Goal: Task Accomplishment & Management: Use online tool/utility

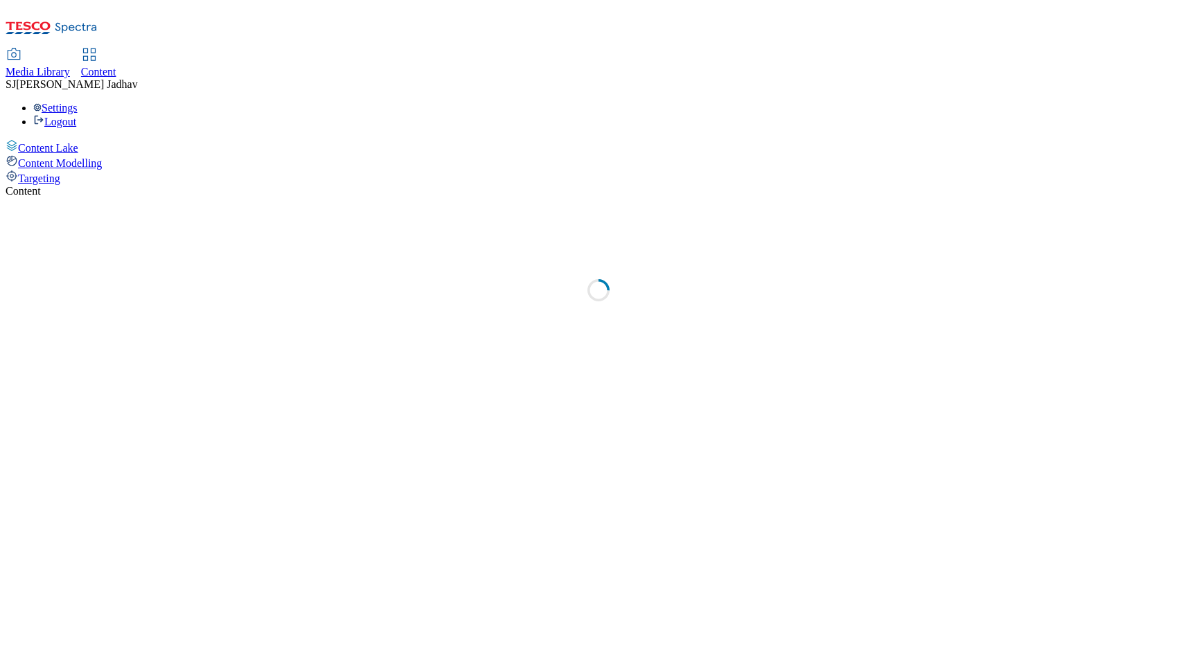
select select "ghs-[GEOGRAPHIC_DATA]"
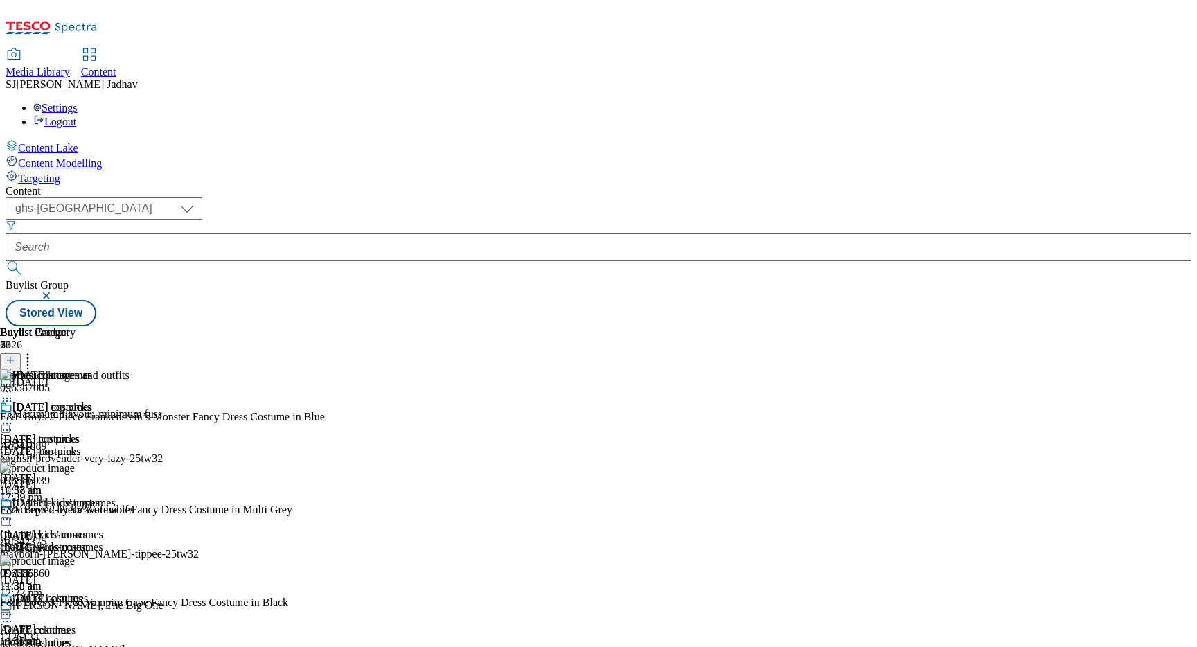
scroll to position [125, 0]
click at [129, 636] on div "adults-costumes" at bounding box center [64, 642] width 129 height 12
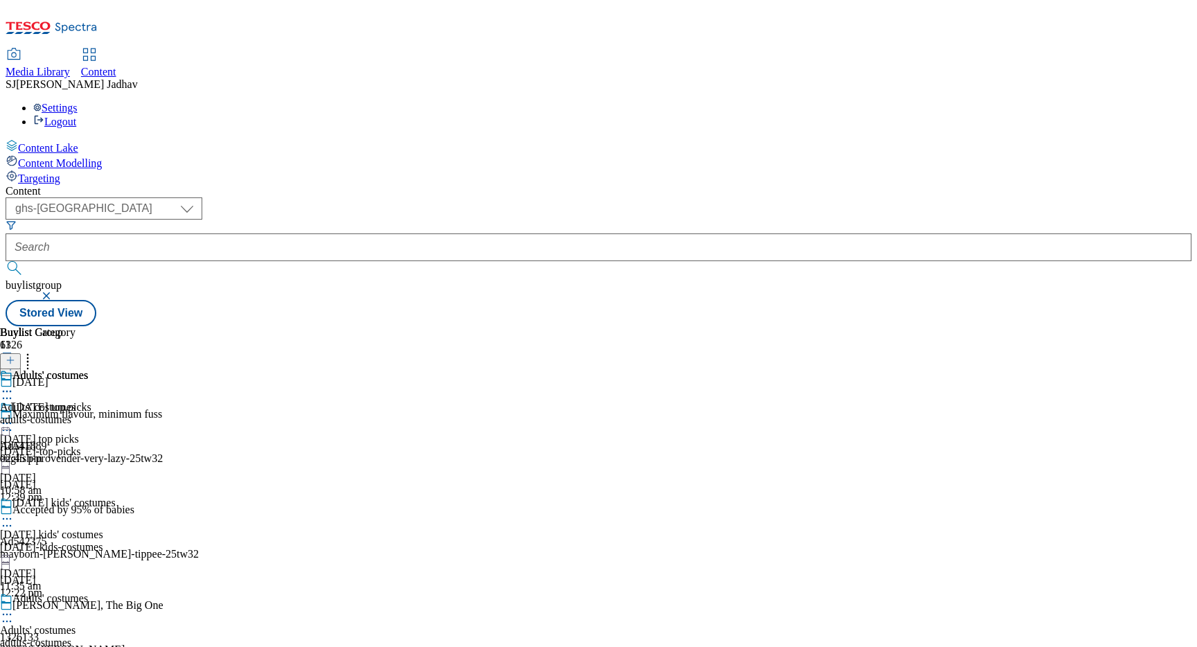
click at [15, 355] on icon at bounding box center [11, 360] width 10 height 10
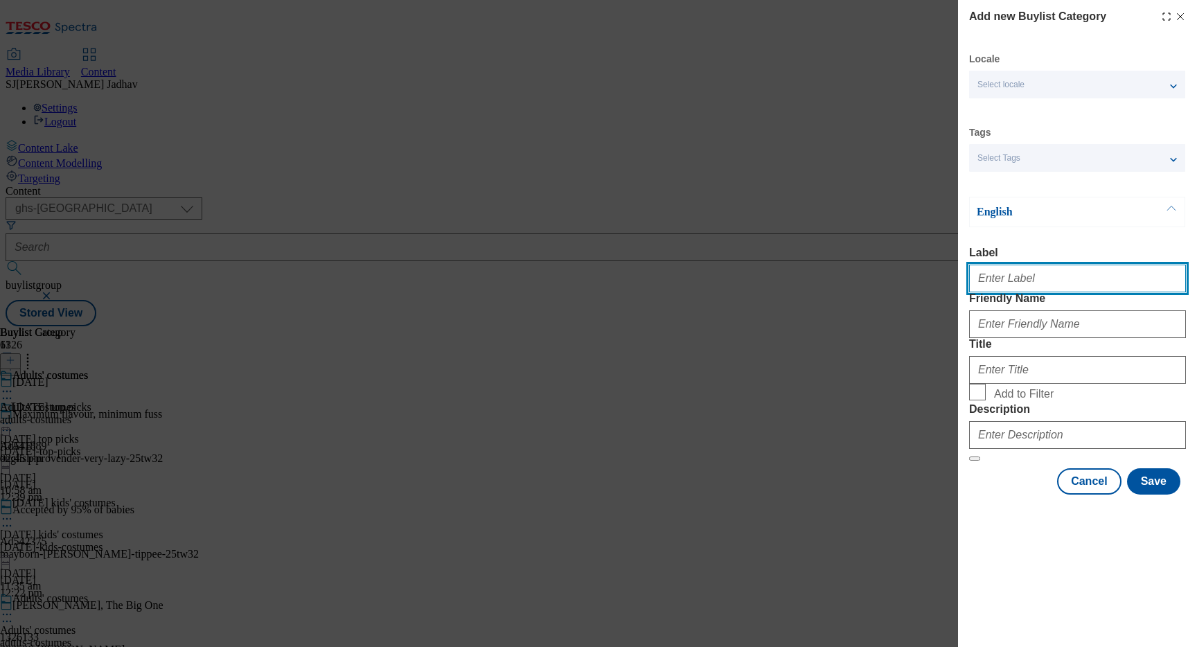
click at [1012, 289] on input "Label" at bounding box center [1077, 279] width 217 height 28
paste input "Halloween costumes"
type input "Halloween costumes"
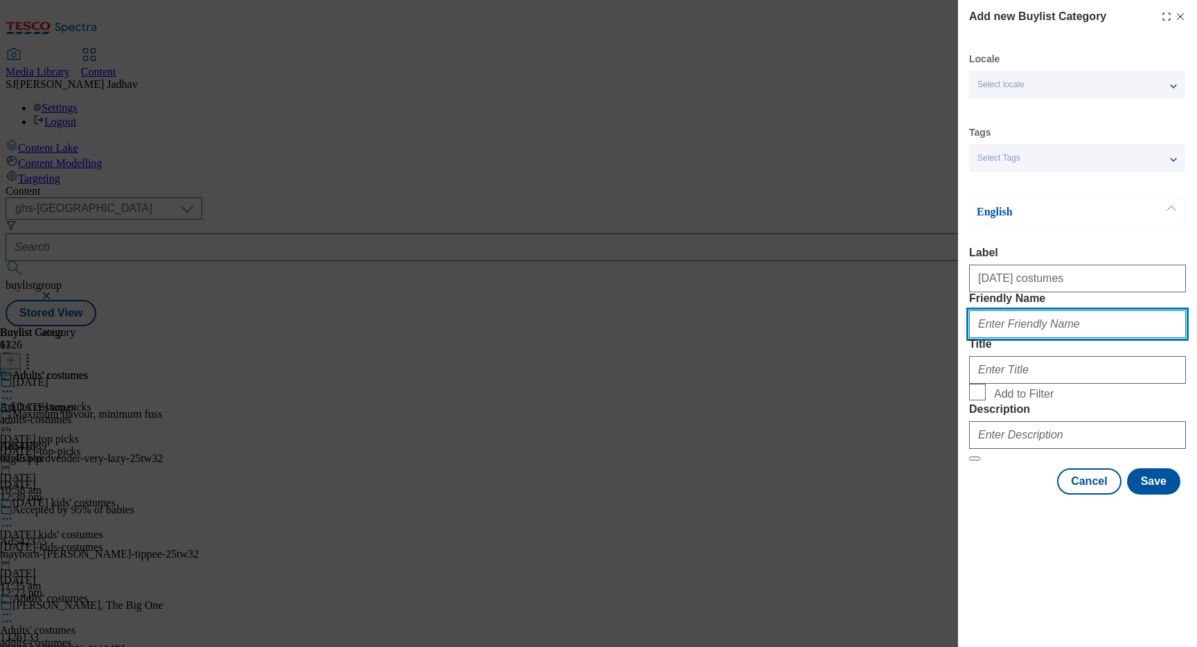
click at [1013, 338] on input "Friendly Name" at bounding box center [1077, 324] width 217 height 28
paste input "Halloween costumes"
click at [983, 338] on input "Halloween costumes" at bounding box center [1077, 324] width 217 height 28
click at [1019, 338] on input "halloween costumes" at bounding box center [1077, 324] width 217 height 28
type input "halloween-costumes"
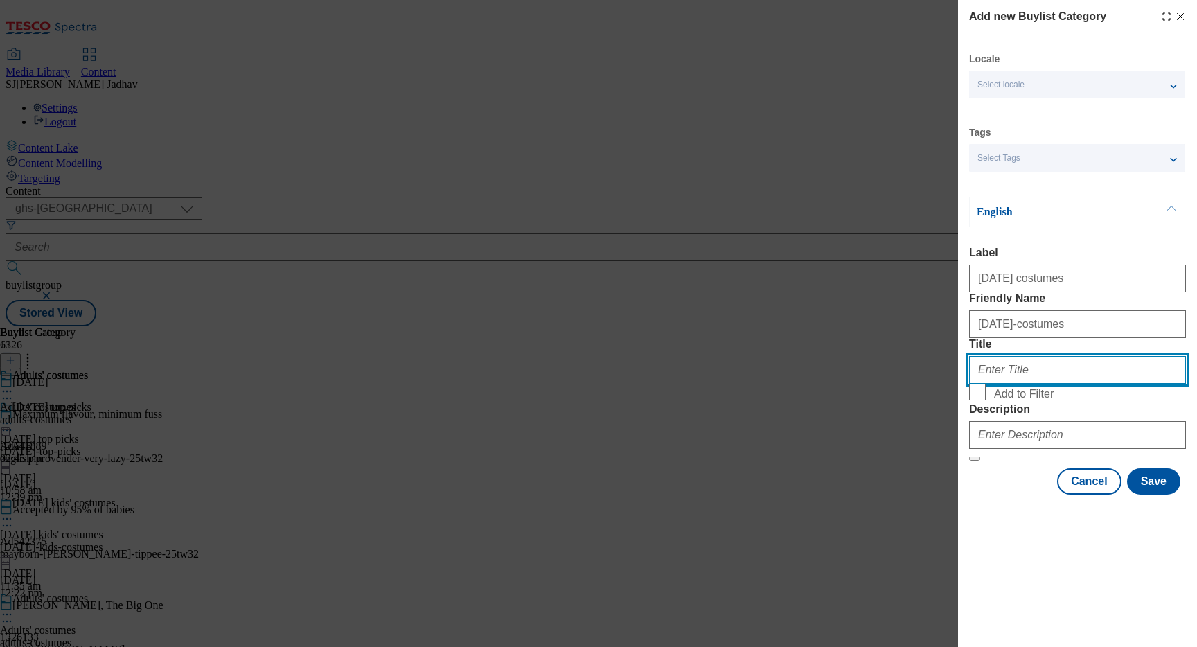
drag, startPoint x: 1045, startPoint y: 424, endPoint x: 811, endPoint y: 419, distance: 234.1
click at [814, 420] on div "Add new Buylist Category Locale Select locale English Welsh Tags Select Tags fn…" at bounding box center [598, 323] width 1197 height 647
paste input "Halloween costumes"
type input "Halloween costumes"
click at [987, 403] on label "Add to Filter" at bounding box center [1077, 393] width 217 height 19
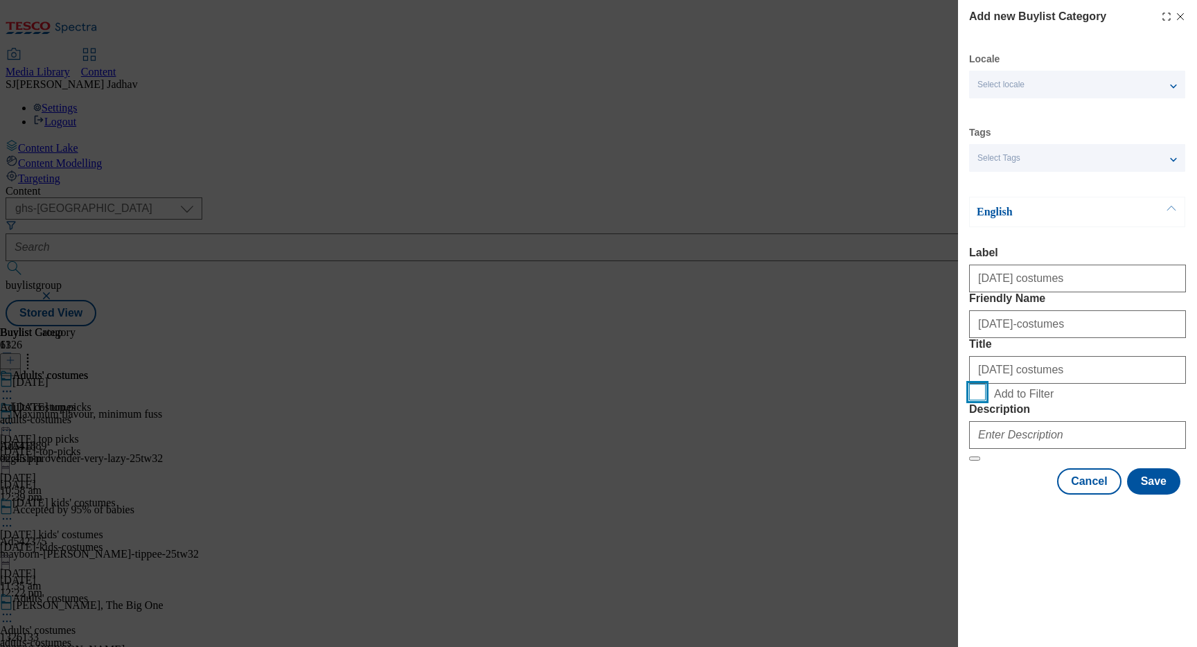
click at [985, 400] on input "Add to Filter" at bounding box center [977, 392] width 17 height 17
checkbox input "true"
click at [1022, 449] on input "Description" at bounding box center [1077, 435] width 217 height 28
paste input "Get the party startled with our range of adults' Halloween costumes. From chic …"
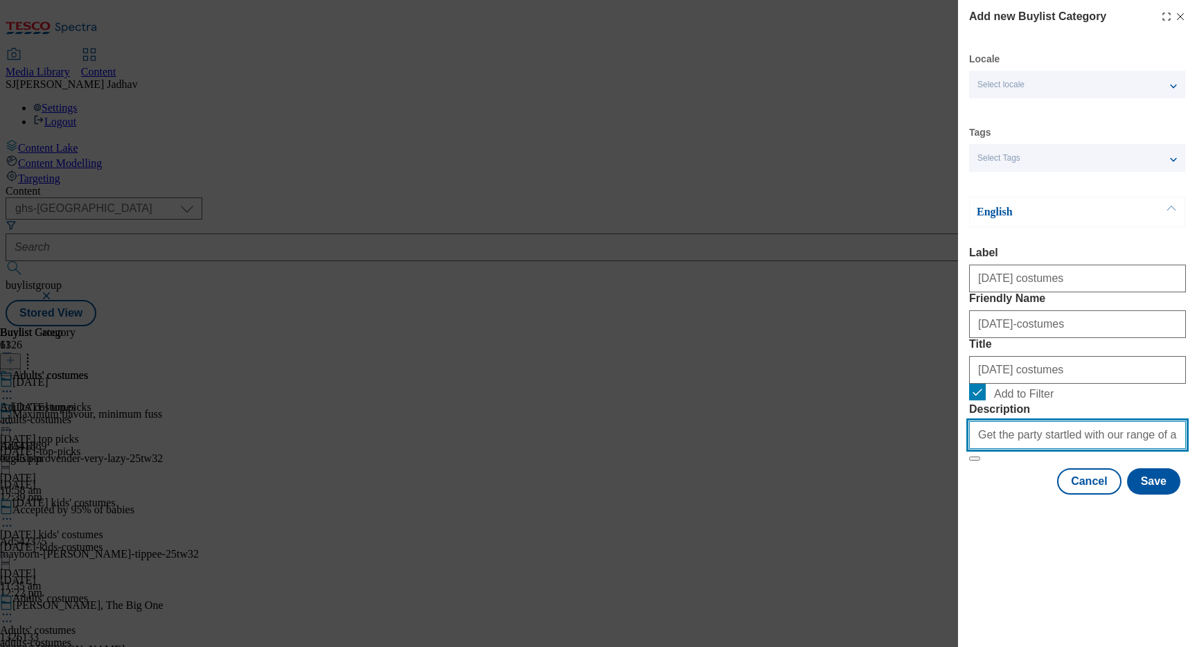
scroll to position [0, 394]
type input "Get the party startled with our range of adults' Halloween costumes. From chic …"
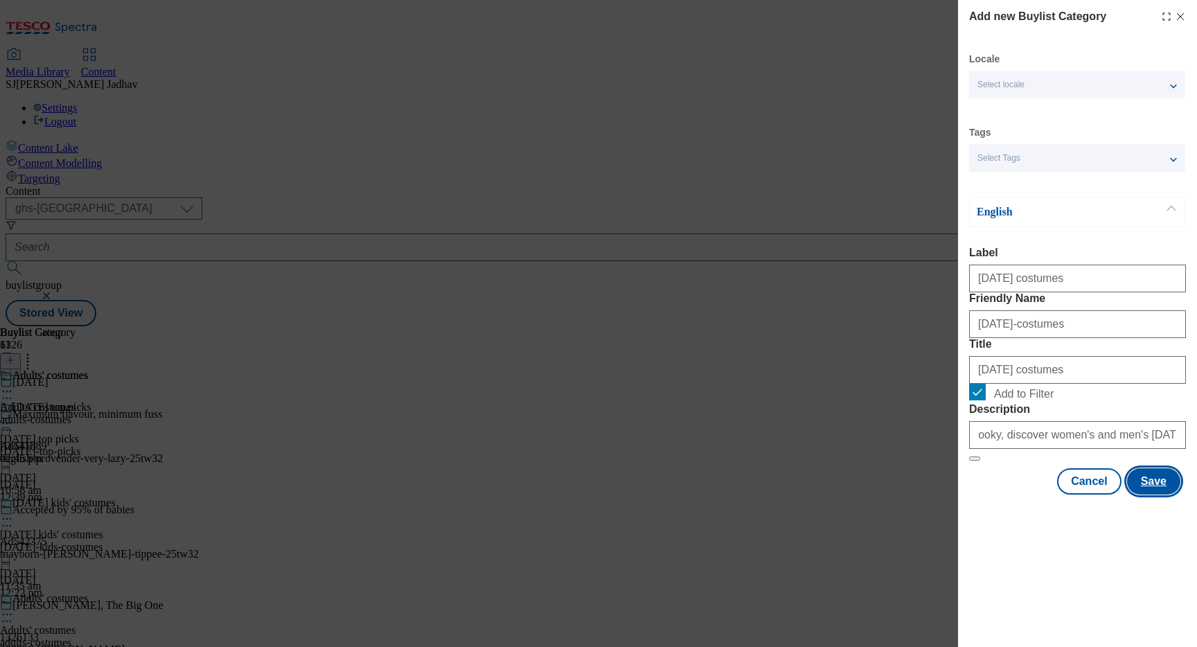
click at [1164, 494] on button "Save" at bounding box center [1153, 481] width 53 height 26
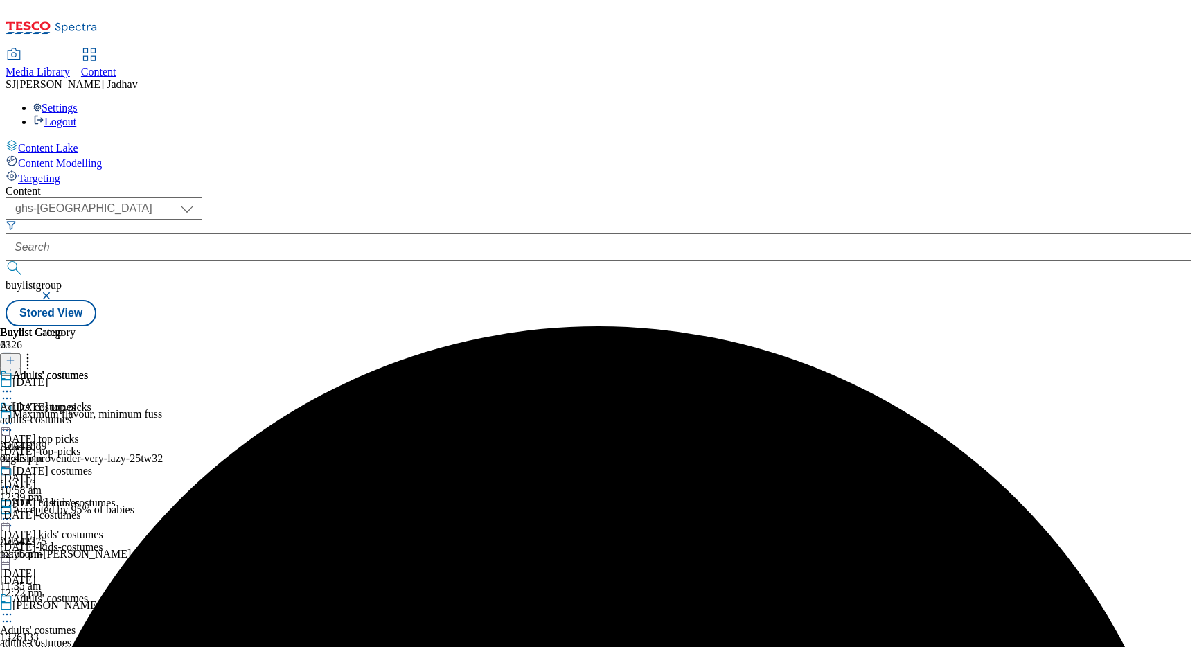
click at [14, 480] on icon at bounding box center [7, 487] width 14 height 14
click at [59, 511] on span "Edit" at bounding box center [51, 516] width 16 height 10
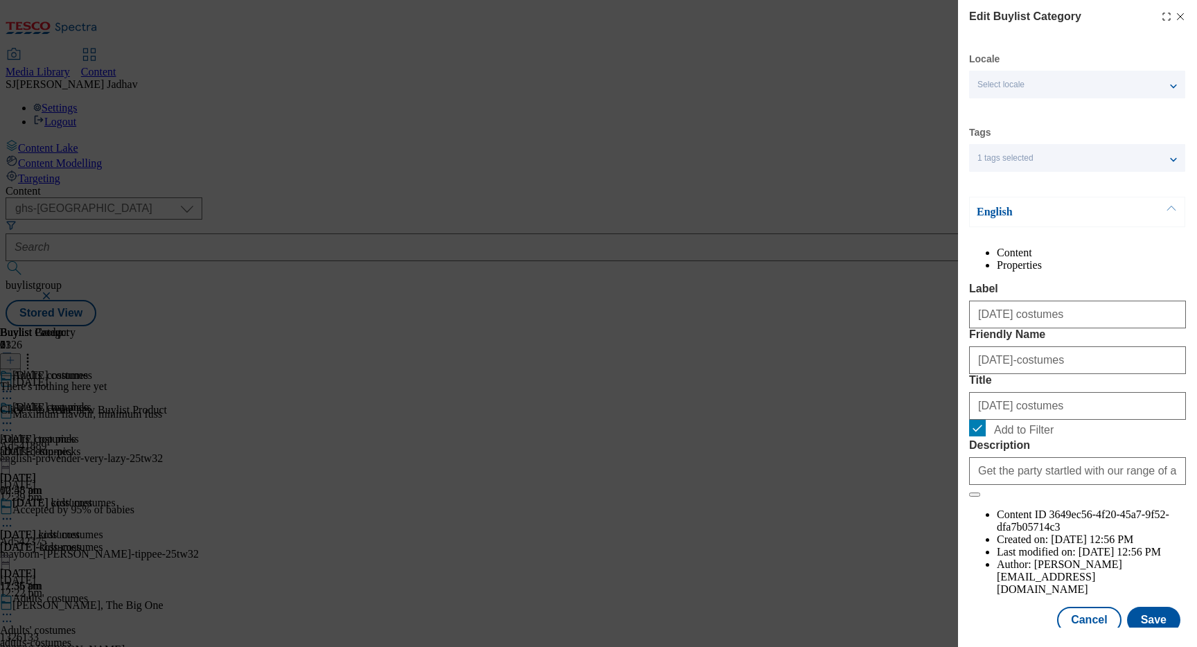
scroll to position [35, 0]
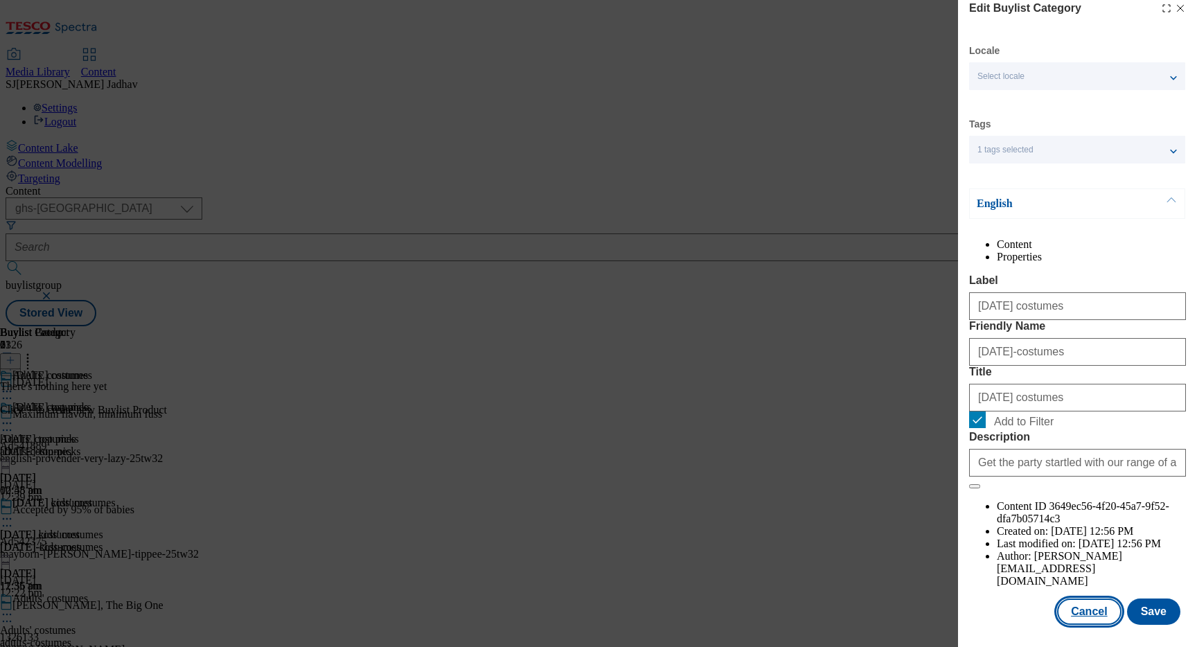
click at [1080, 611] on button "Cancel" at bounding box center [1089, 611] width 64 height 26
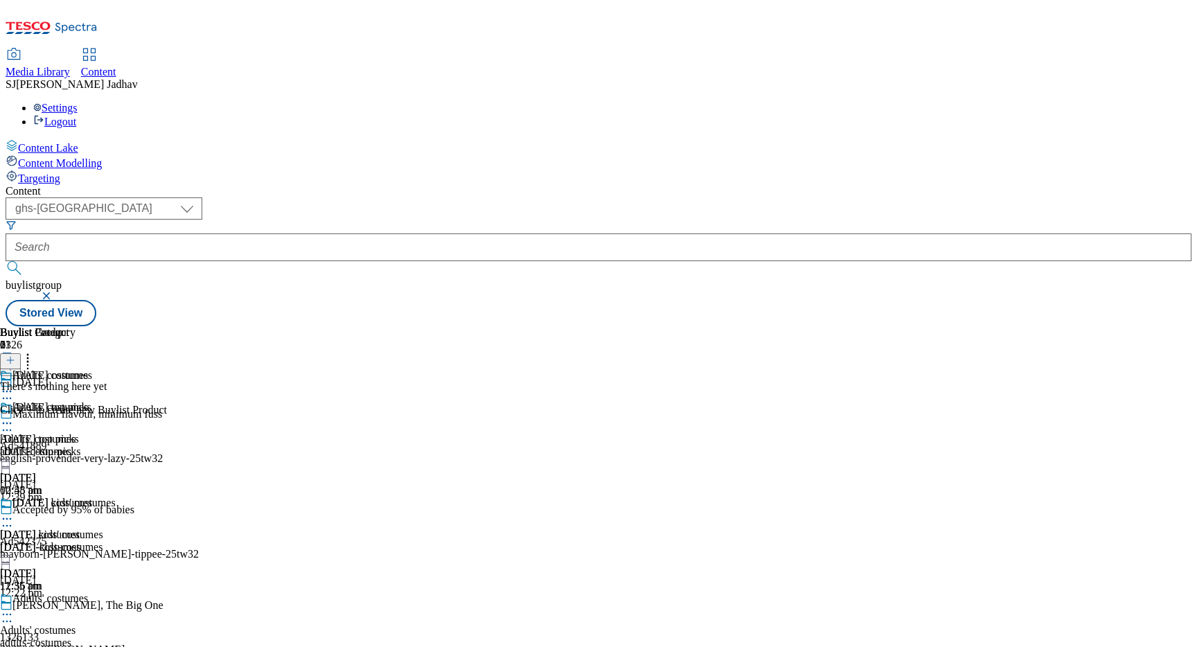
click at [14, 607] on icon at bounding box center [7, 614] width 14 height 14
click at [59, 638] on span "Edit" at bounding box center [51, 643] width 16 height 10
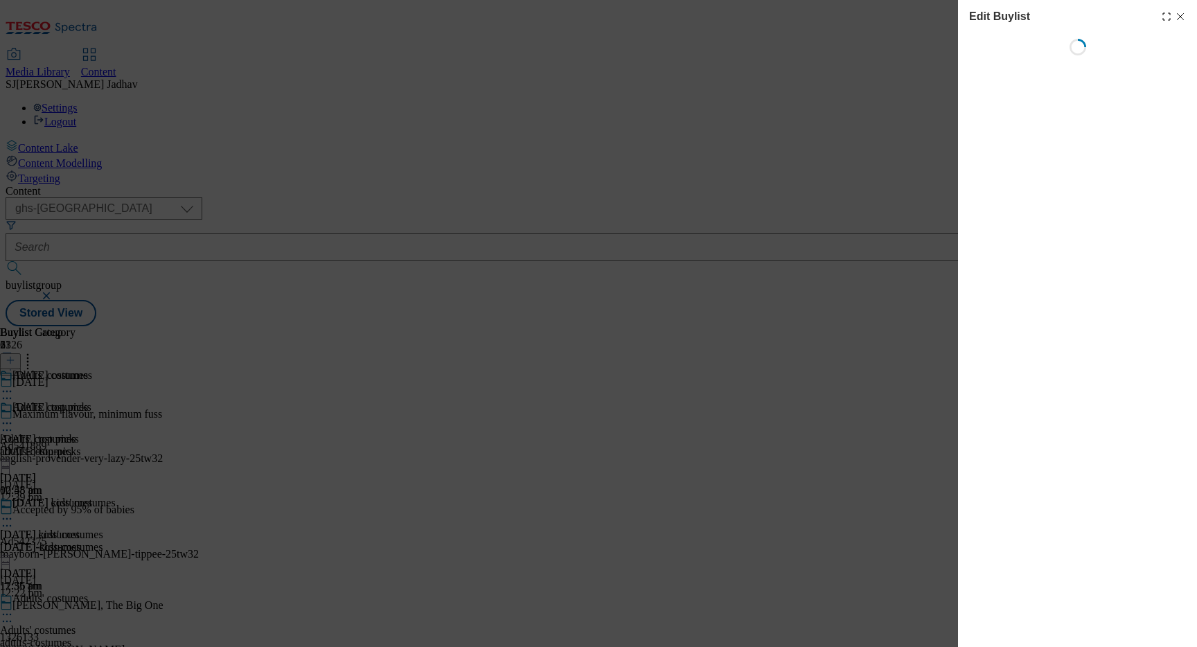
select select "evergreen"
select select "Banner"
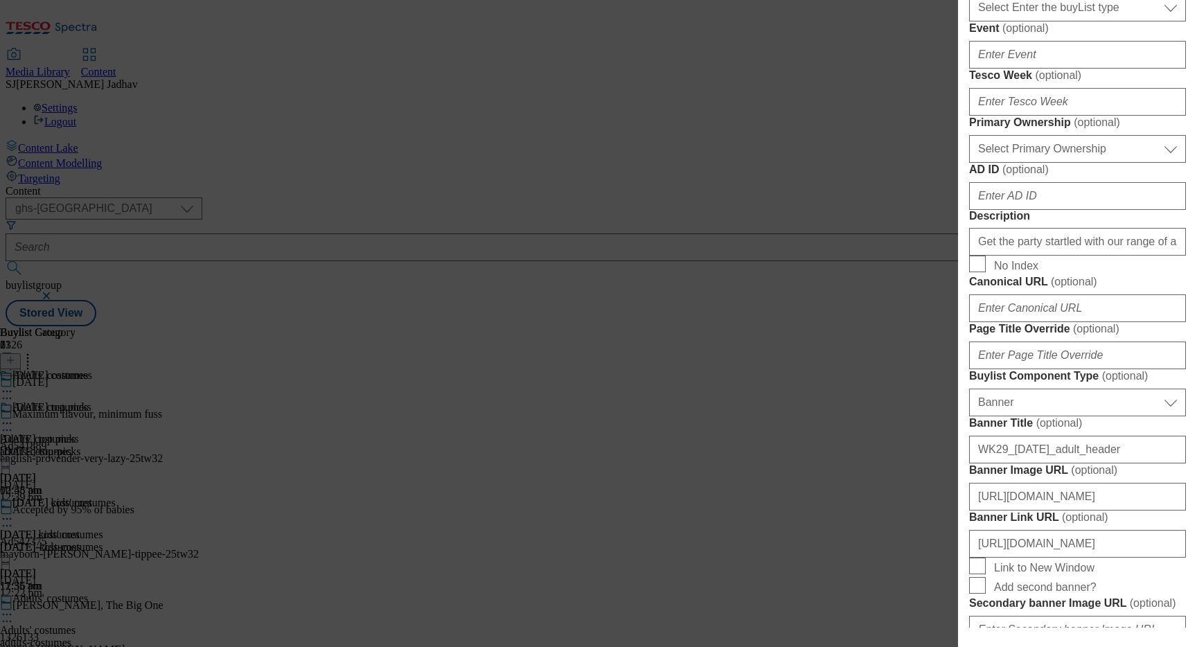
scroll to position [910, 0]
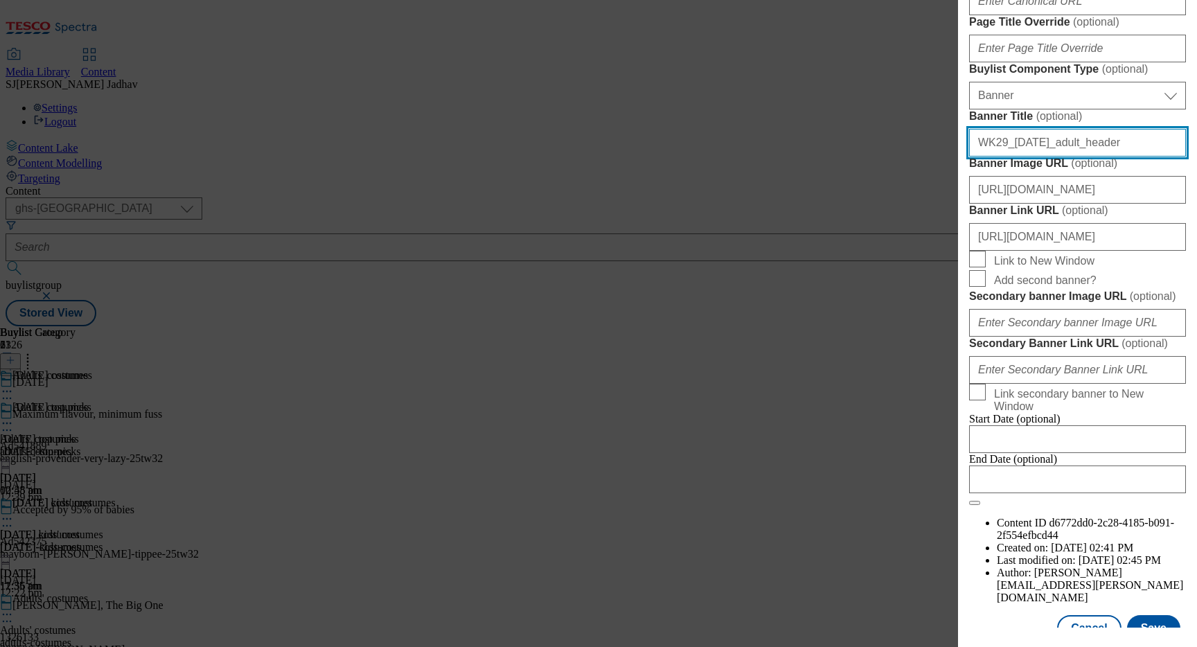
drag, startPoint x: 1120, startPoint y: 554, endPoint x: 884, endPoint y: 553, distance: 236.1
click at [884, 553] on div "Edit Buylist Locale Select locale English Welsh Tags 1 tags selected fnf market…" at bounding box center [598, 323] width 1197 height 647
paste input "32"
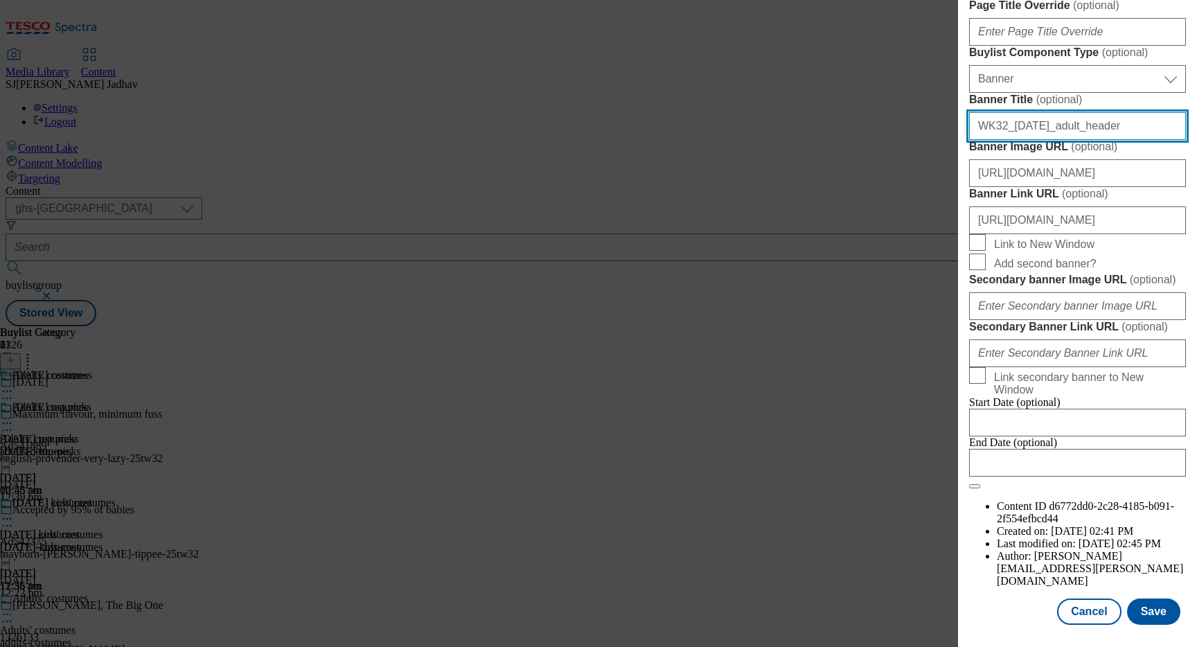
scroll to position [1430, 0]
type input "WK32_halloween_adult_header"
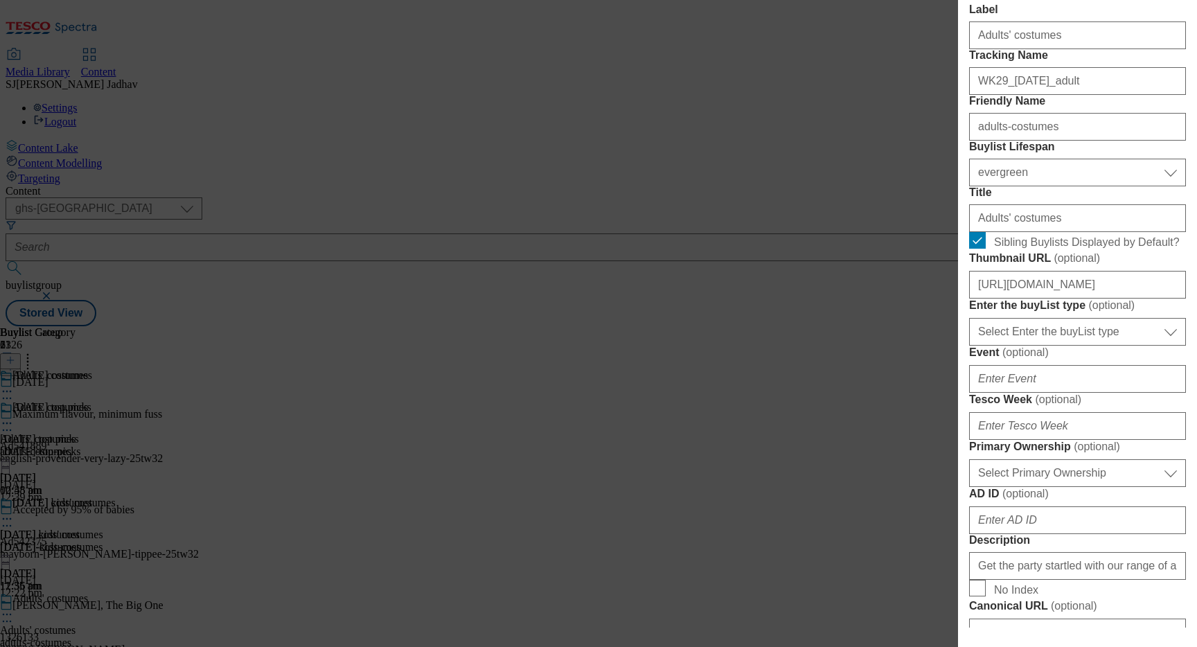
scroll to position [247, 0]
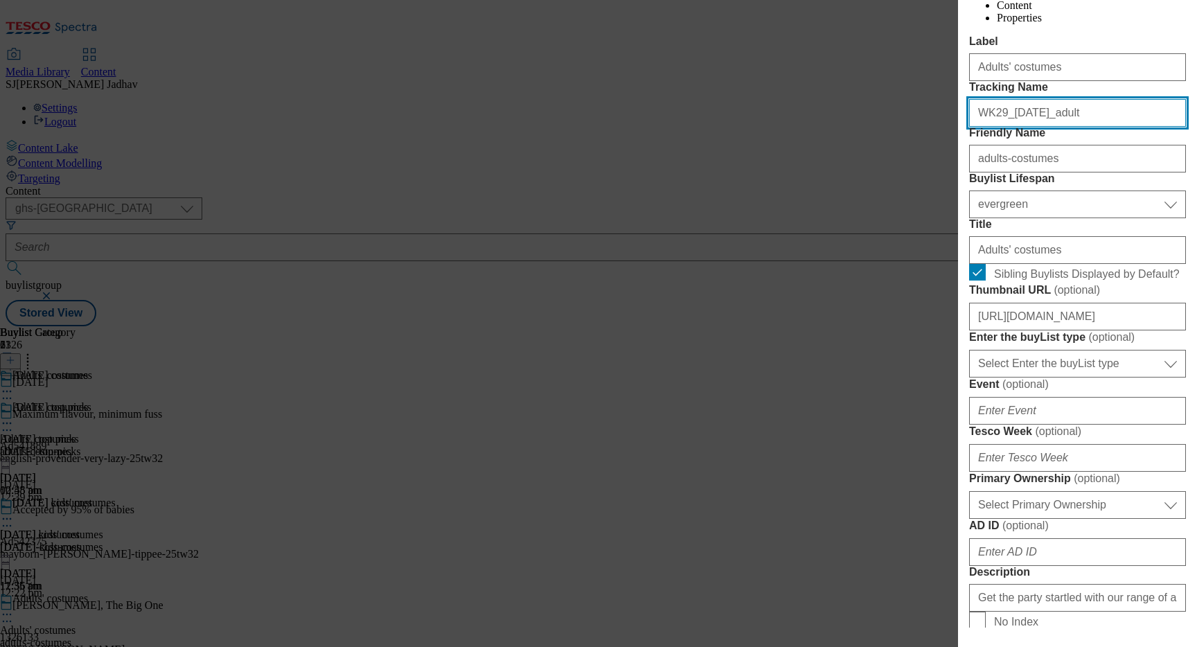
drag, startPoint x: 1082, startPoint y: 170, endPoint x: 931, endPoint y: 163, distance: 151.8
click at [931, 165] on div "Edit Buylist Locale Select locale English Welsh Tags 1 tags selected fnf market…" at bounding box center [598, 323] width 1197 height 647
paste input "32"
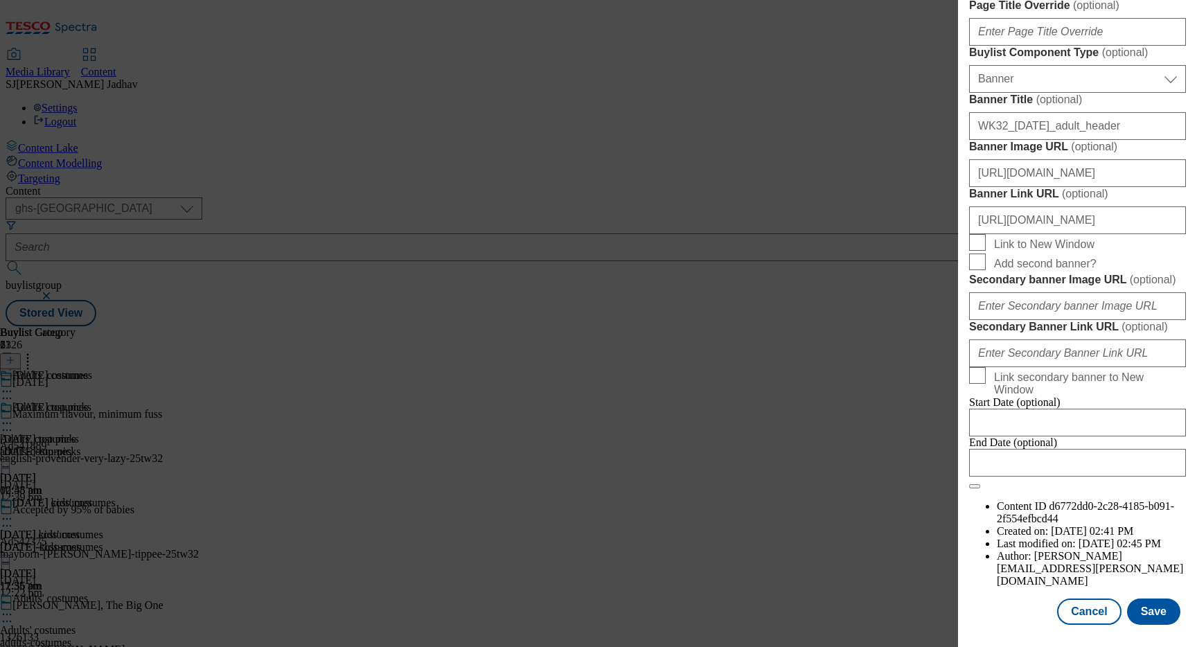
scroll to position [1430, 0]
type input "WK32_halloween_adult"
click at [1159, 619] on button "Save" at bounding box center [1153, 611] width 53 height 26
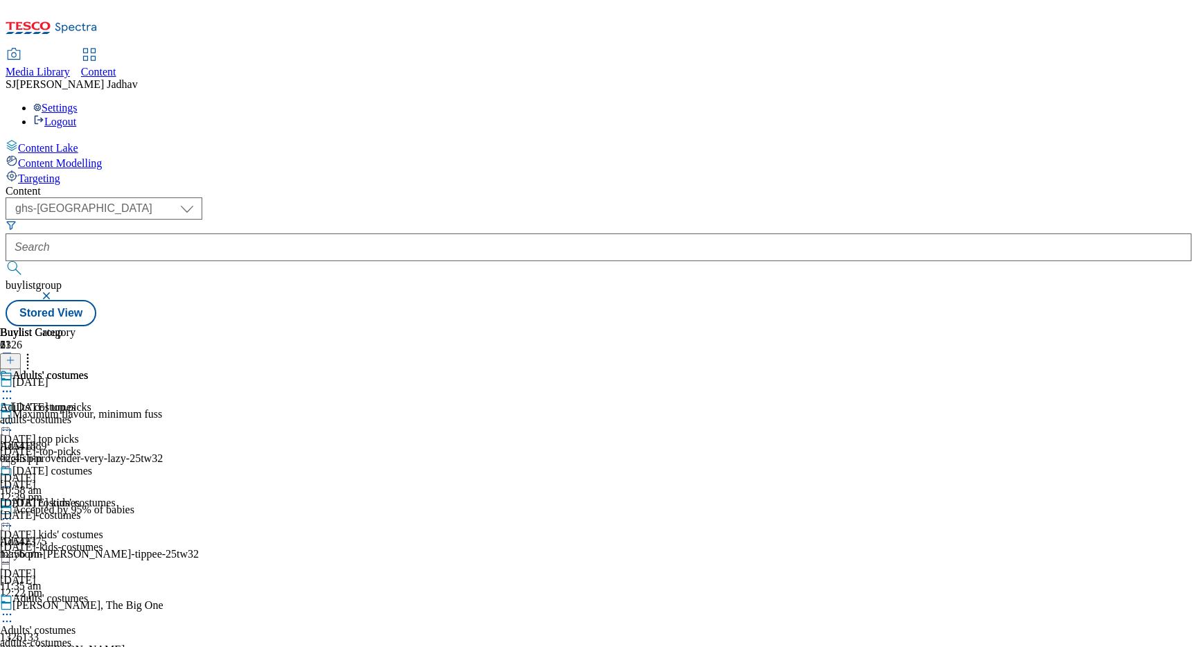
click at [92, 509] on div "halloween-costumes" at bounding box center [46, 515] width 92 height 12
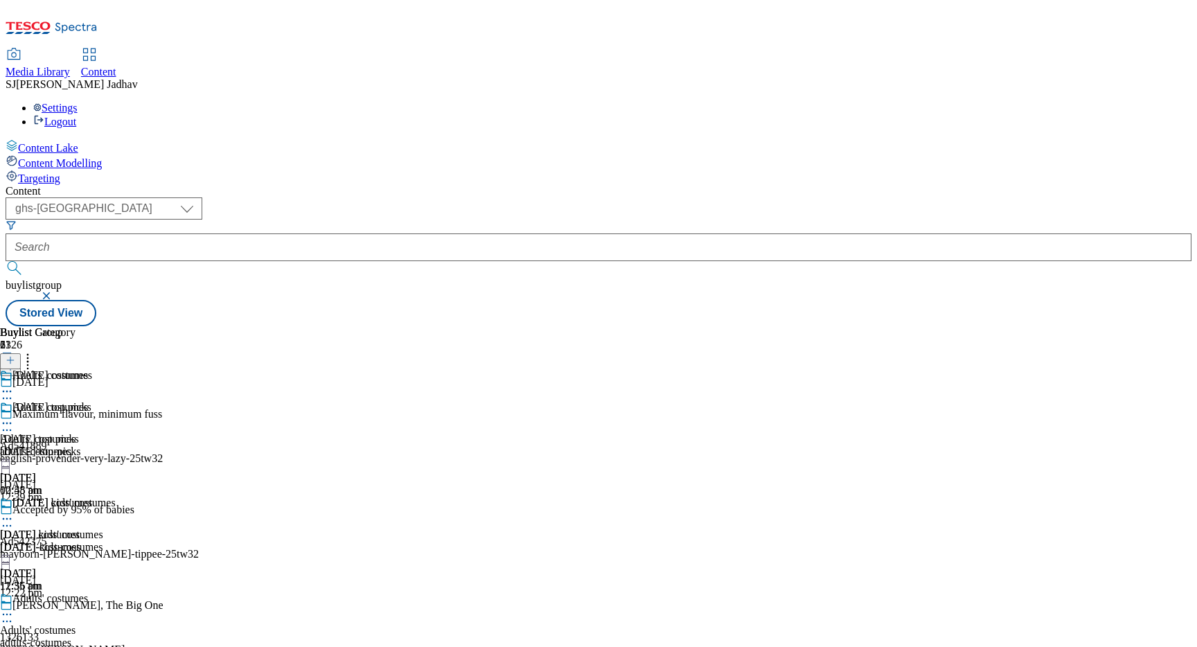
scroll to position [1, 0]
click at [14, 512] on icon at bounding box center [7, 519] width 14 height 14
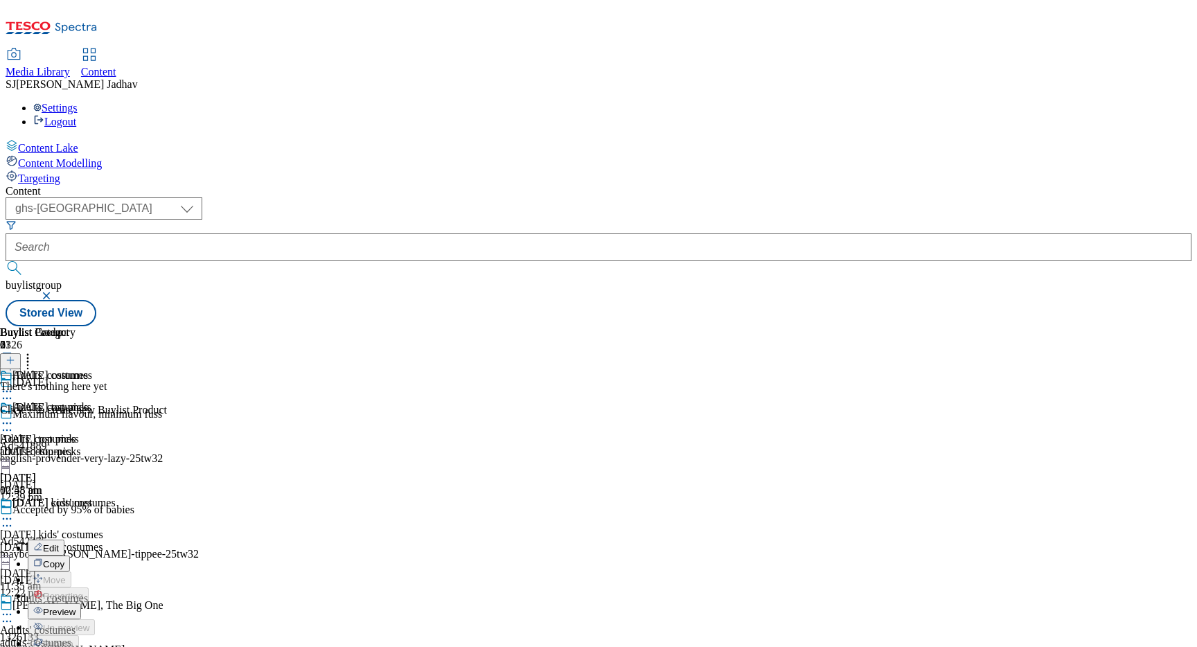
click at [70, 555] on button "Copy" at bounding box center [49, 563] width 42 height 16
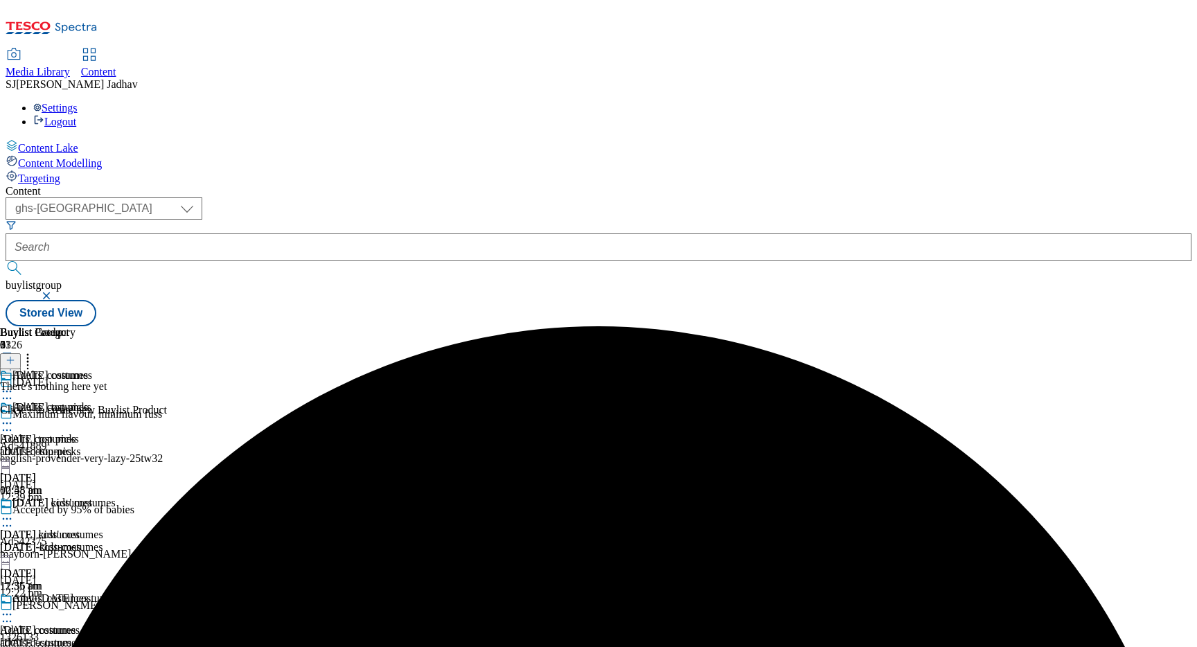
click at [14, 607] on icon at bounding box center [7, 614] width 14 height 14
click at [64, 635] on button "Edit" at bounding box center [46, 643] width 37 height 16
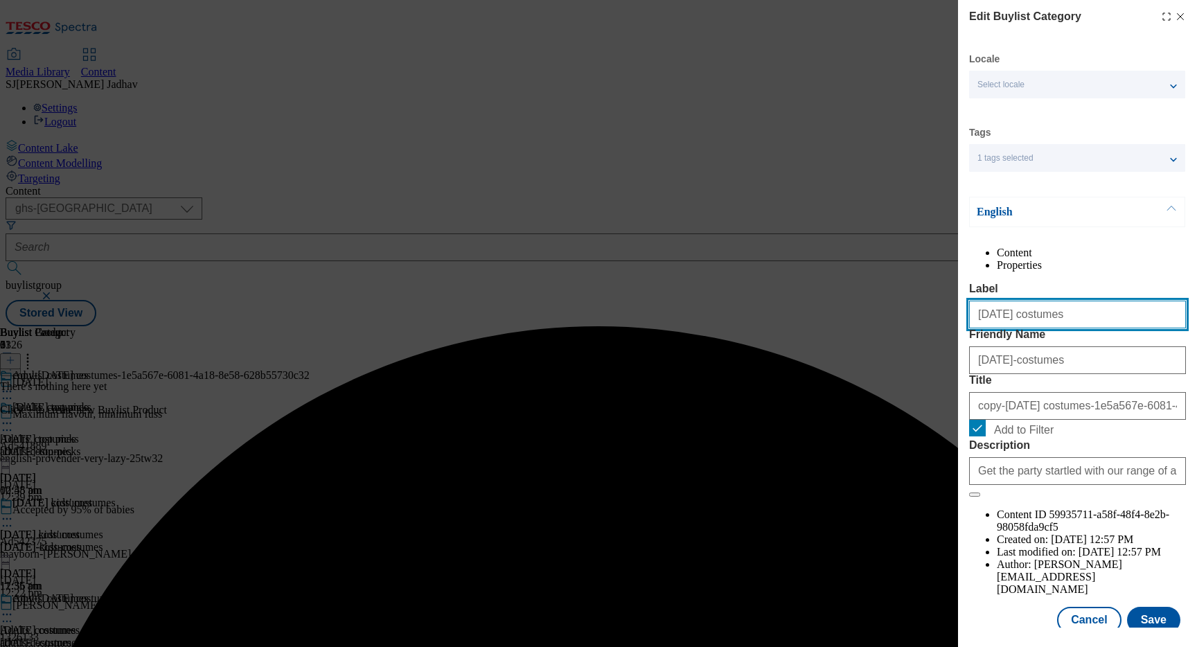
drag, startPoint x: 1103, startPoint y: 350, endPoint x: 877, endPoint y: 331, distance: 226.5
click at [877, 332] on div "Edit Buylist Category Locale Select locale English Welsh Tags 1 tags selected f…" at bounding box center [598, 323] width 1197 height 647
paste input "lothing"
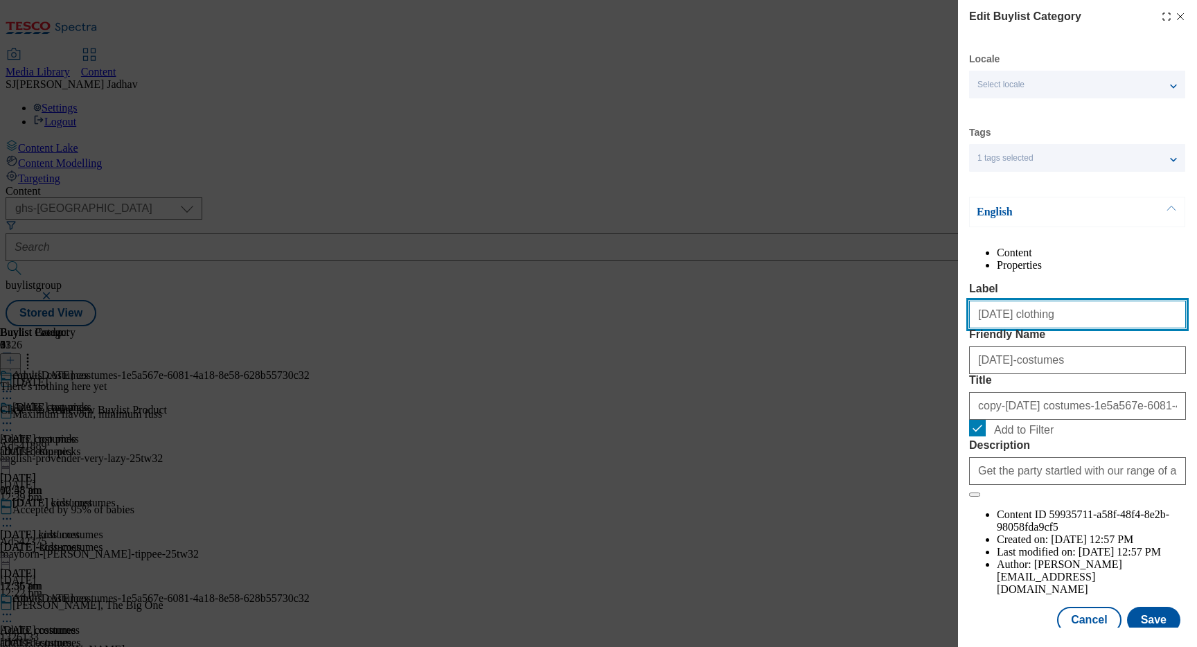
type input "Halloween clothing"
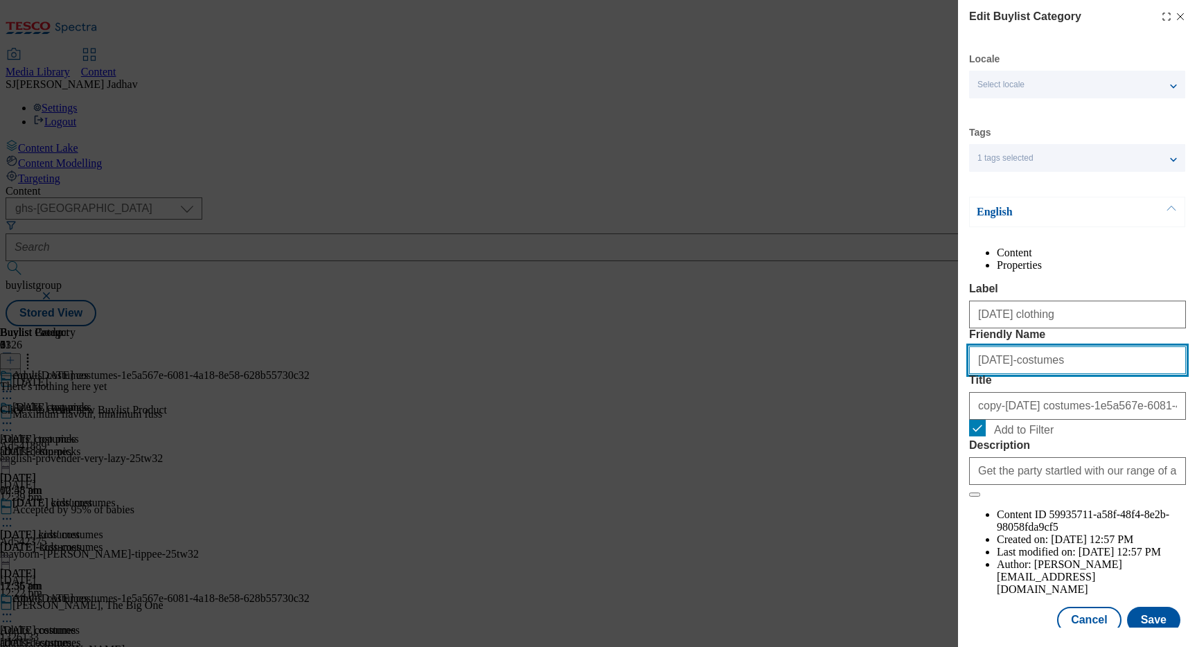
drag, startPoint x: 1097, startPoint y: 424, endPoint x: 890, endPoint y: 391, distance: 209.8
click at [893, 391] on div "Edit Buylist Category Locale Select locale English Welsh Tags 1 tags selected f…" at bounding box center [598, 323] width 1197 height 647
paste input "Halloween clothing"
click at [983, 374] on input "Halloween clothing" at bounding box center [1077, 360] width 217 height 28
click at [1016, 374] on input "halloween clothing" at bounding box center [1077, 360] width 217 height 28
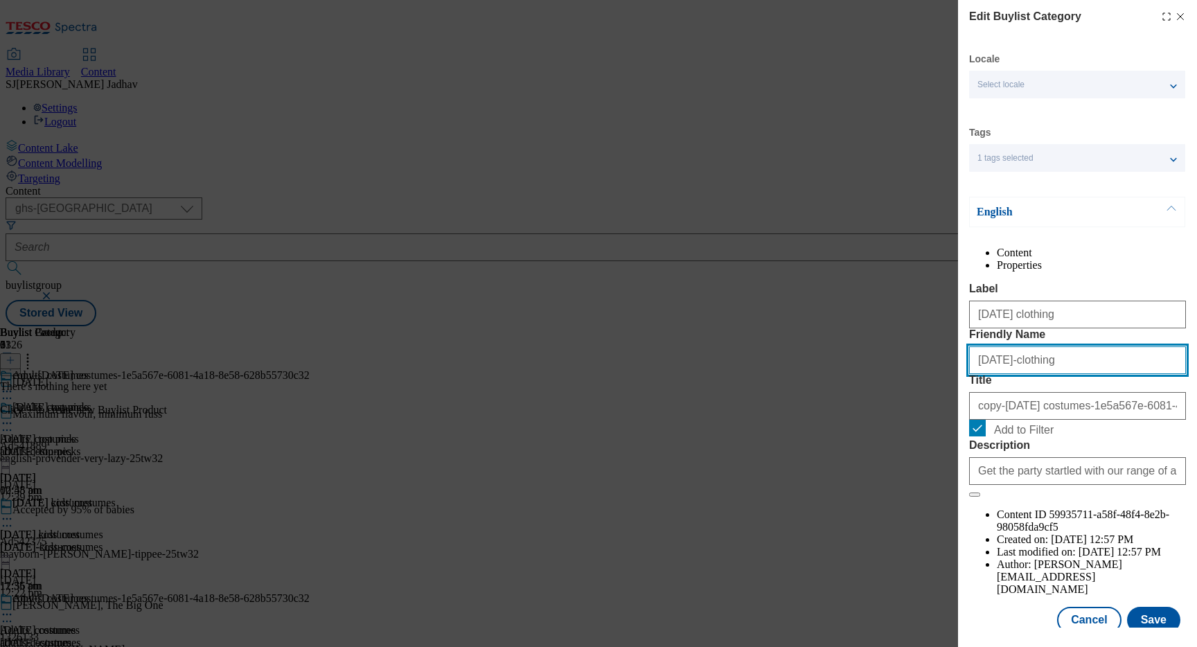
type input "halloween-clothing"
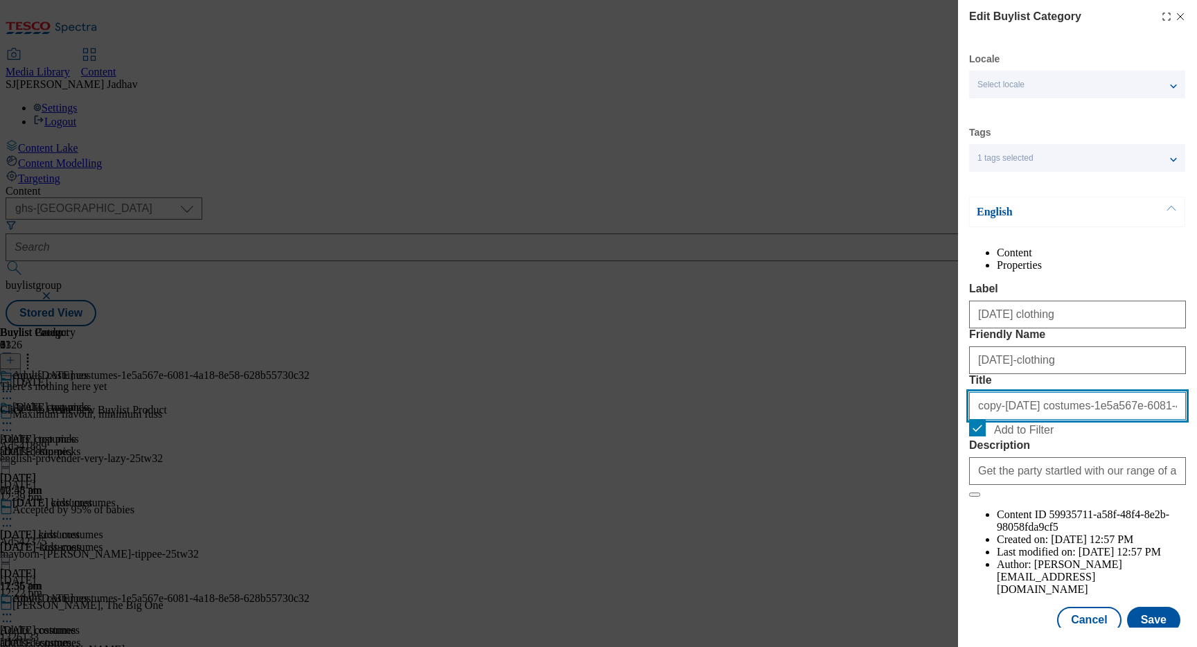
click at [1019, 420] on input "copy-Halloween costumes-1e5a567e-6081-4a18-8e58-628b55730c32" at bounding box center [1077, 406] width 217 height 28
paste input "Halloween clothing"
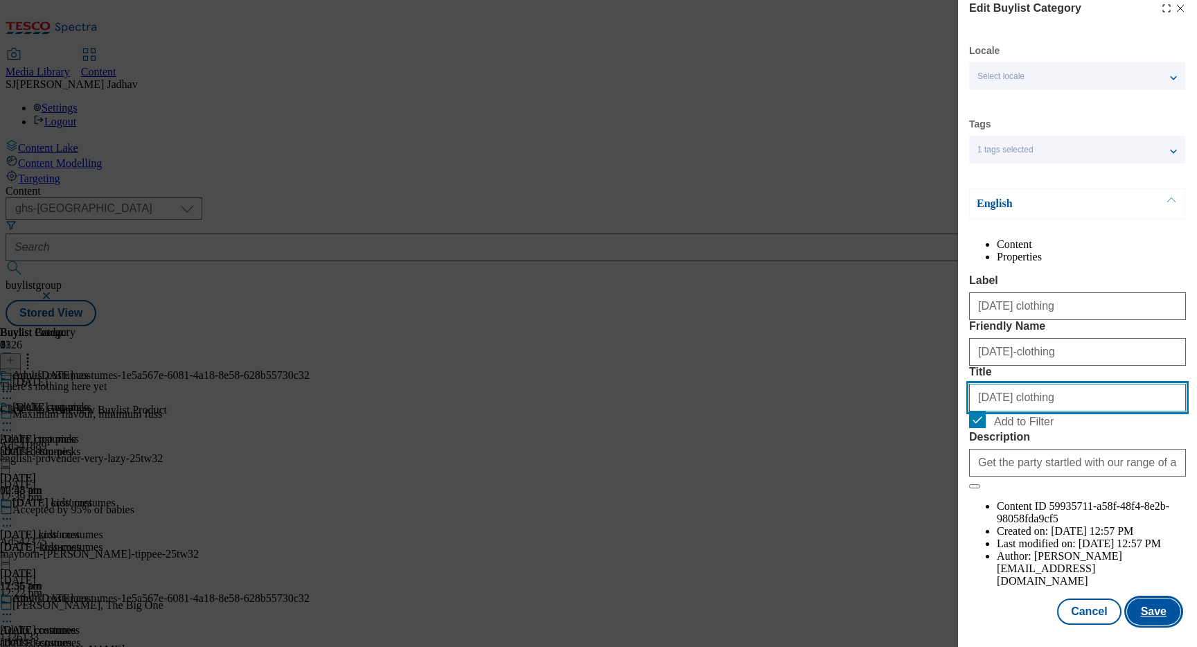
type input "Halloween clothing"
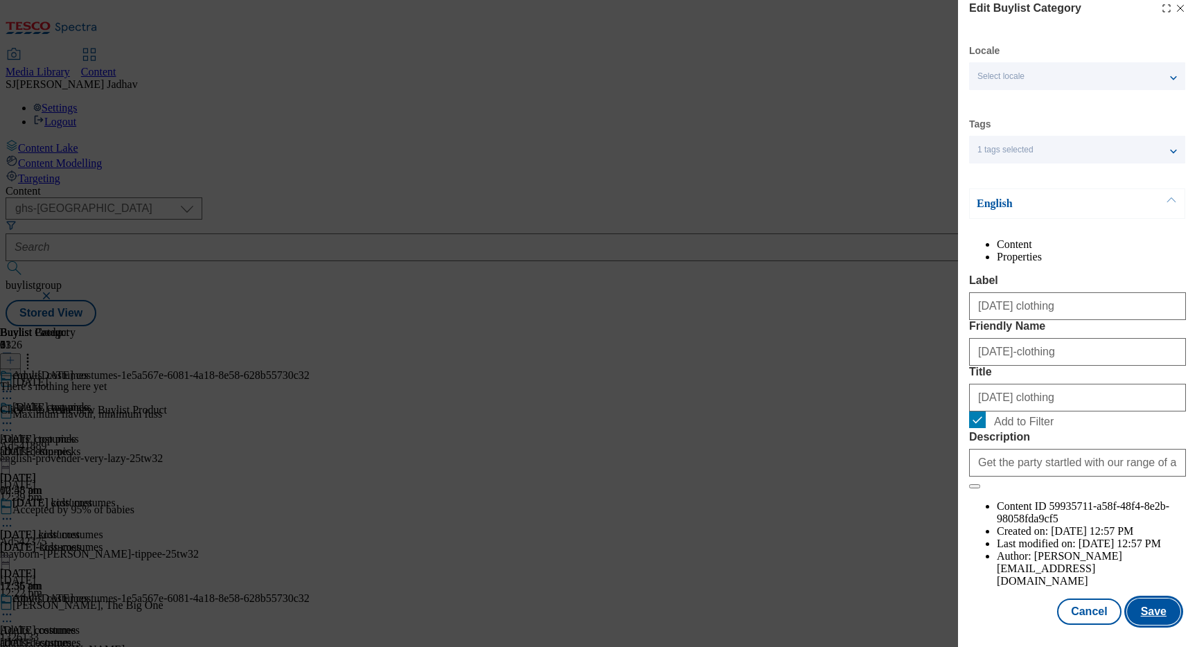
click at [1147, 624] on button "Save" at bounding box center [1153, 611] width 53 height 26
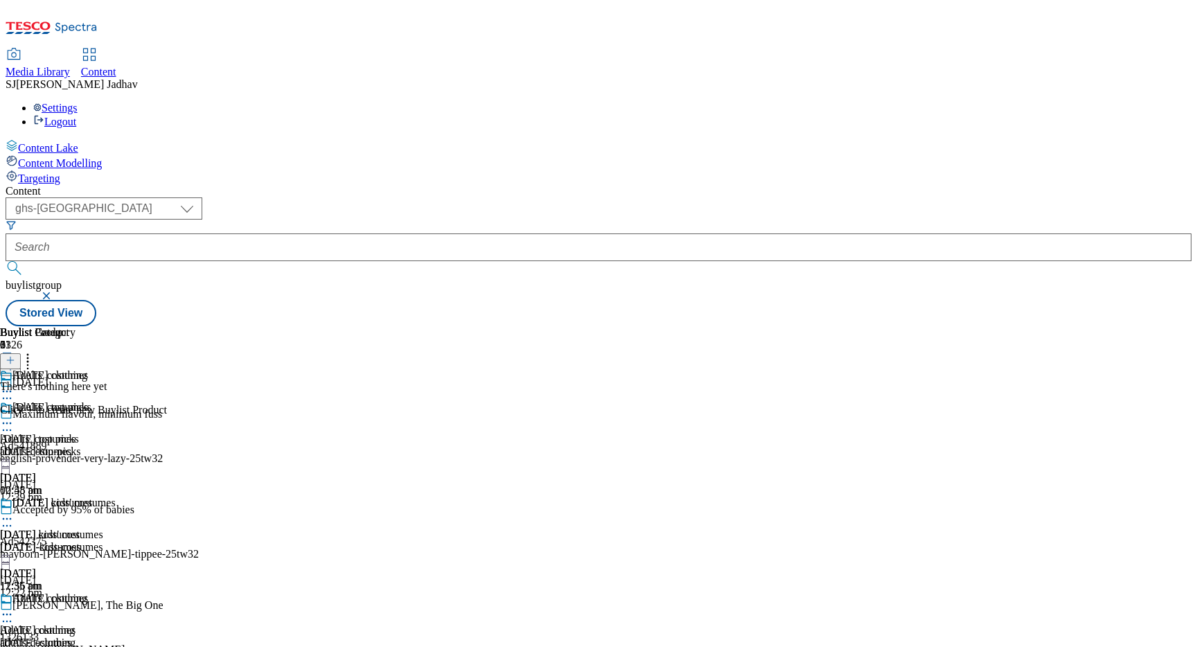
scroll to position [165, 0]
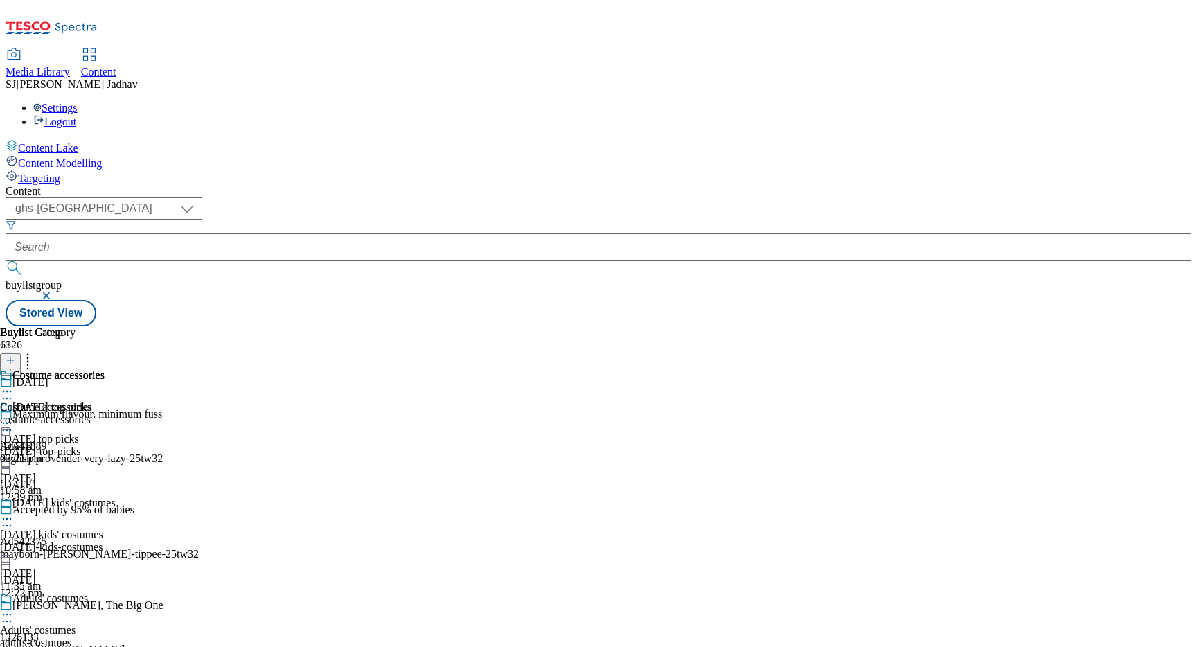
scroll to position [305, 0]
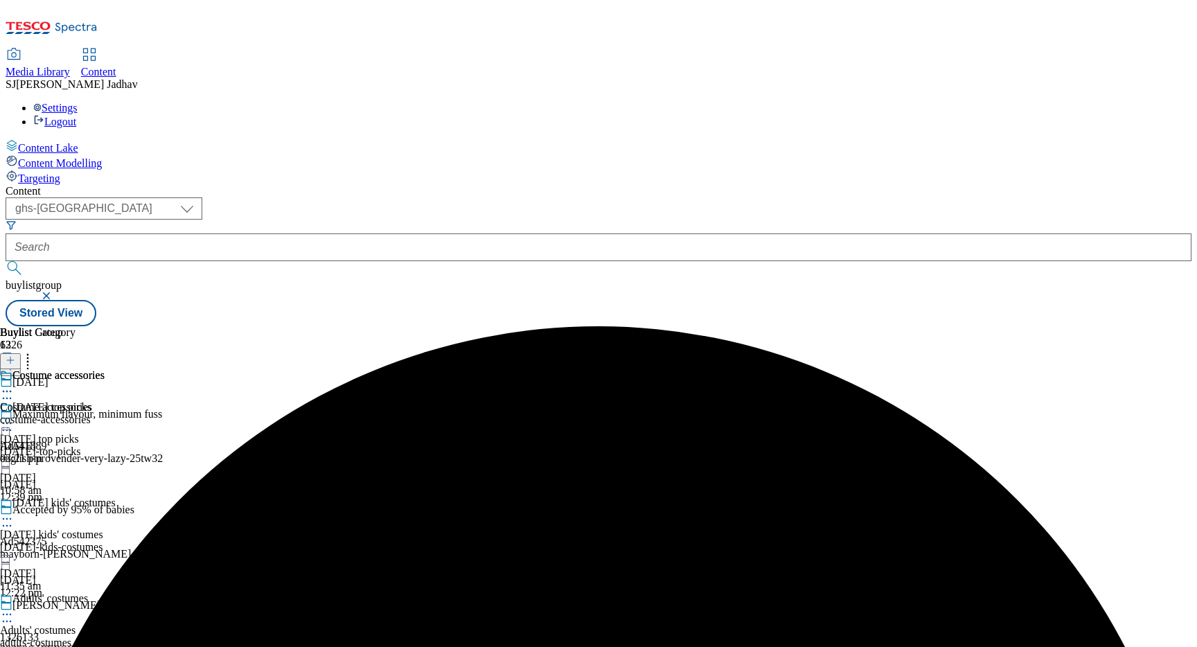
scroll to position [1365, 0]
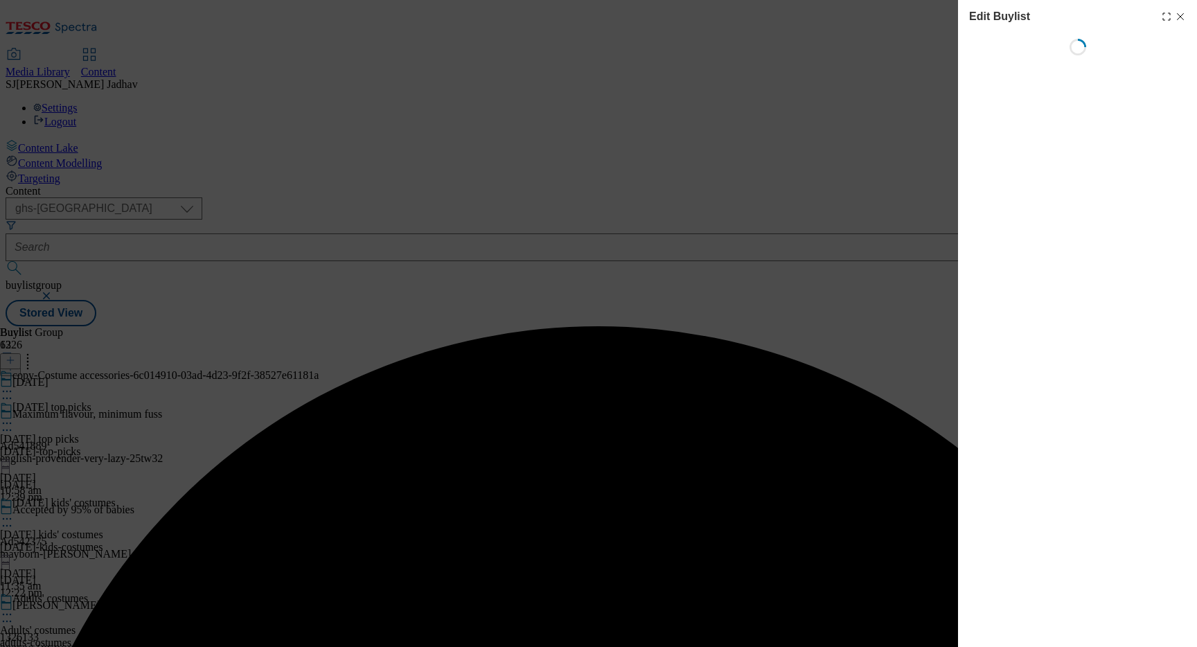
select select "evergreen"
select select "Banner"
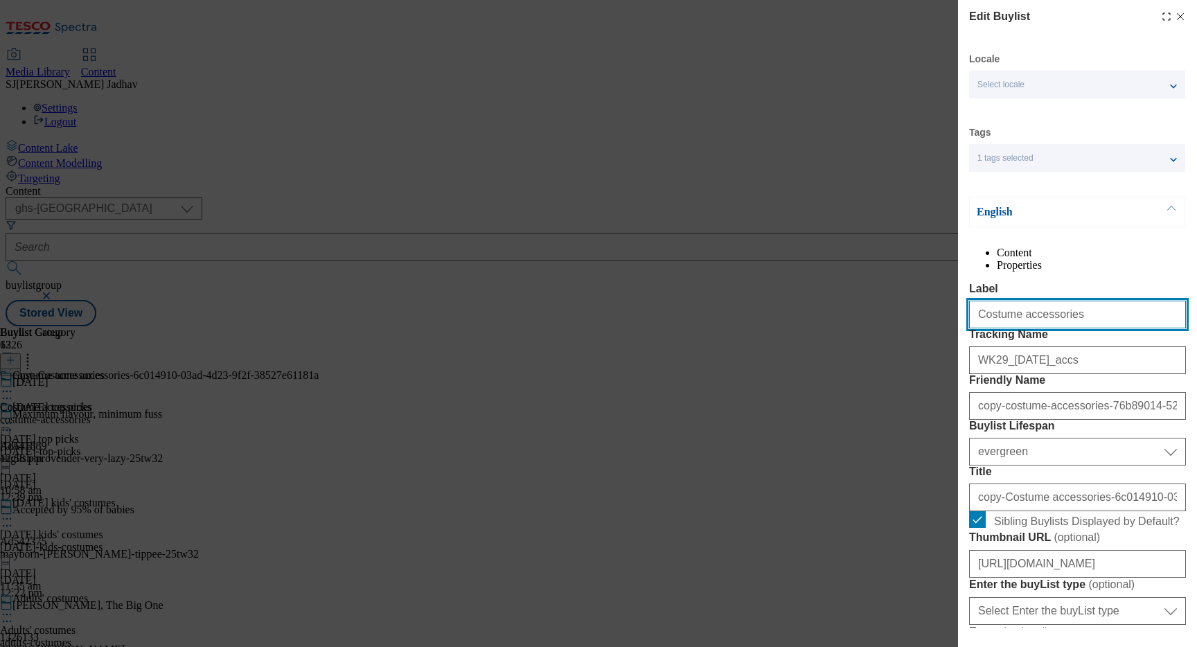
drag, startPoint x: 1075, startPoint y: 349, endPoint x: 890, endPoint y: 336, distance: 185.3
click at [893, 337] on div "Edit Buylist Locale Select locale English Welsh Tags 1 tags selected fnf market…" at bounding box center [598, 323] width 1197 height 647
paste input "and masks"
type input "Costume accessories and masks"
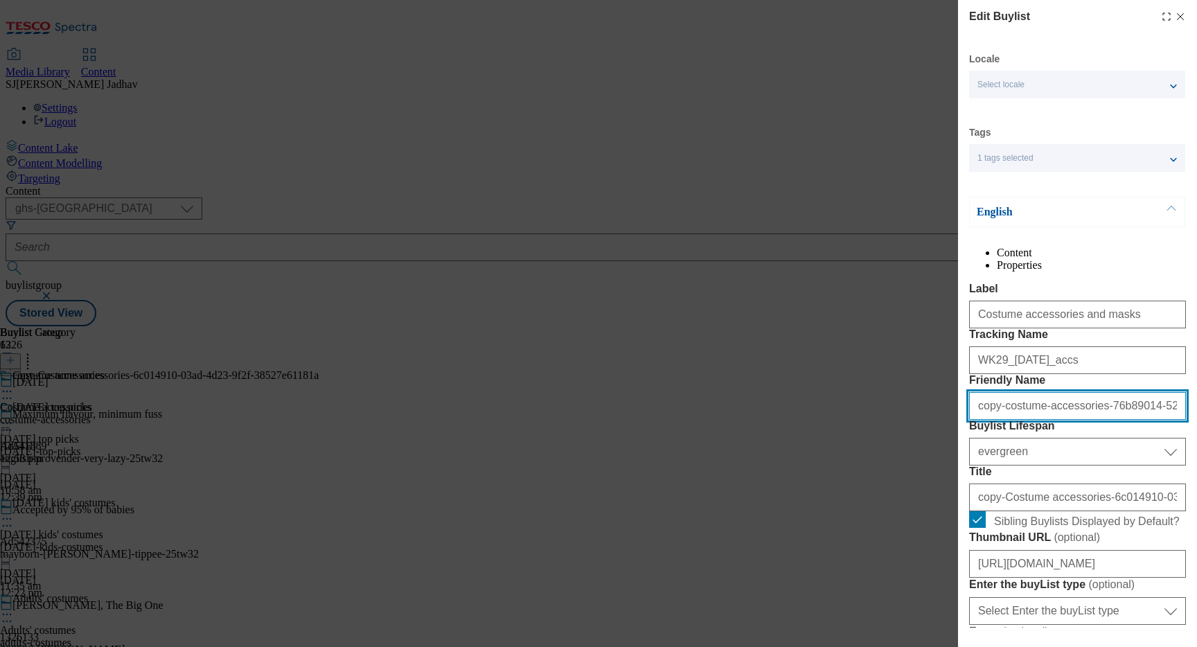
click at [1079, 420] on input "copy-costume-accessories-76b89014-523f-4df5-9ad8-39ad9574df26" at bounding box center [1077, 406] width 217 height 28
paste input "Costume accessories and masks"
click at [979, 420] on input "Costume accessories and masks" at bounding box center [1077, 406] width 217 height 28
click at [1014, 420] on input "costume accessories and masks" at bounding box center [1077, 406] width 217 height 28
click at [1059, 420] on input "costume-accessories and masks" at bounding box center [1077, 406] width 217 height 28
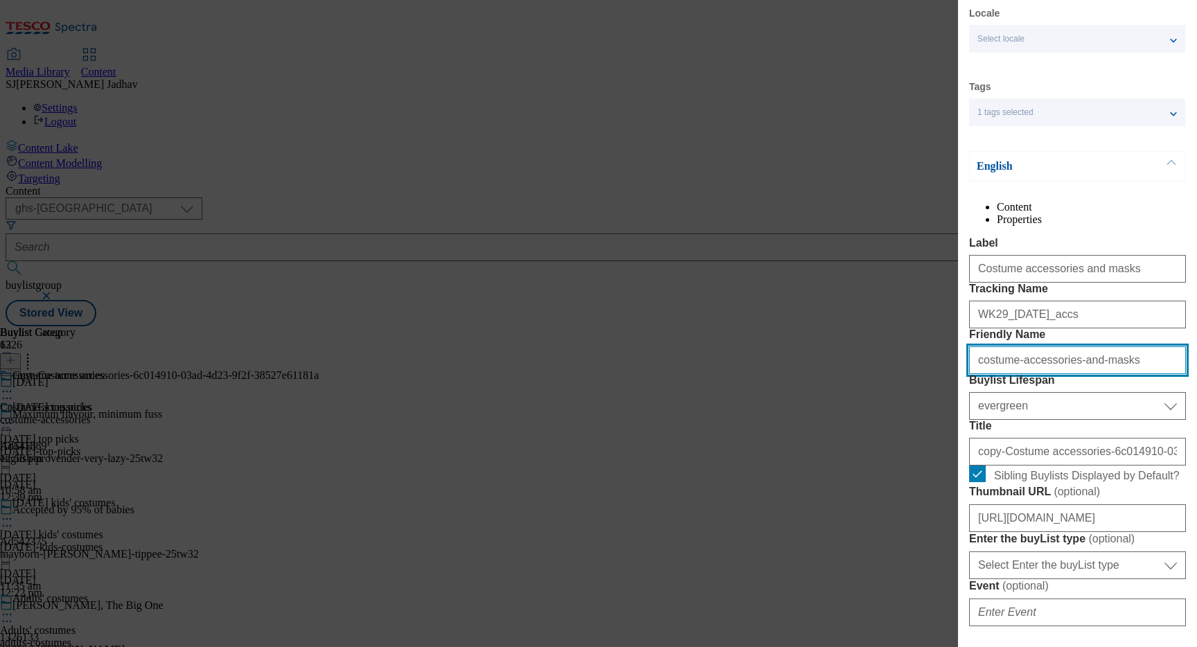
scroll to position [78, 0]
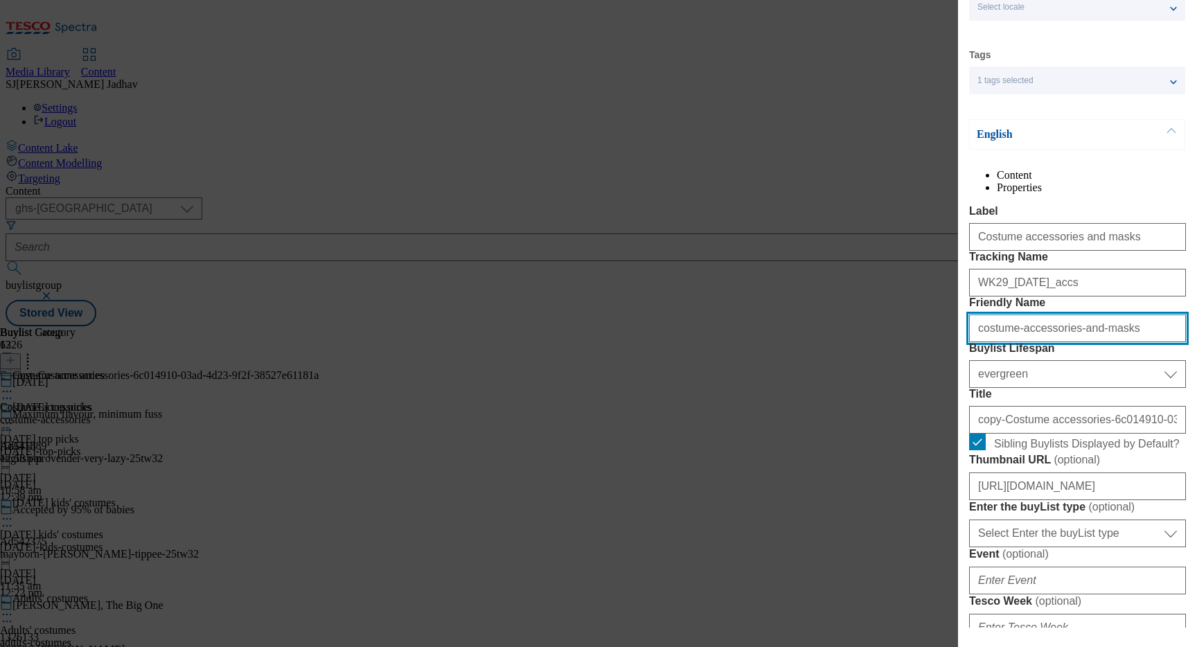
type input "costume-accessories-and-masks"
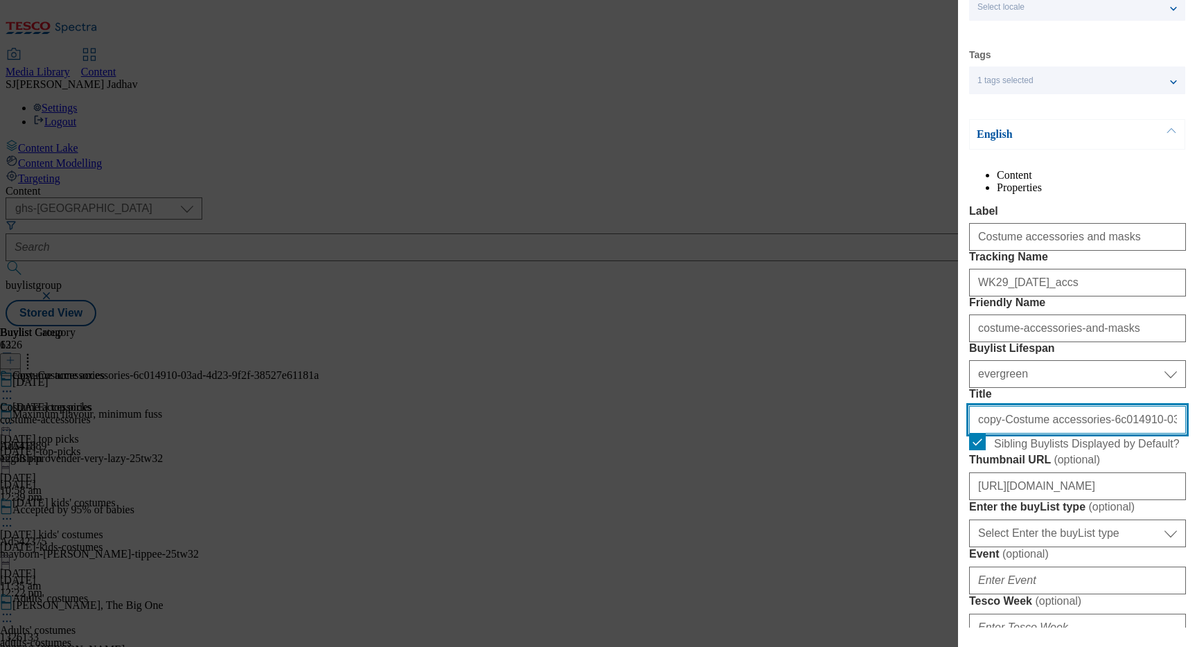
click at [1060, 433] on input "copy-Costume accessories-6c014910-03ad-4d23-9f2f-38527e61181a" at bounding box center [1077, 420] width 217 height 28
paste input "Costume accessories and masks"
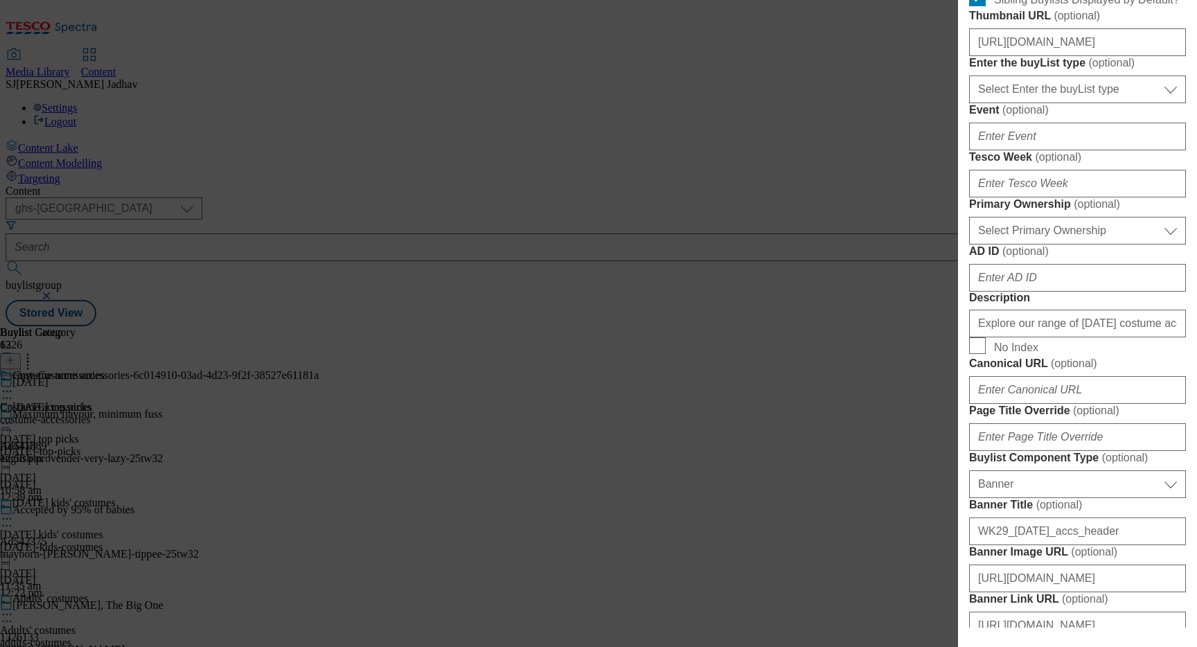
type input "Costume accessories and masks"
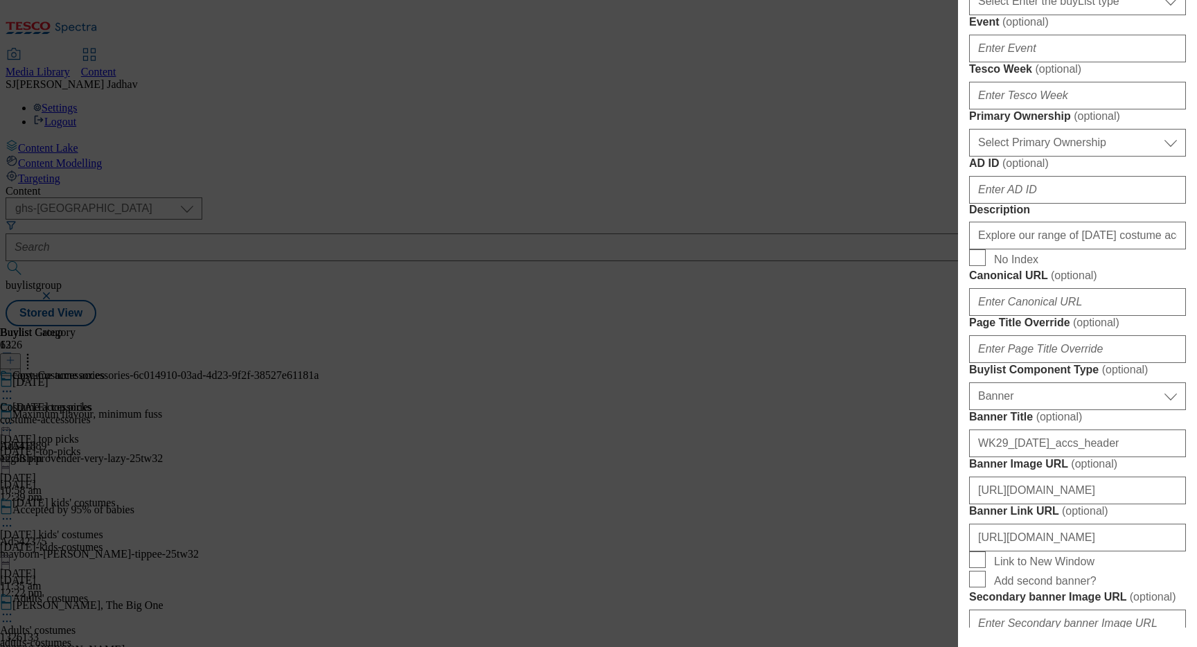
scroll to position [657, 0]
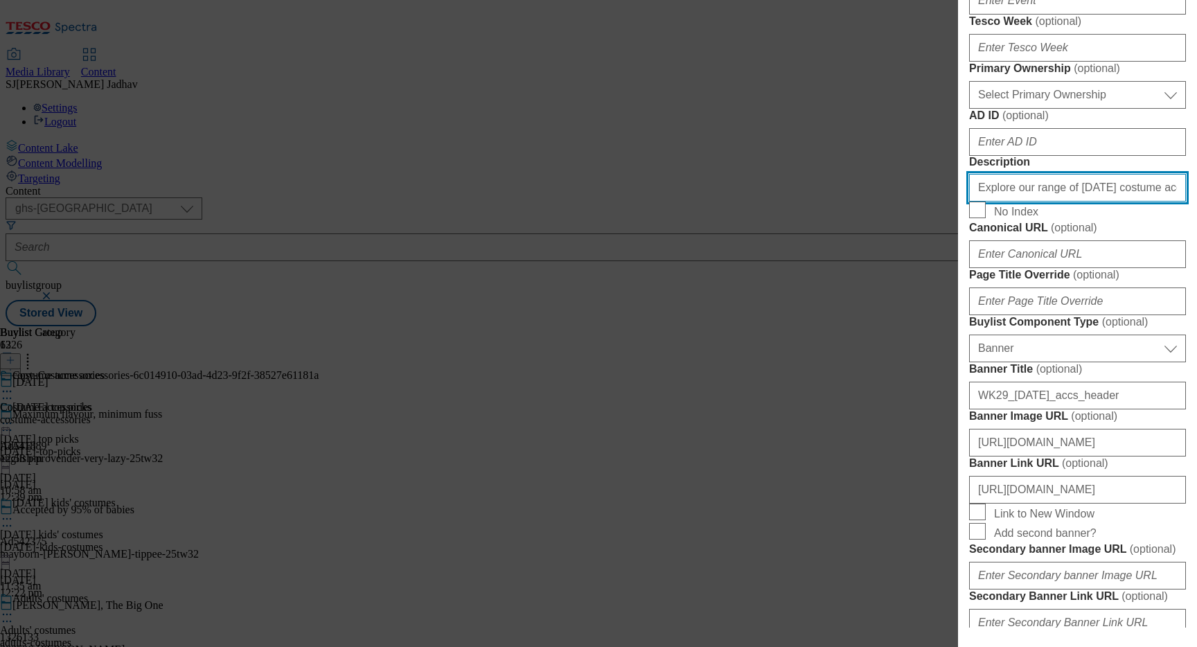
click at [1059, 201] on input "Explore our range of Halloween costume accessories and get set to walk the wick…" at bounding box center [1077, 188] width 217 height 28
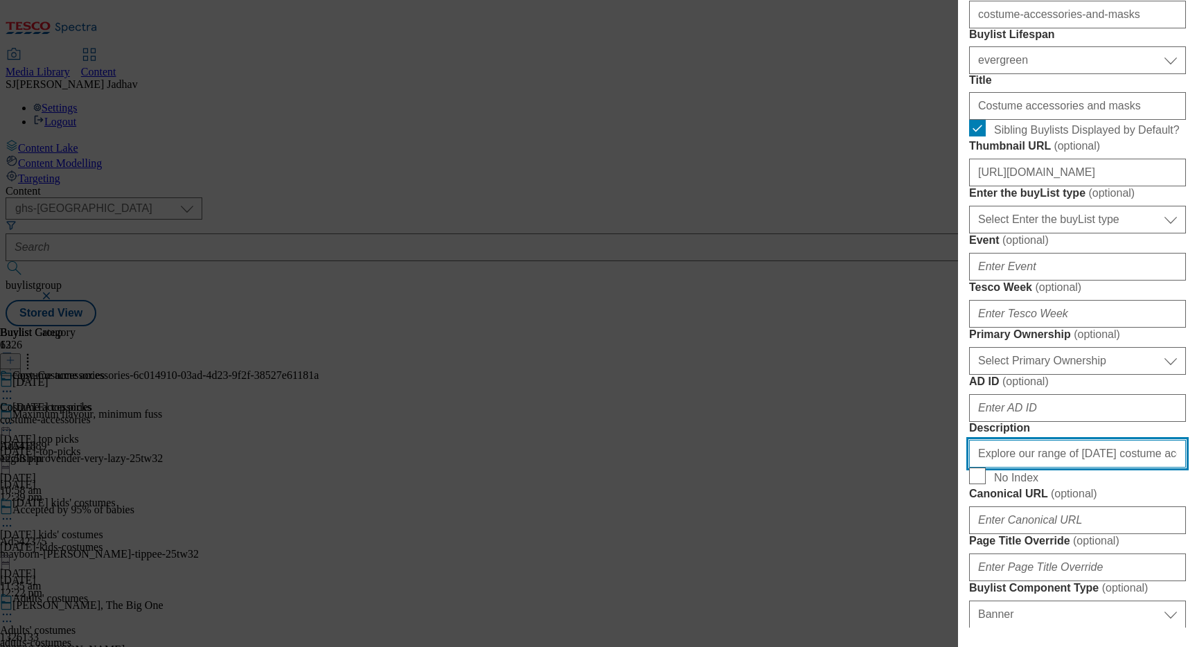
scroll to position [330, 0]
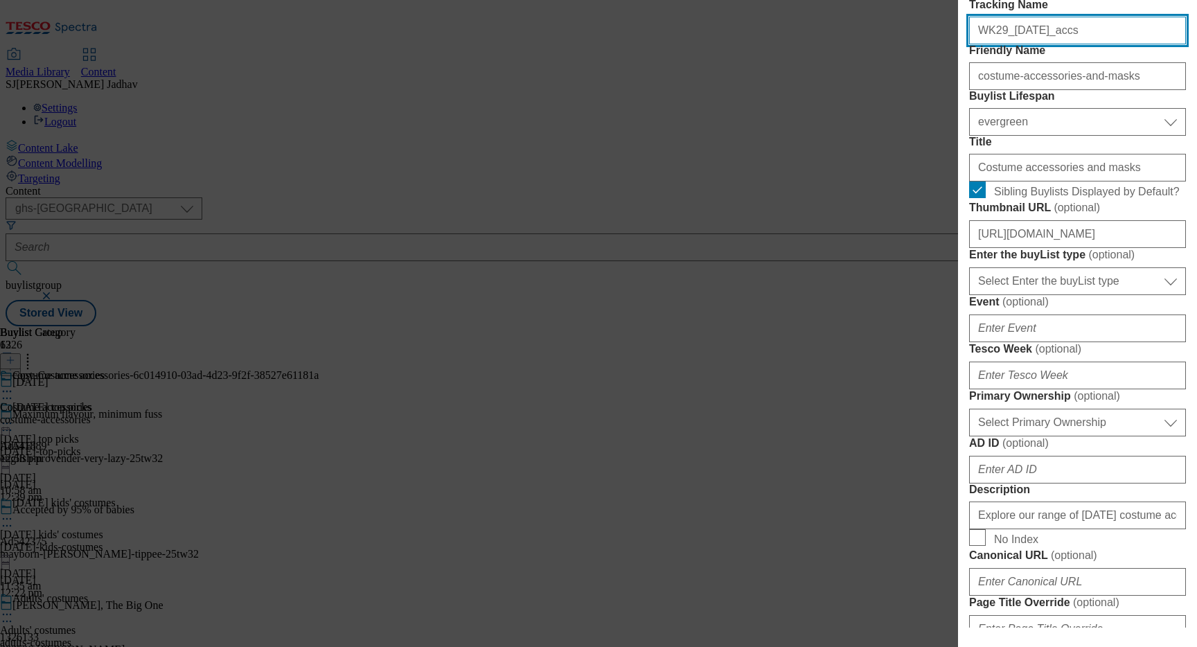
drag, startPoint x: 1086, startPoint y: 78, endPoint x: 893, endPoint y: 78, distance: 193.9
click at [894, 78] on div "Edit Buylist Locale Select locale English Welsh Tags 1 tags selected fnf market…" at bounding box center [598, 323] width 1197 height 647
paste input "WK32_halloween_accs"
paste input "Modal"
type input "WK32_halloween_accs"
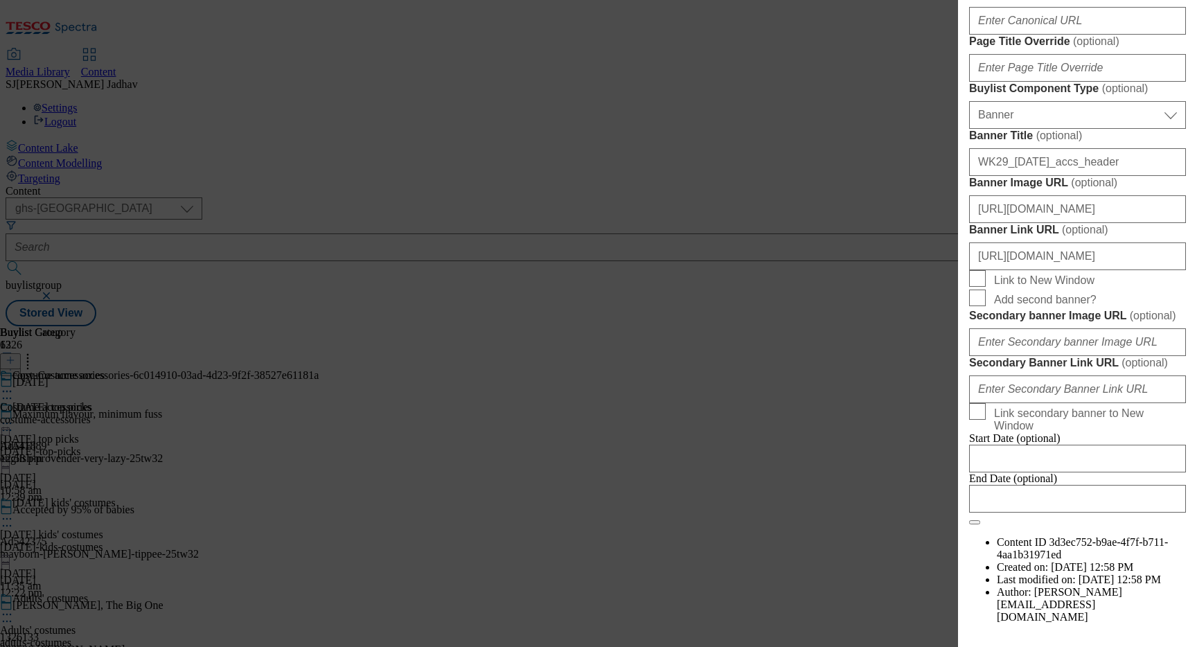
scroll to position [935, 0]
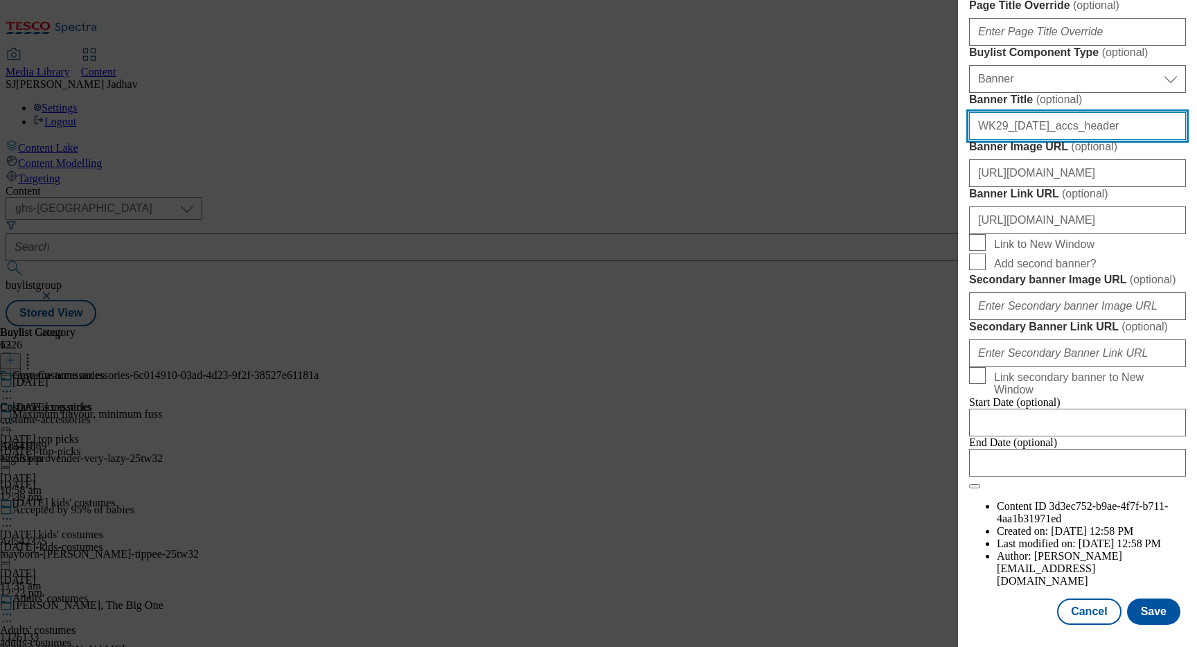
drag, startPoint x: 1115, startPoint y: 532, endPoint x: 922, endPoint y: 524, distance: 192.7
click at [922, 526] on div "Edit Buylist Locale Select locale English Welsh Tags 1 tags selected fnf market…" at bounding box center [598, 323] width 1197 height 647
paste input "32"
type input "WK32_halloween_accs_header"
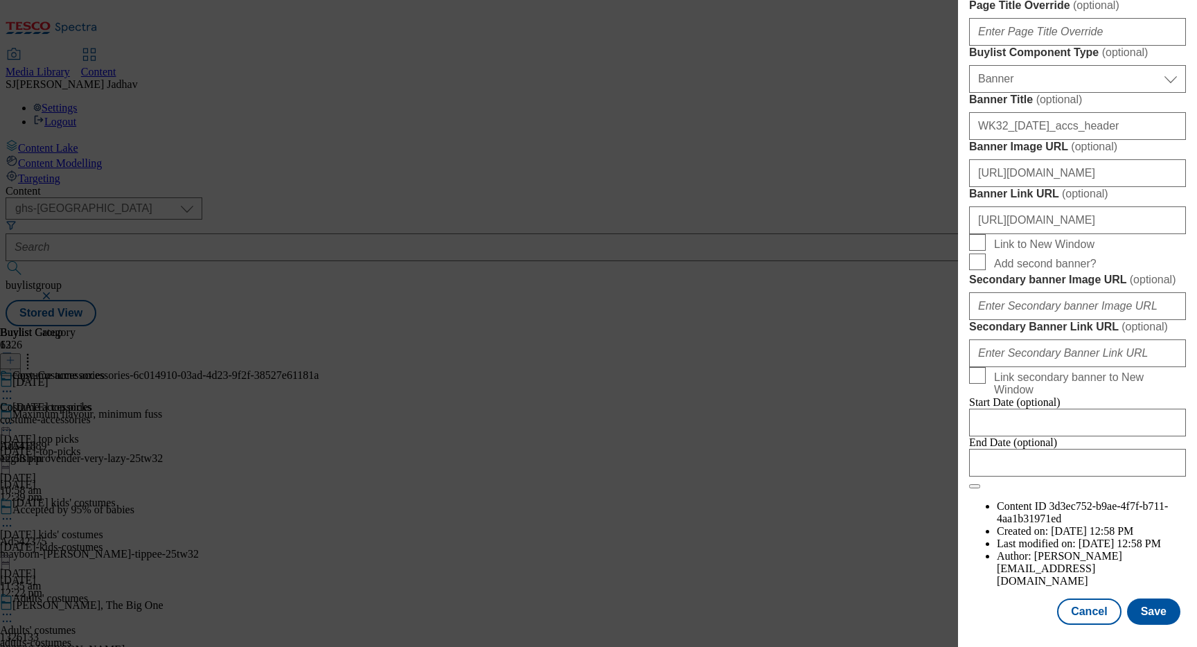
click at [1172, 629] on div "Modal" at bounding box center [1077, 636] width 239 height 19
click at [1166, 613] on button "Save" at bounding box center [1153, 611] width 53 height 26
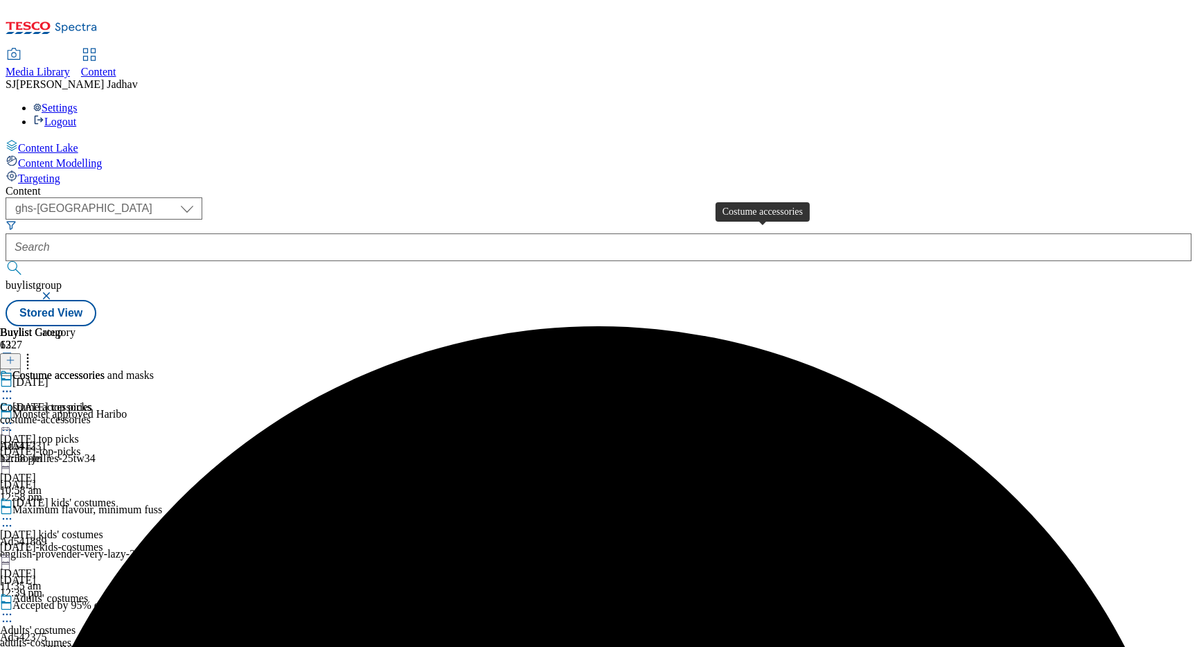
click at [92, 401] on span "Costume accessories" at bounding box center [46, 407] width 92 height 12
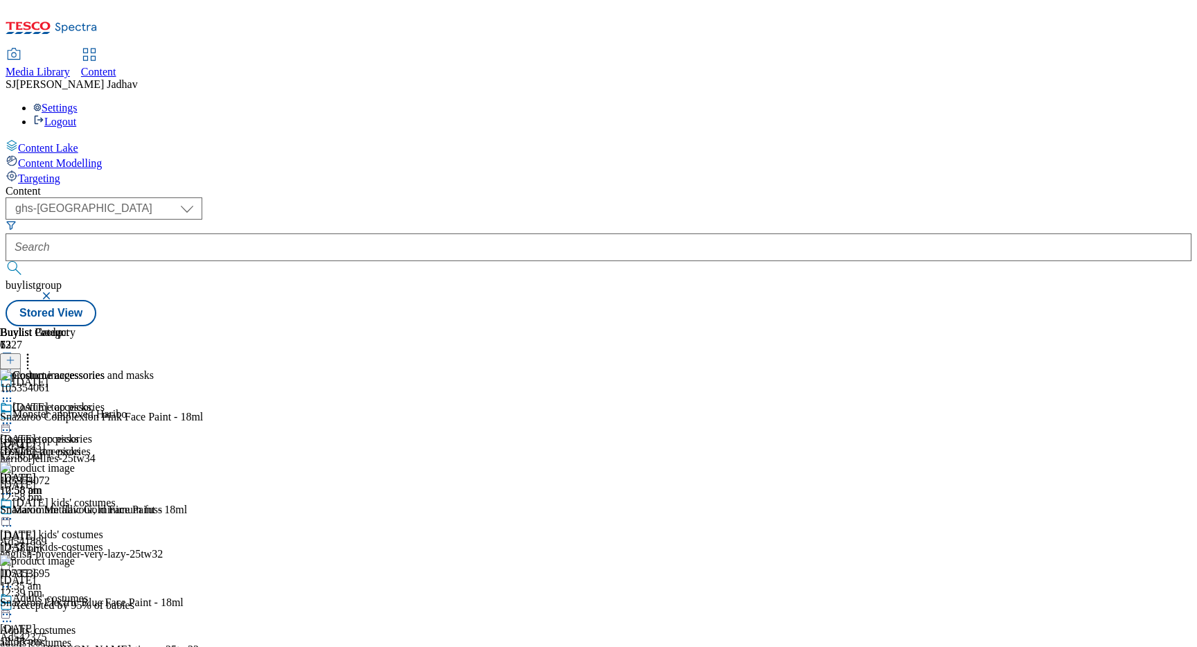
click at [14, 416] on icon at bounding box center [7, 423] width 14 height 14
click at [59, 447] on span "Edit" at bounding box center [51, 452] width 16 height 10
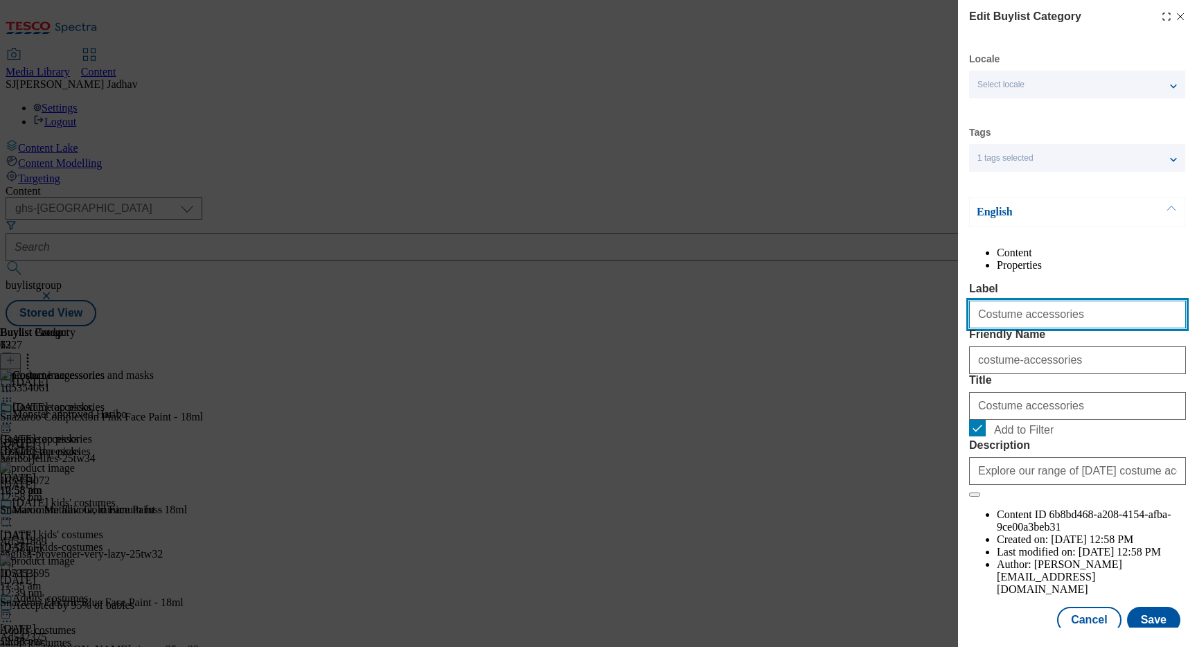
drag, startPoint x: 1092, startPoint y: 350, endPoint x: 854, endPoint y: 325, distance: 238.7
click at [854, 325] on div "Edit Buylist Category Locale Select locale English Welsh Tags 1 tags selected f…" at bounding box center [598, 323] width 1197 height 647
paste input "Halloween"
type input "Halloween accessories"
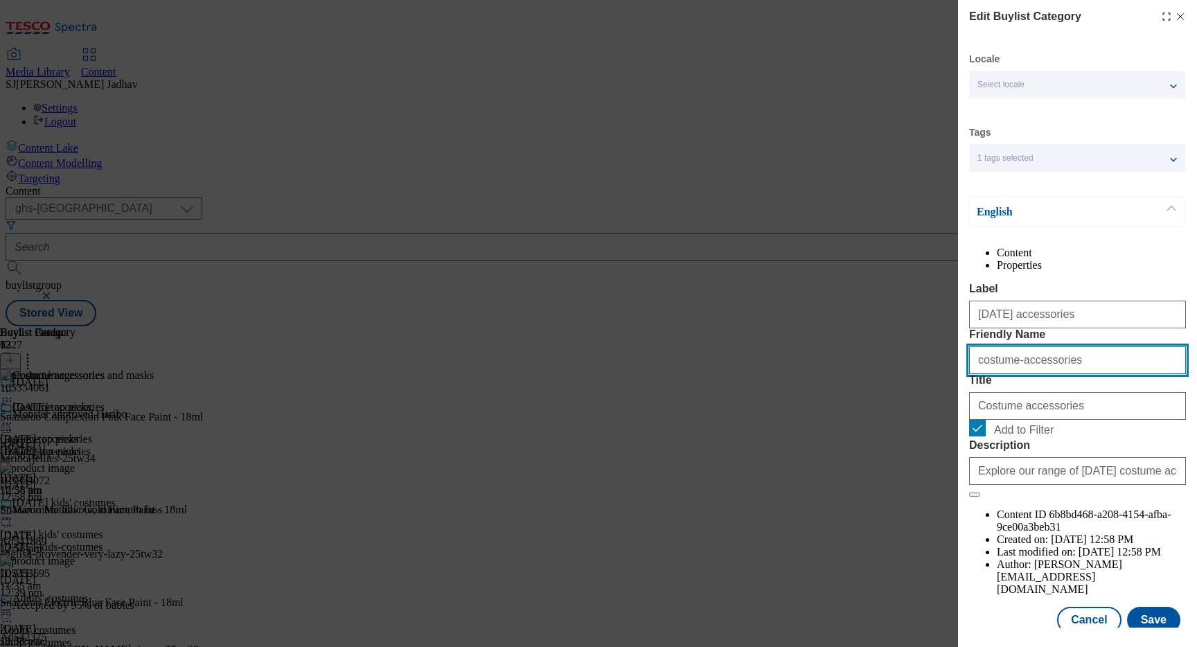
drag, startPoint x: 1082, startPoint y: 412, endPoint x: 891, endPoint y: 405, distance: 190.5
click at [892, 406] on div "Edit Buylist Category Locale Select locale English Welsh Tags 1 tags selected f…" at bounding box center [598, 323] width 1197 height 647
paste input "Halloween"
click at [976, 374] on input "Halloween accessories" at bounding box center [1077, 360] width 217 height 28
click at [1019, 374] on input "halloween accessories" at bounding box center [1077, 360] width 217 height 28
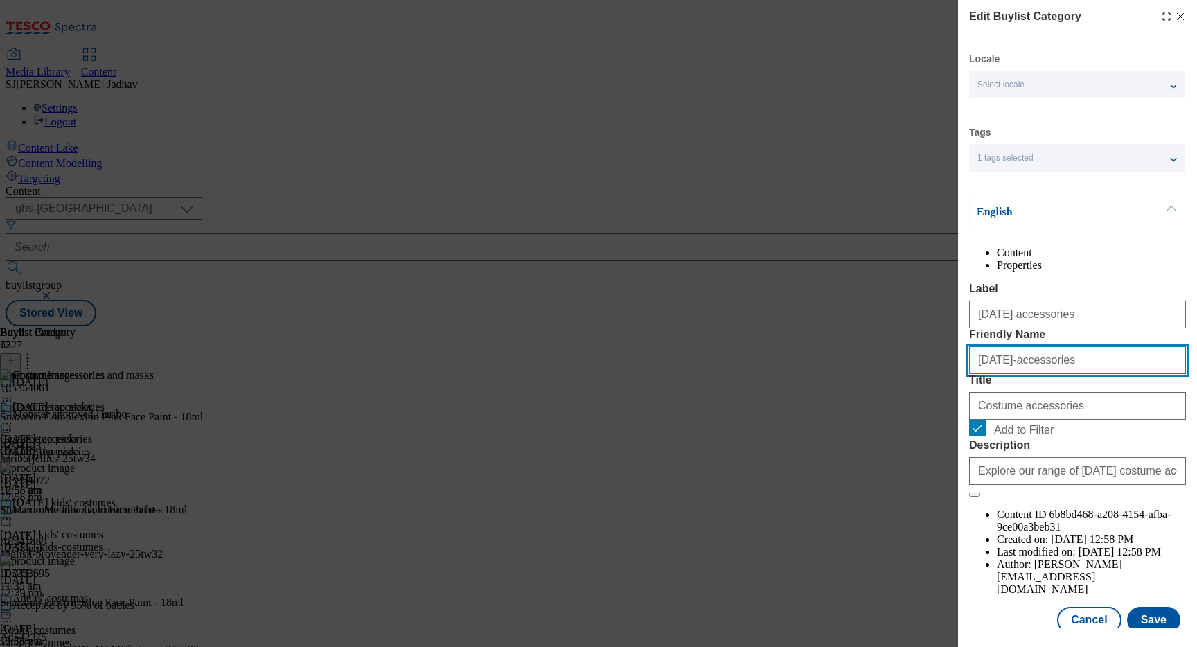
type input "halloween-accessories"
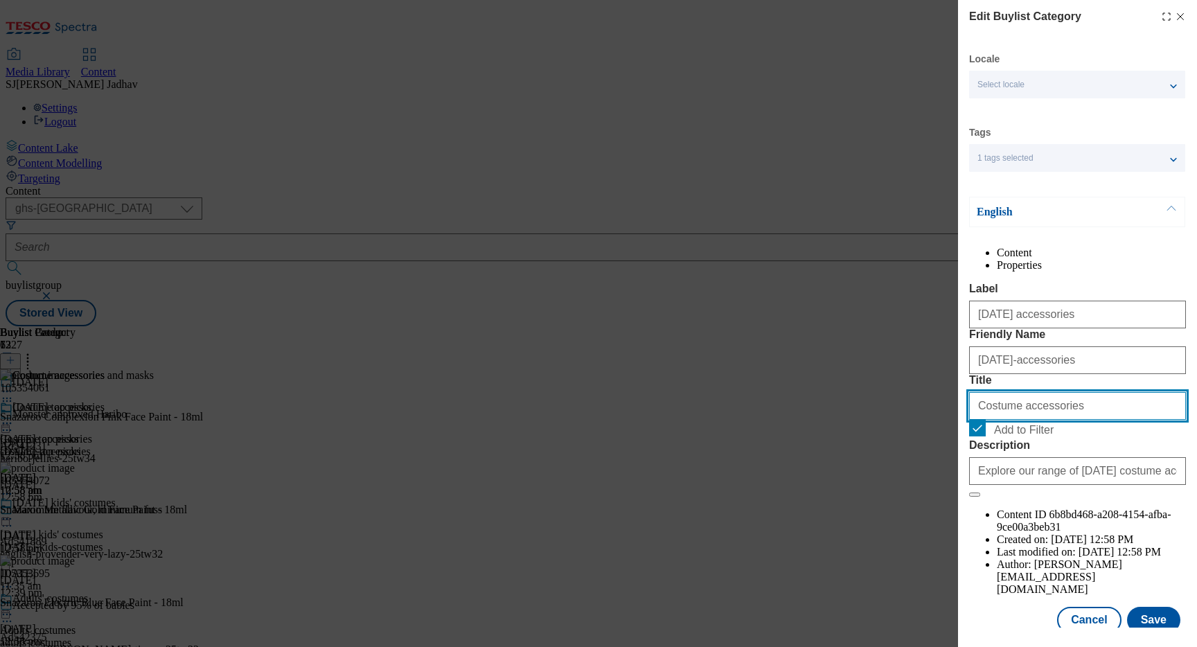
drag, startPoint x: 1091, startPoint y: 495, endPoint x: 904, endPoint y: 451, distance: 191.3
click at [904, 451] on div "Edit Buylist Category Locale Select locale English Welsh Tags 1 tags selected f…" at bounding box center [598, 323] width 1197 height 647
paste input "Halloween"
type input "Halloween accessories"
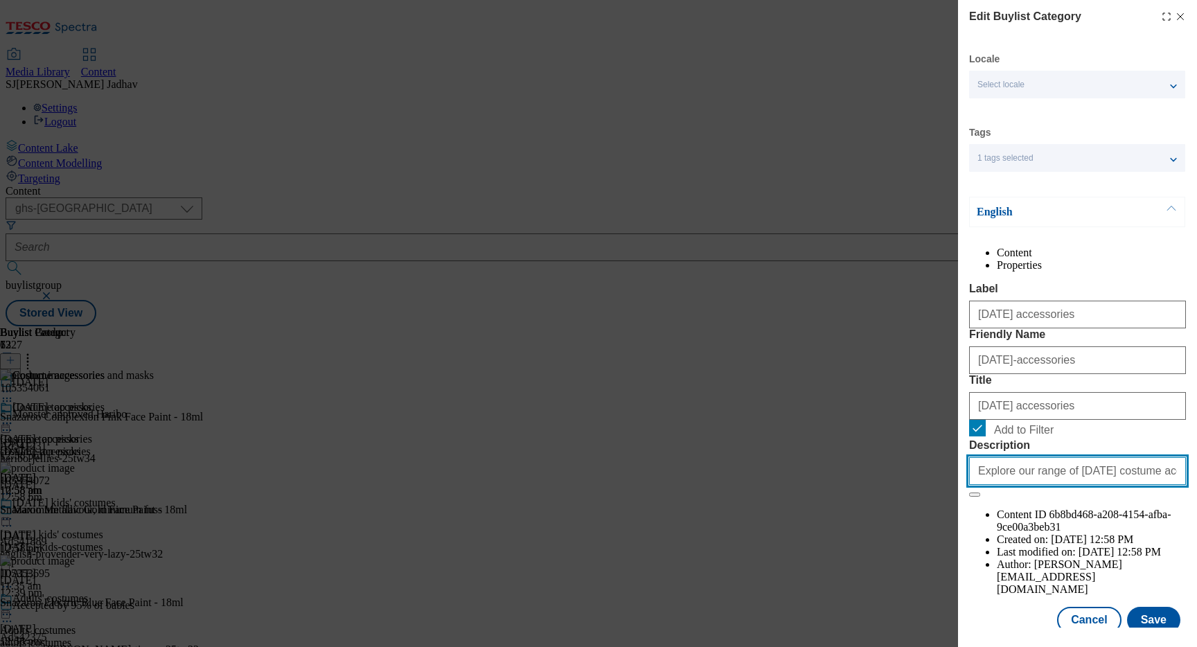
click at [1087, 485] on input "Explore our range of Halloween costume accessories and get set to walk the wick…" at bounding box center [1077, 471] width 217 height 28
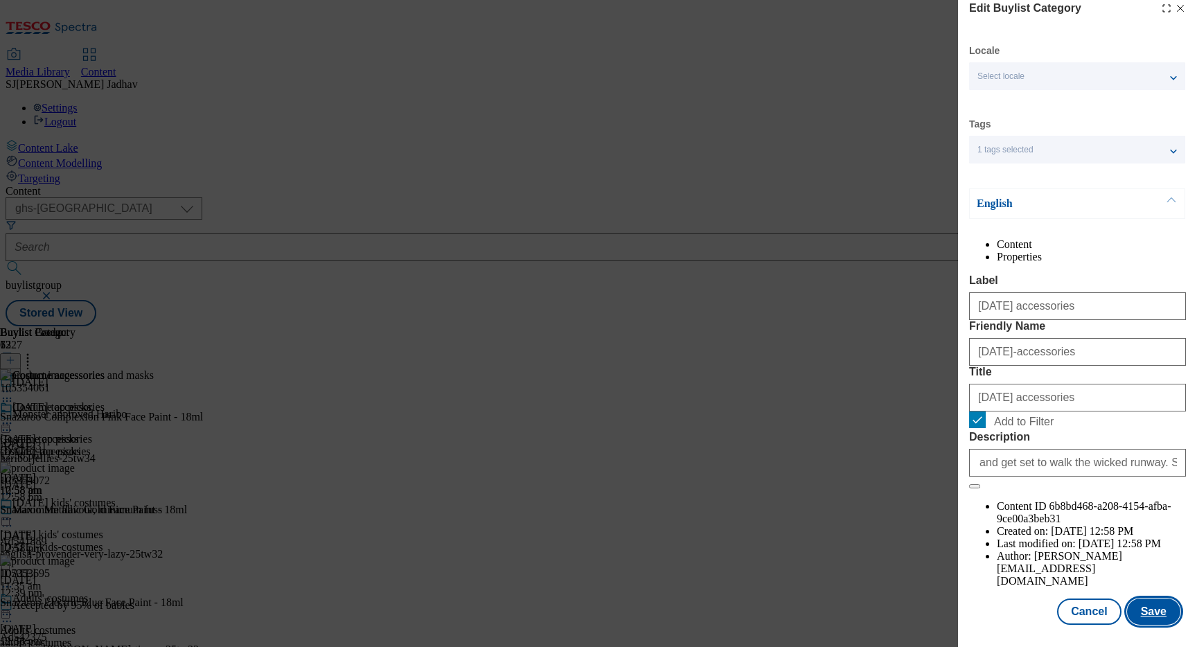
click at [1155, 613] on button "Save" at bounding box center [1153, 611] width 53 height 26
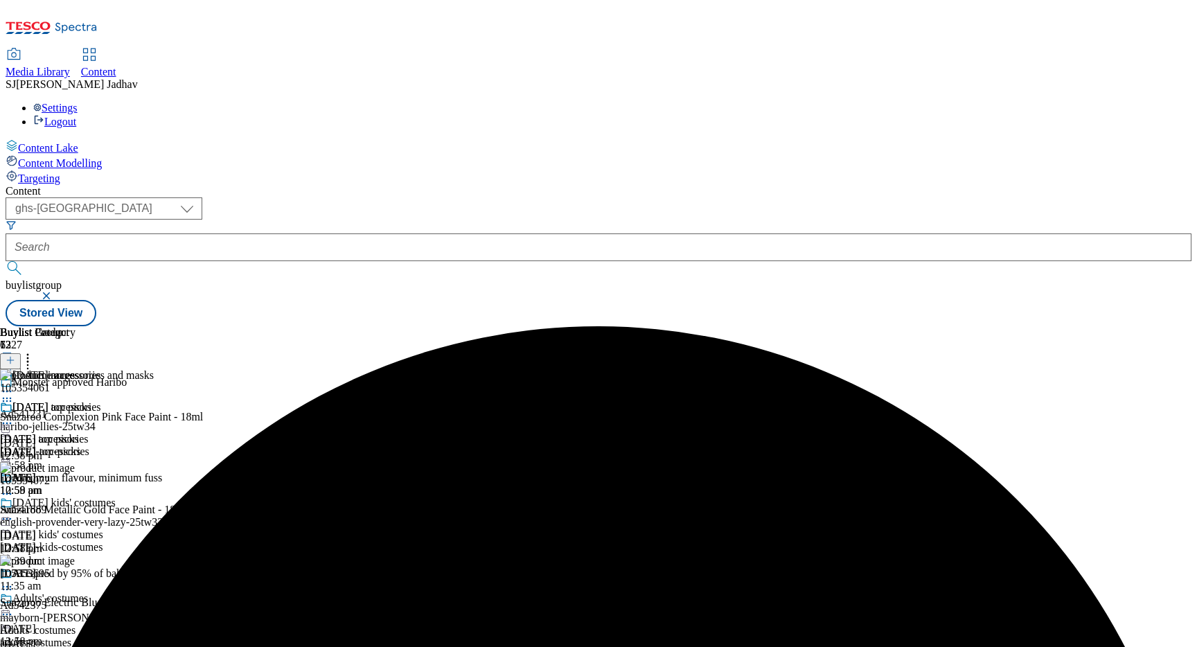
click at [14, 394] on icon at bounding box center [7, 401] width 14 height 14
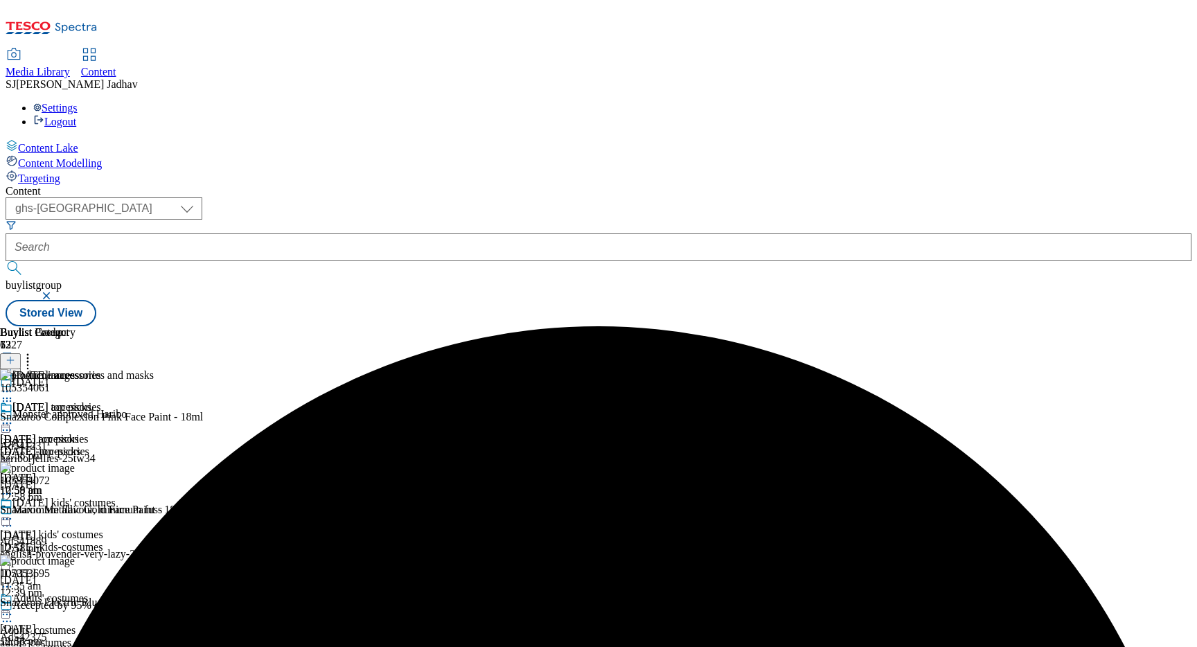
click at [8, 400] on circle at bounding box center [7, 401] width 2 height 2
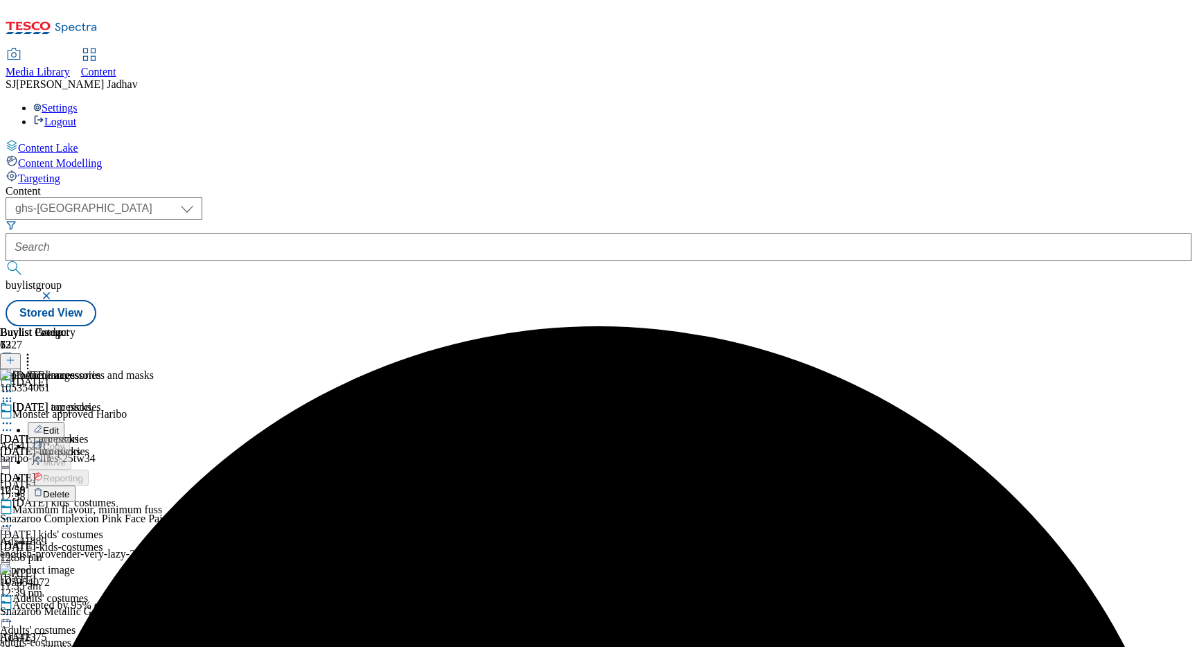
click at [70, 489] on span "Delete" at bounding box center [56, 494] width 27 height 10
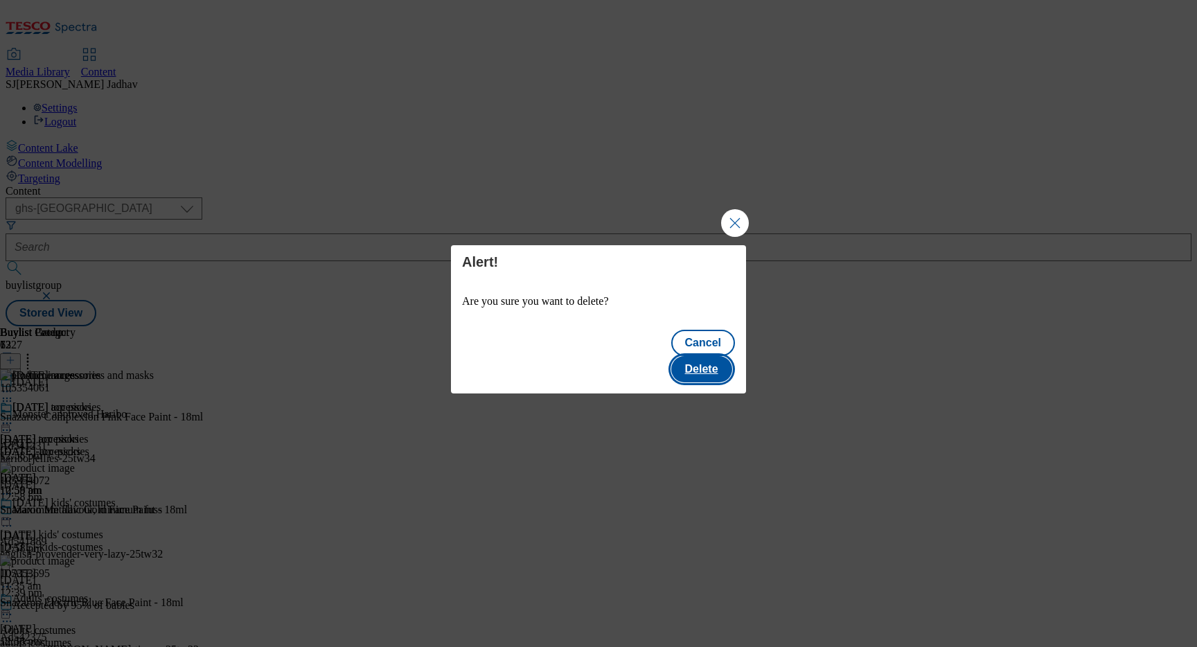
click at [713, 356] on button "Delete" at bounding box center [701, 369] width 61 height 26
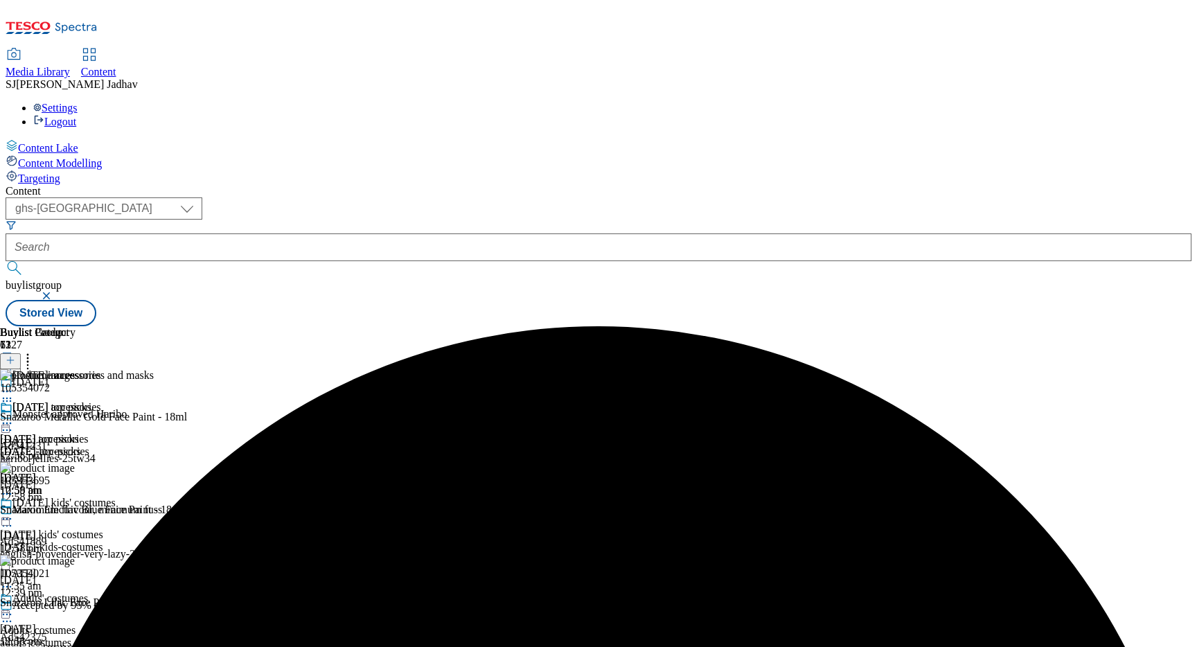
scroll to position [0, 33]
click at [35, 351] on icon at bounding box center [28, 358] width 14 height 14
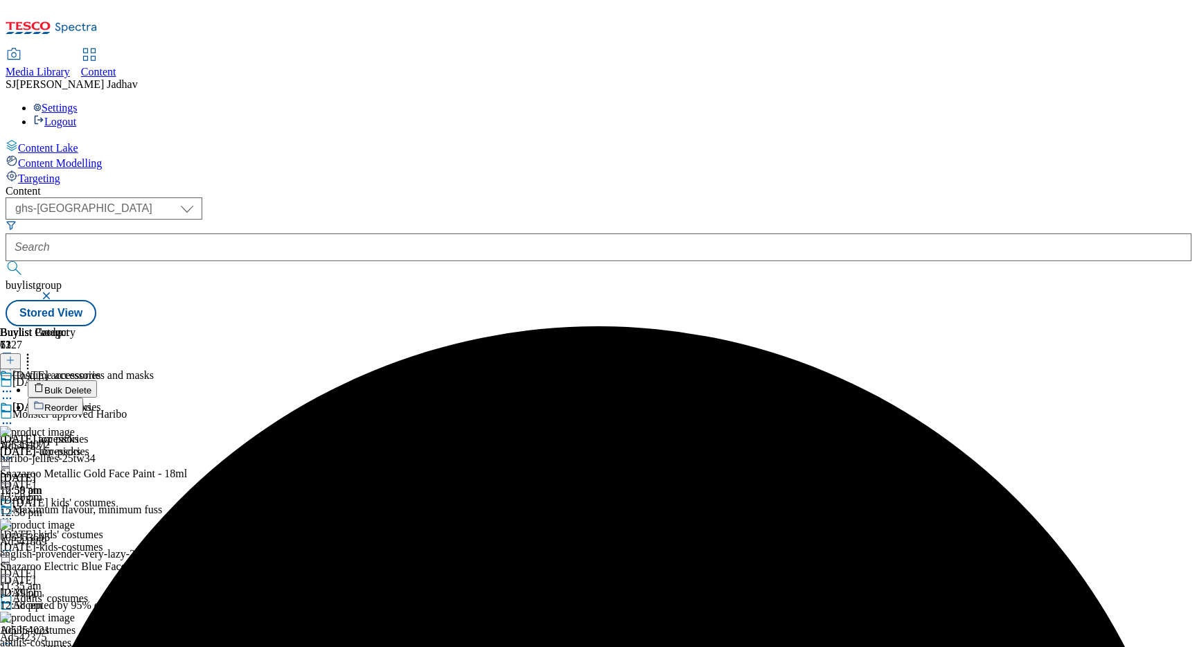
click at [97, 380] on button "Bulk Delete" at bounding box center [62, 388] width 69 height 17
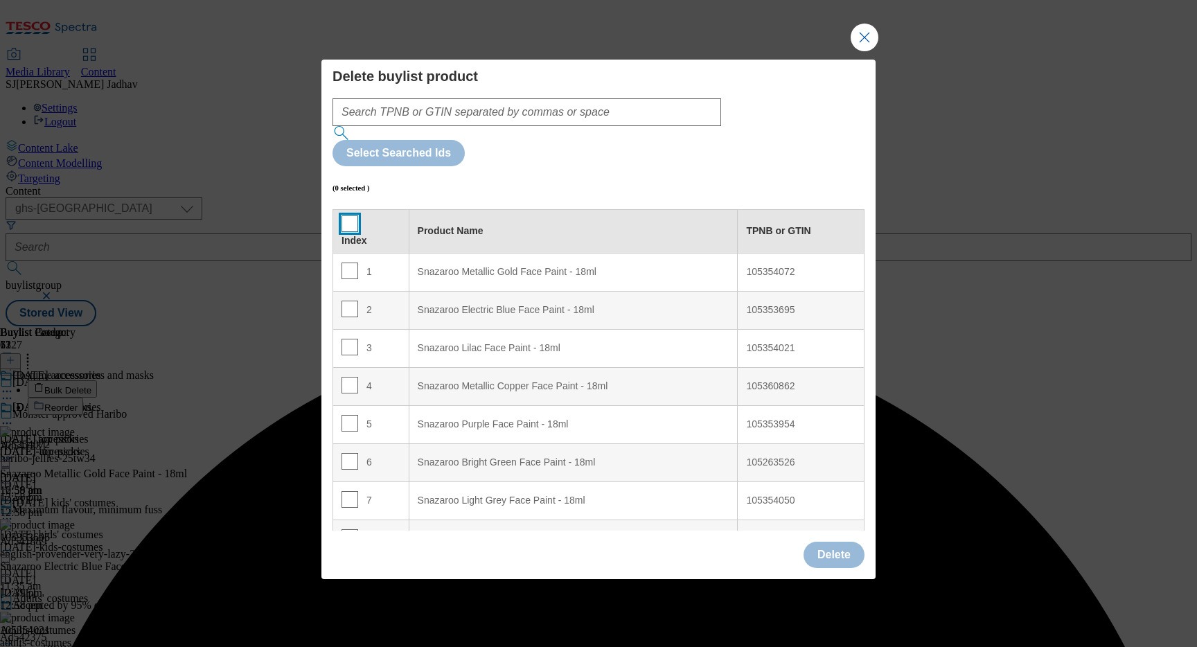
click at [350, 215] on input "Modal" at bounding box center [349, 223] width 17 height 17
checkbox input "true"
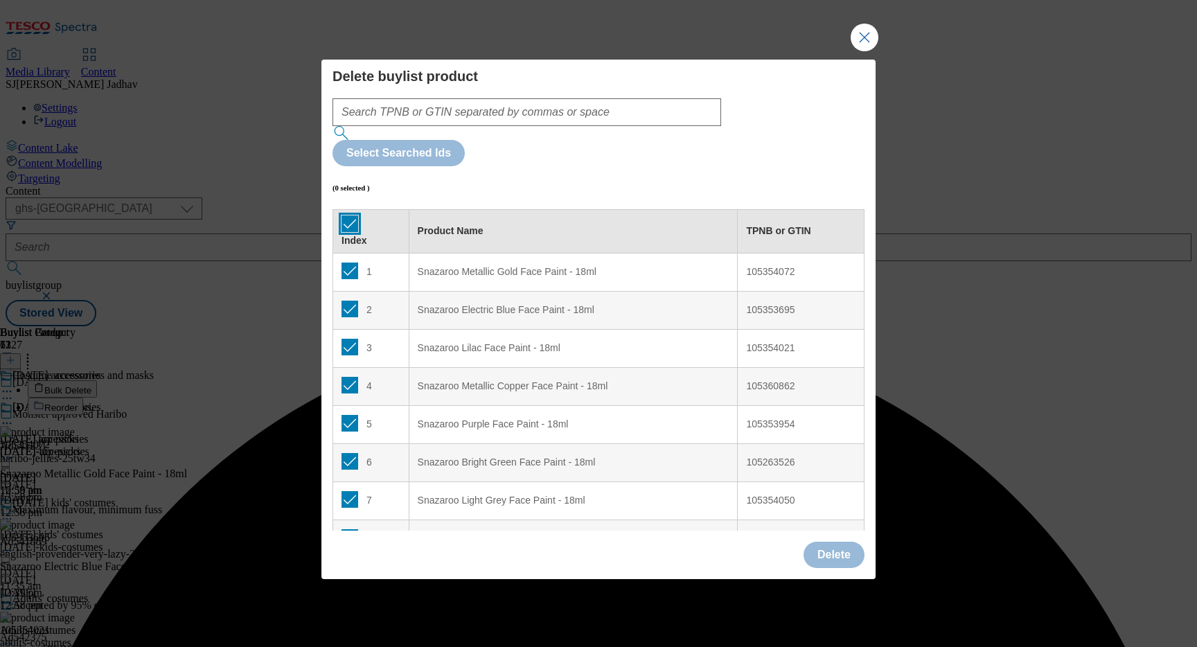
checkbox input "true"
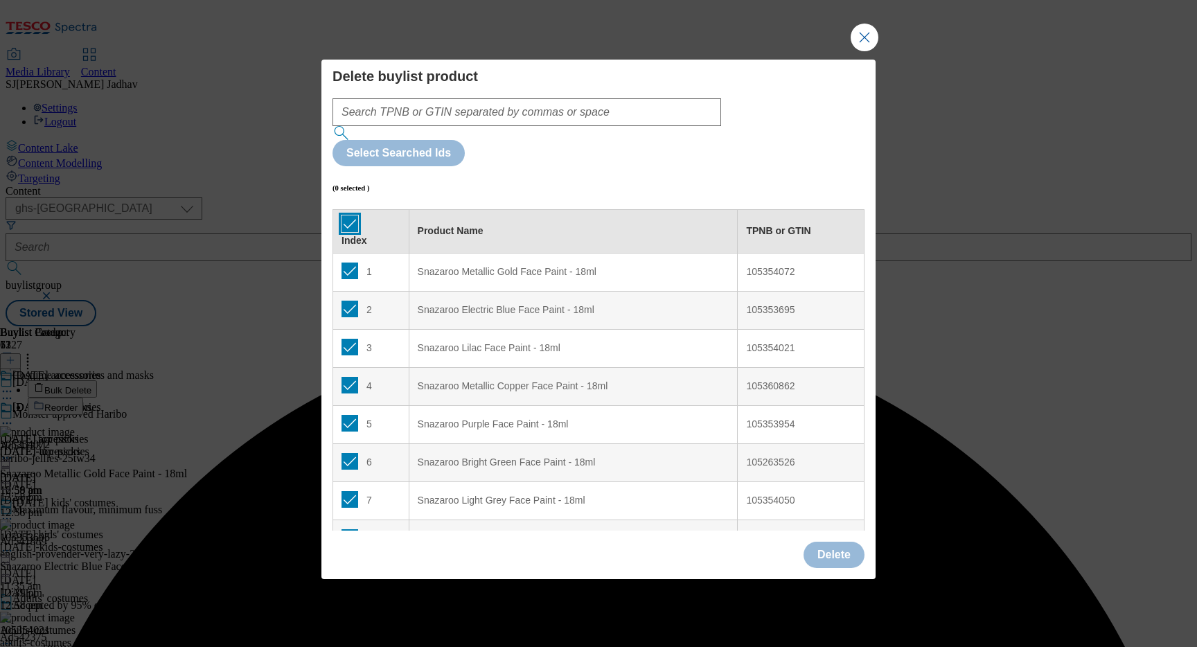
checkbox input "true"
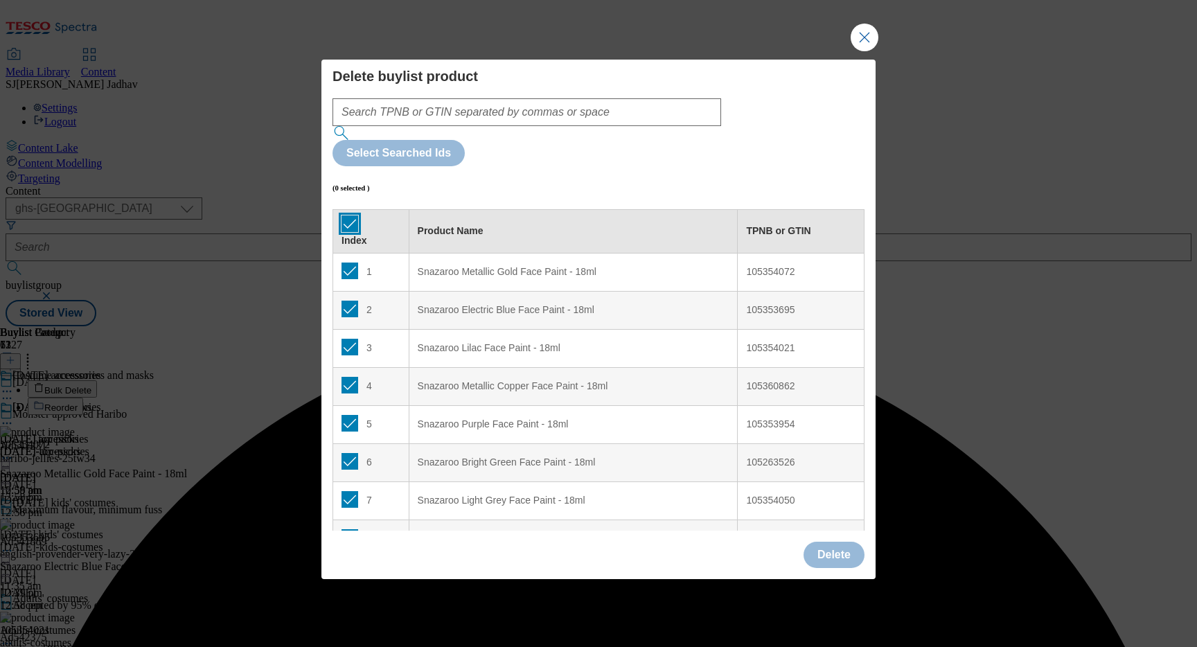
checkbox input "true"
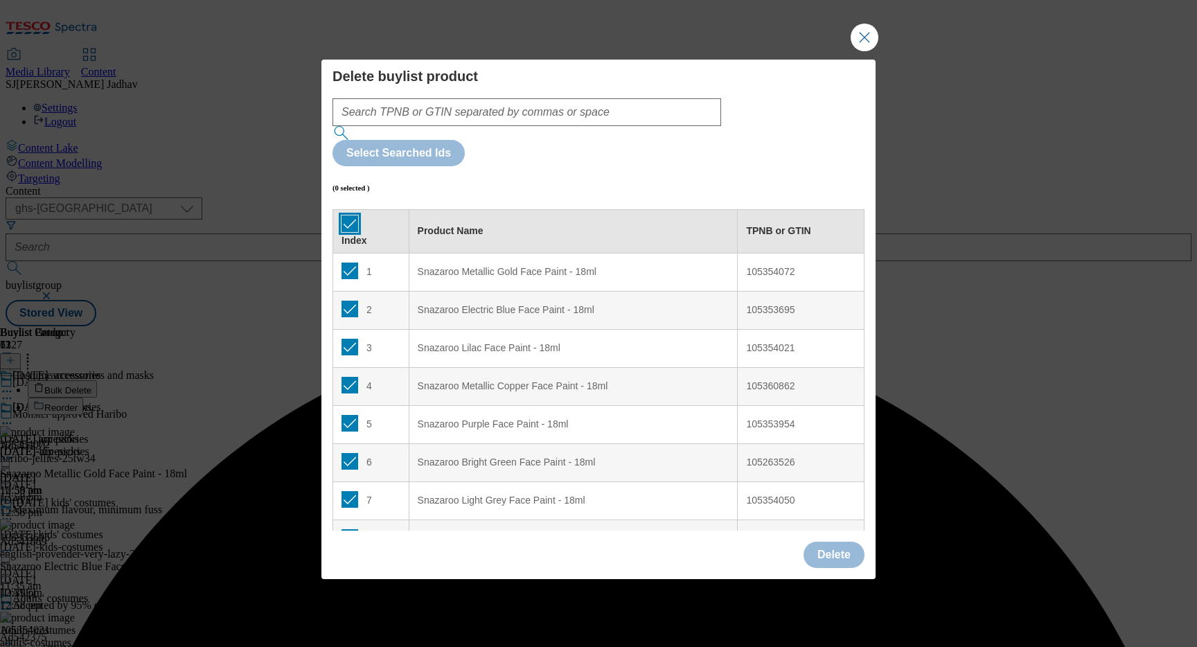
checkbox input "true"
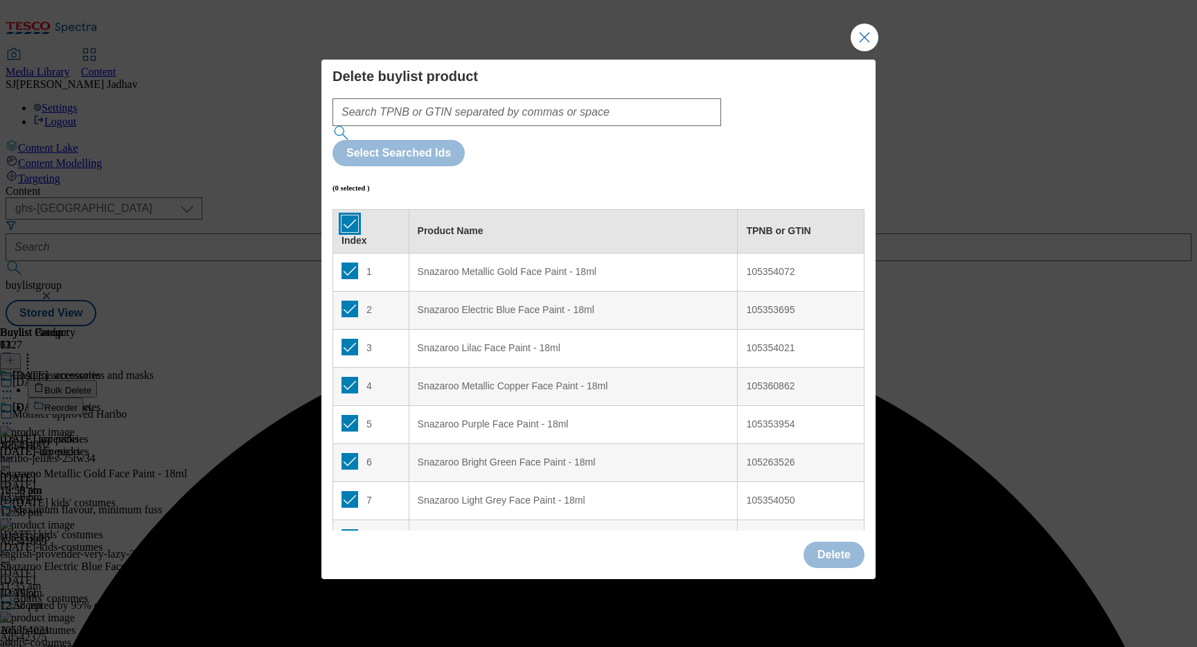
checkbox input "true"
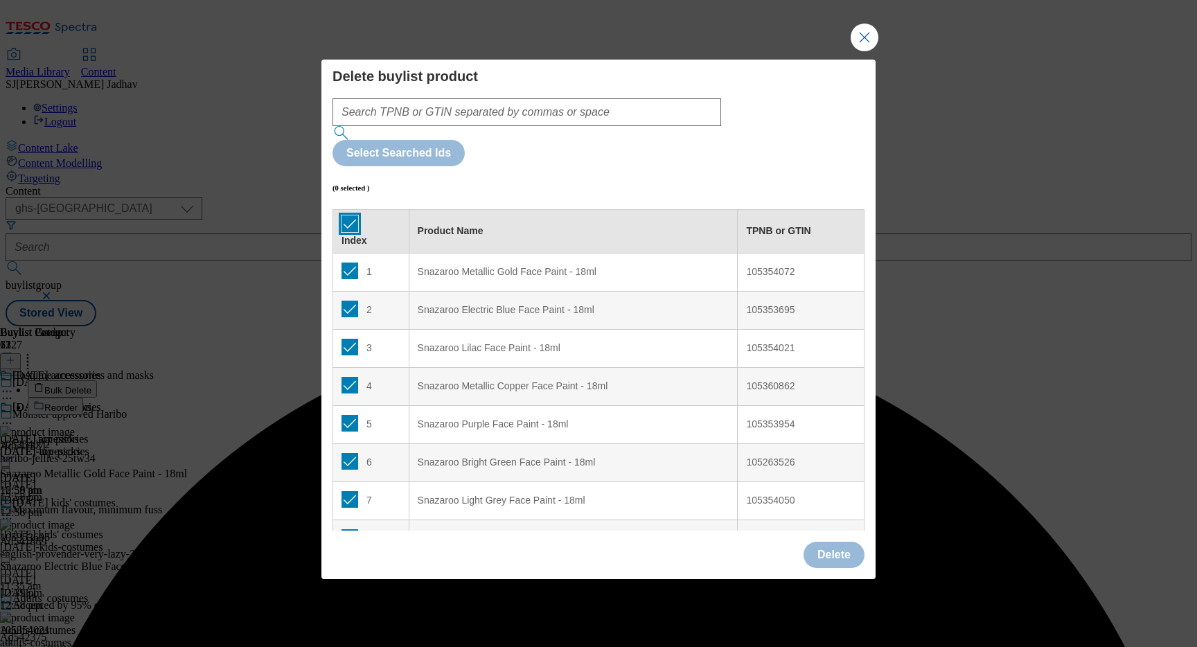
checkbox input "true"
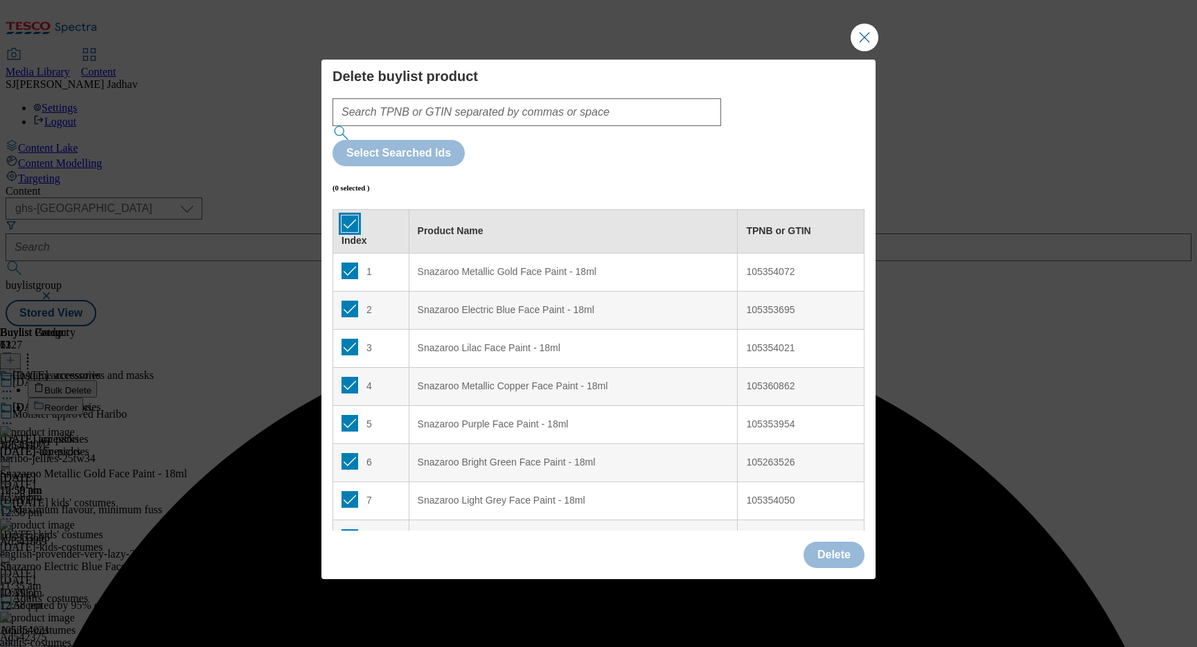
checkbox input "true"
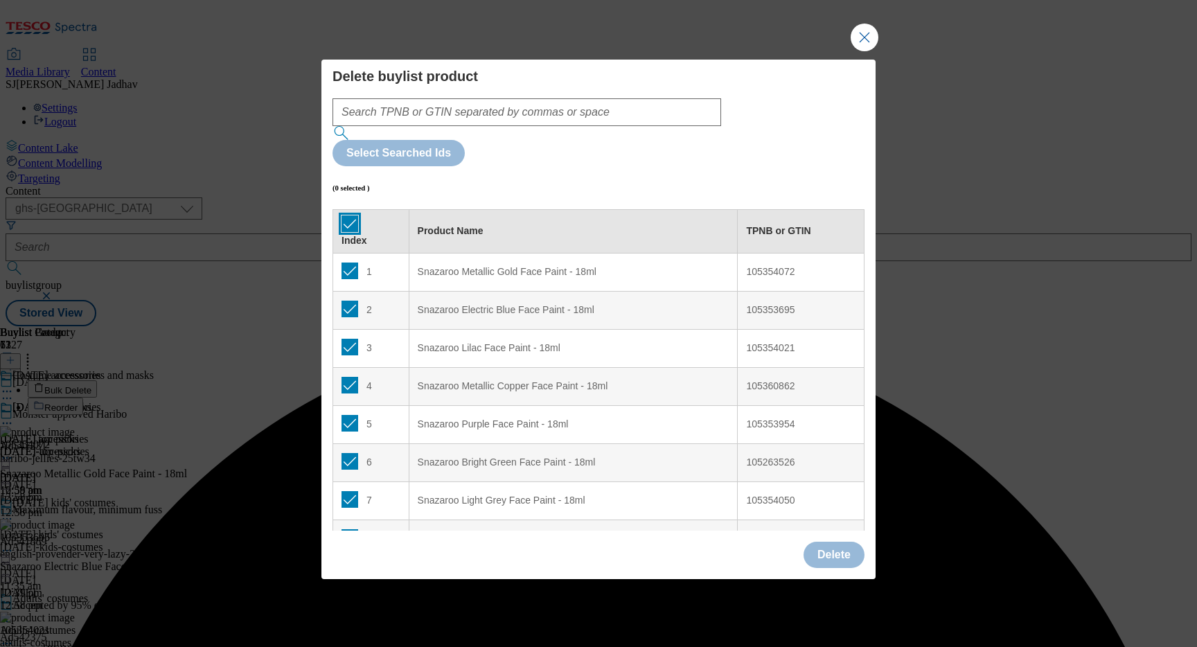
checkbox input "true"
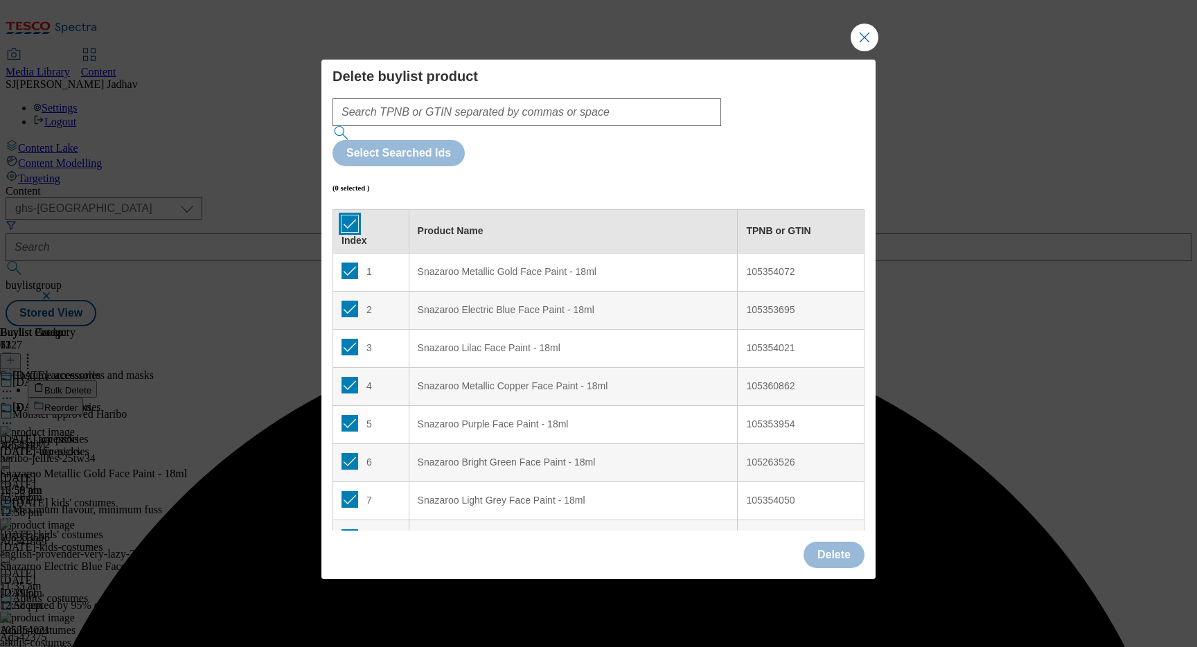
checkbox input "true"
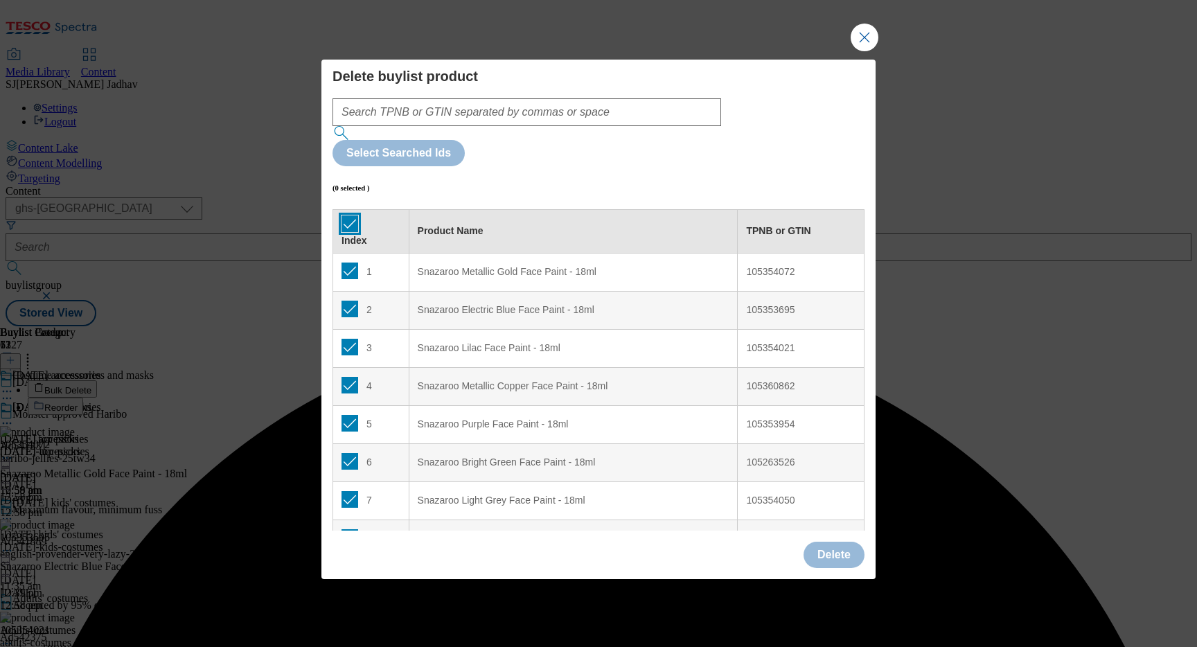
checkbox input "true"
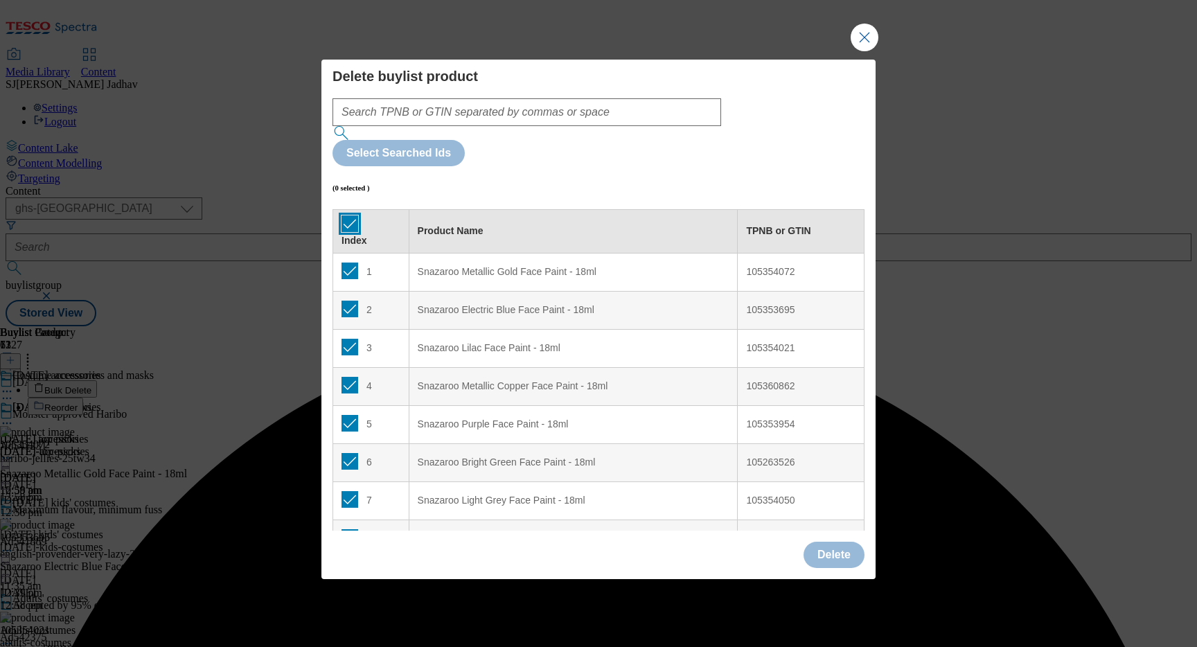
checkbox input "true"
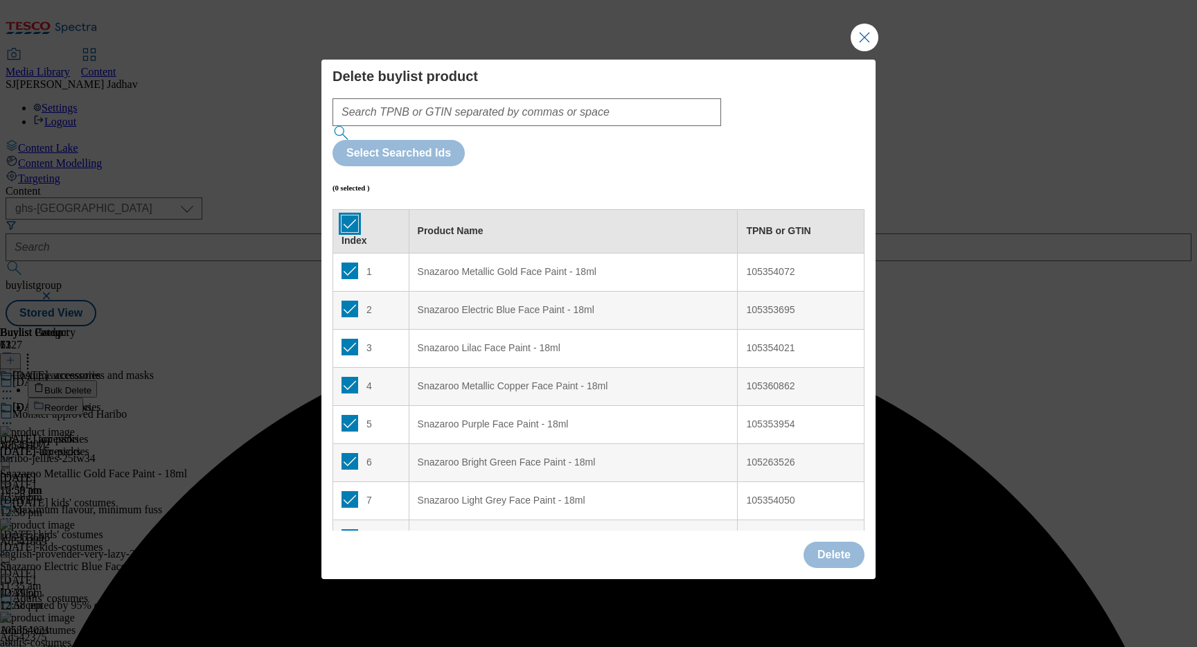
checkbox input "true"
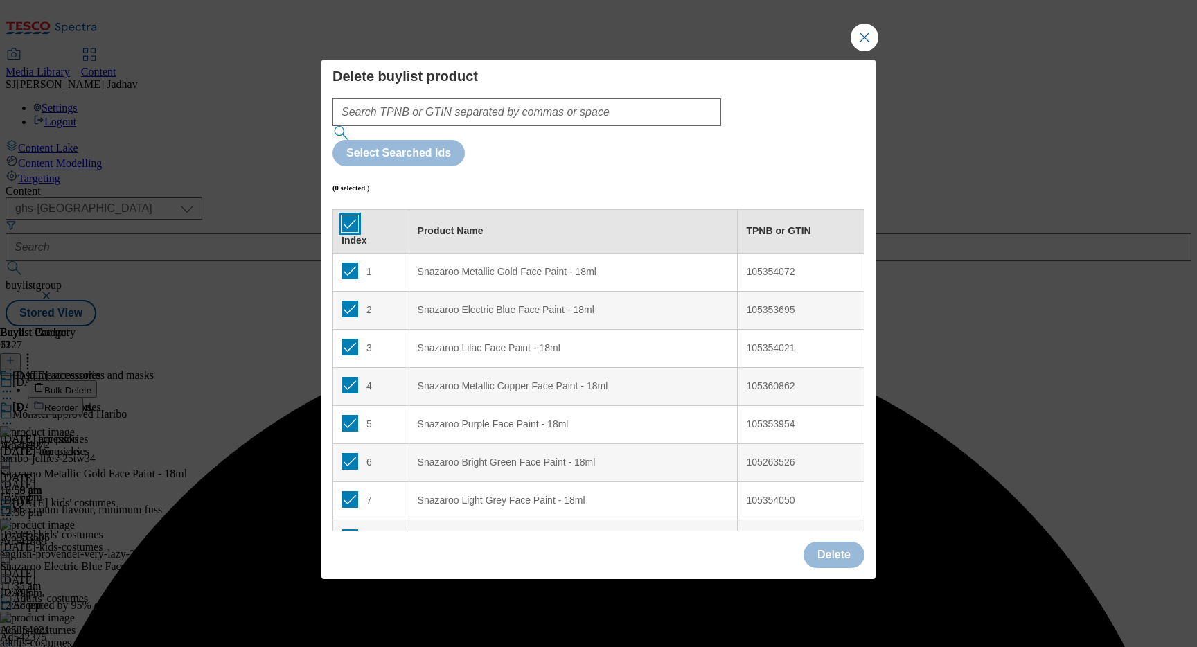
checkbox input "true"
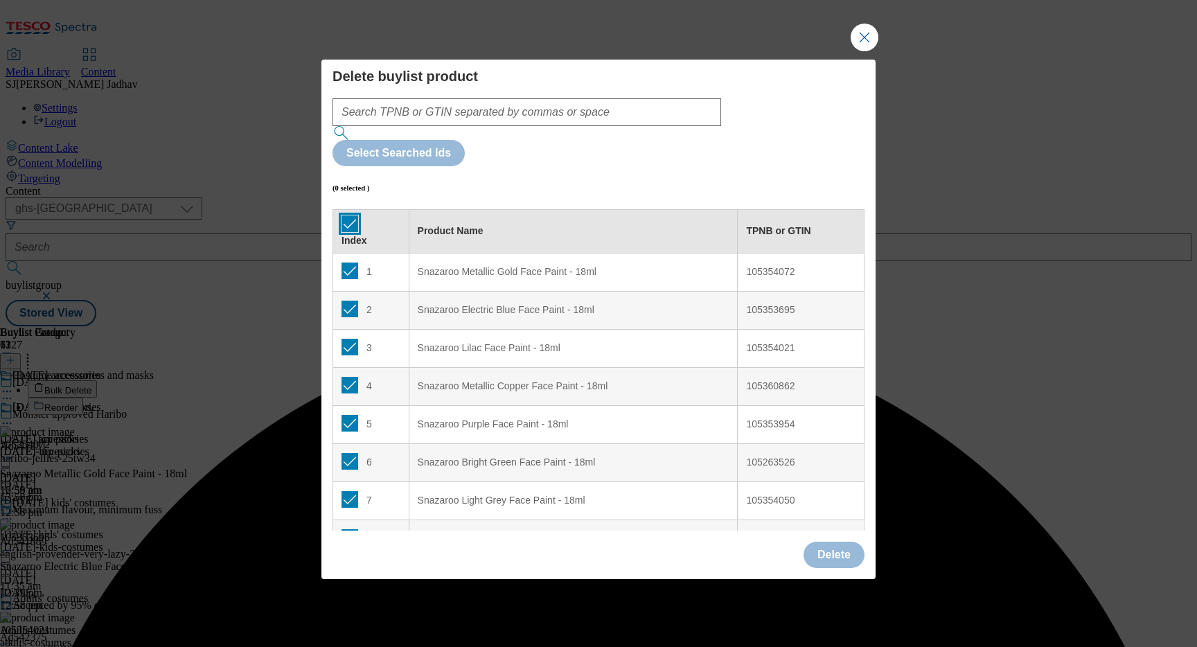
checkbox input "true"
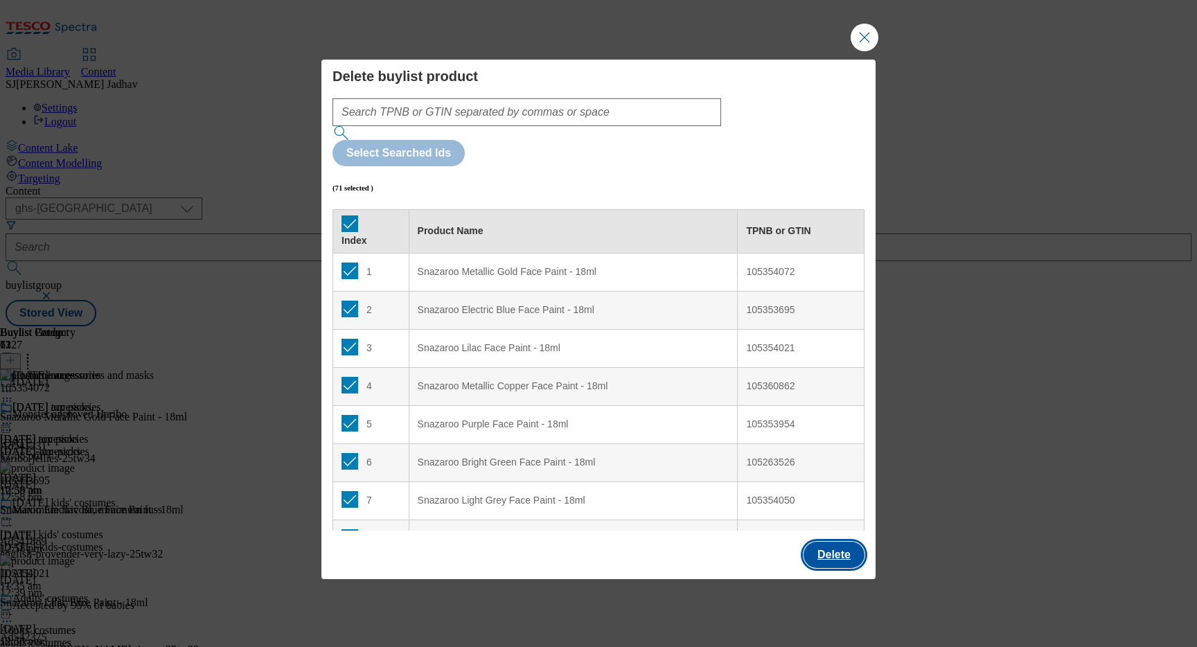
click at [832, 541] on button "Delete" at bounding box center [833, 554] width 61 height 26
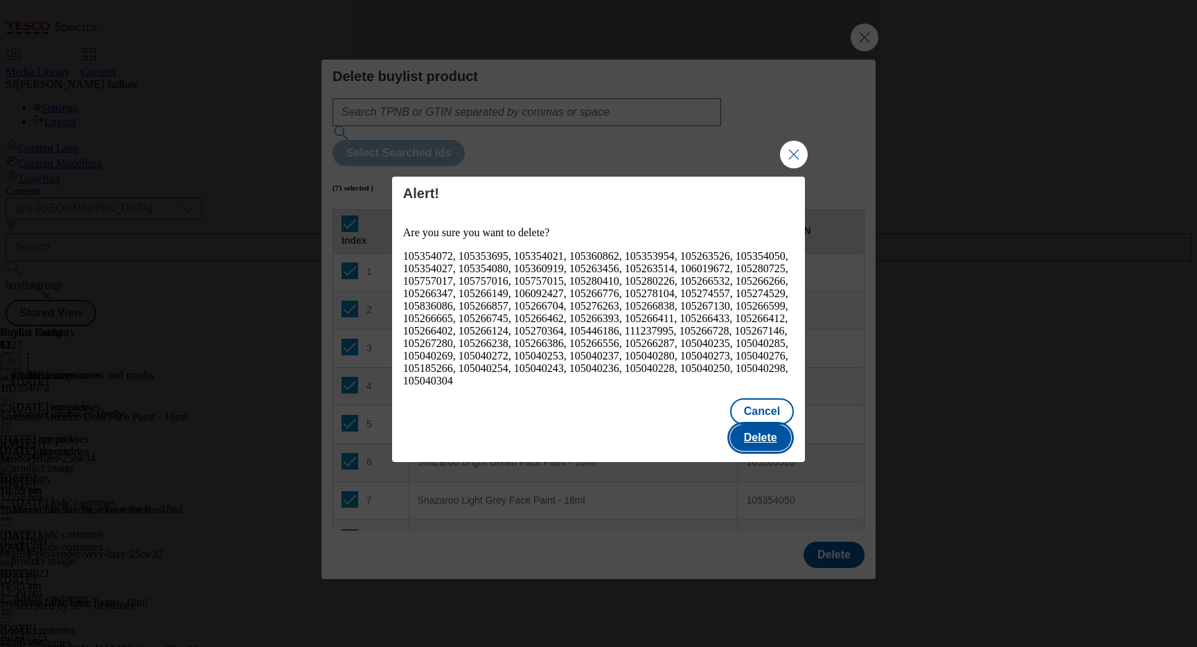
click at [766, 429] on button "Delete" at bounding box center [760, 437] width 61 height 26
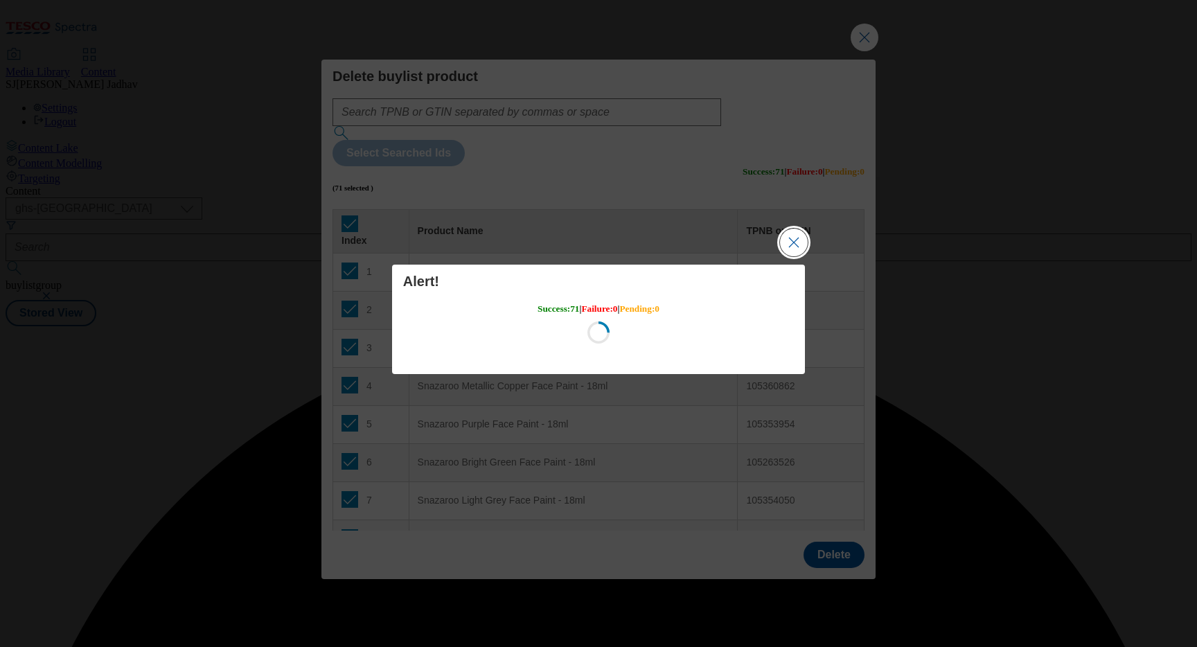
scroll to position [0, 0]
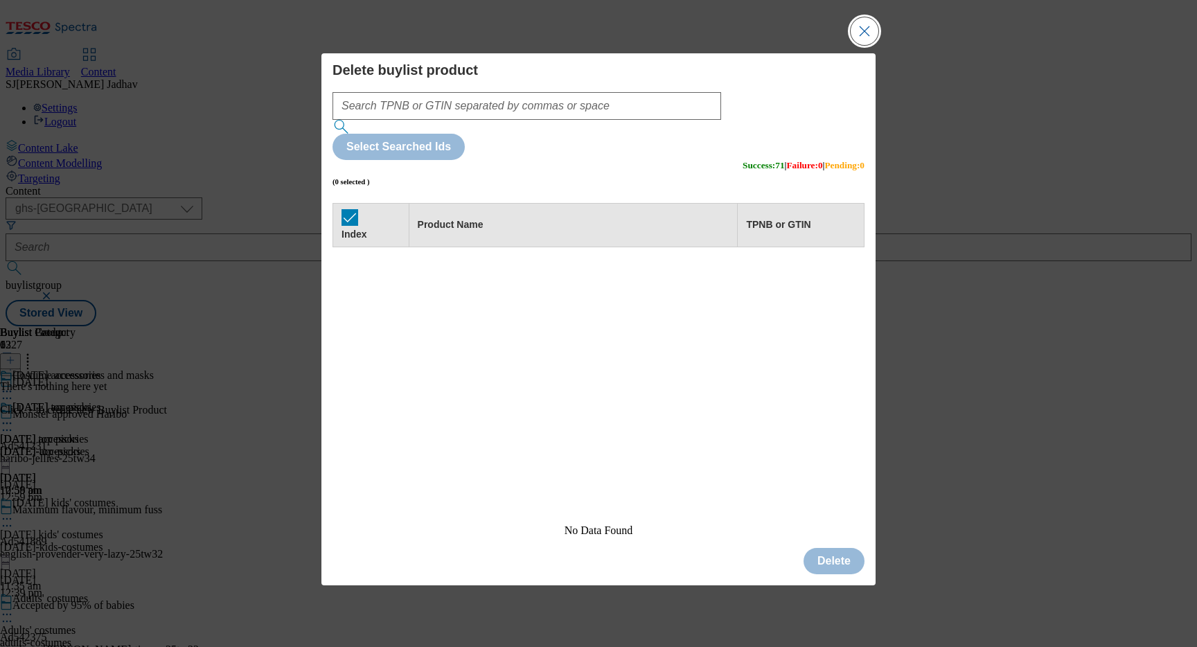
click at [868, 45] on button "Close Modal" at bounding box center [864, 31] width 28 height 28
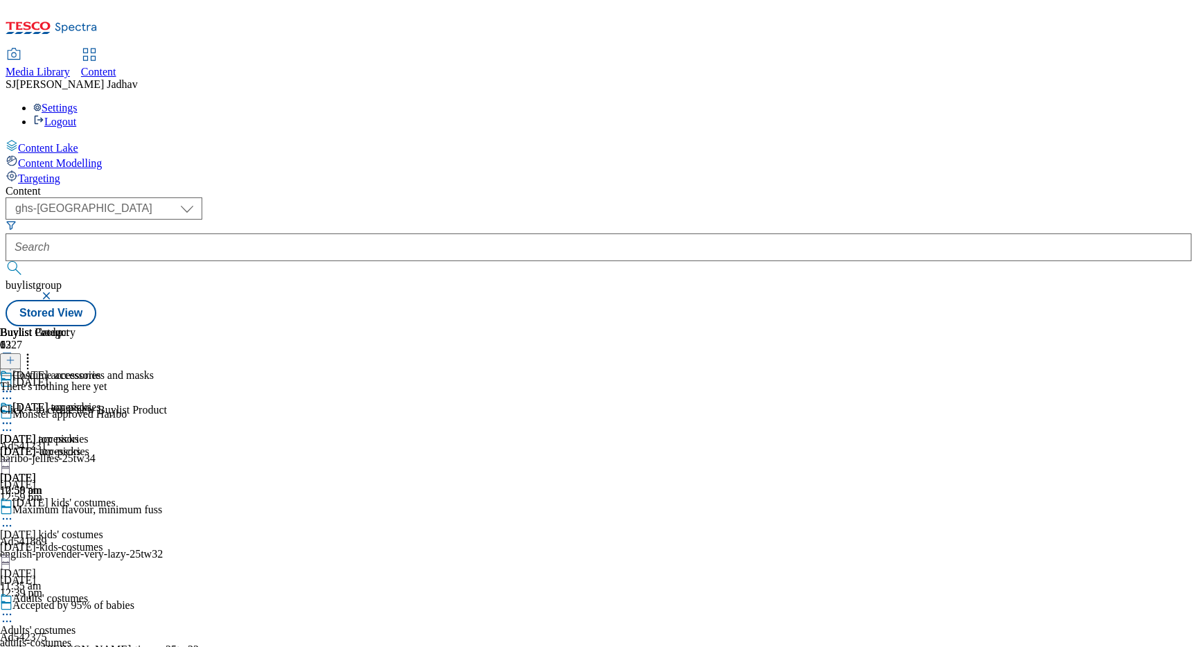
click at [101, 401] on div "Halloween accessories Halloween accessories halloween-accessories 23 Sept 2025 …" at bounding box center [50, 449] width 101 height 96
click at [101, 445] on div "halloween-accessories" at bounding box center [50, 451] width 101 height 12
click at [14, 416] on icon at bounding box center [7, 423] width 14 height 14
click at [70, 460] on button "Copy" at bounding box center [49, 468] width 42 height 16
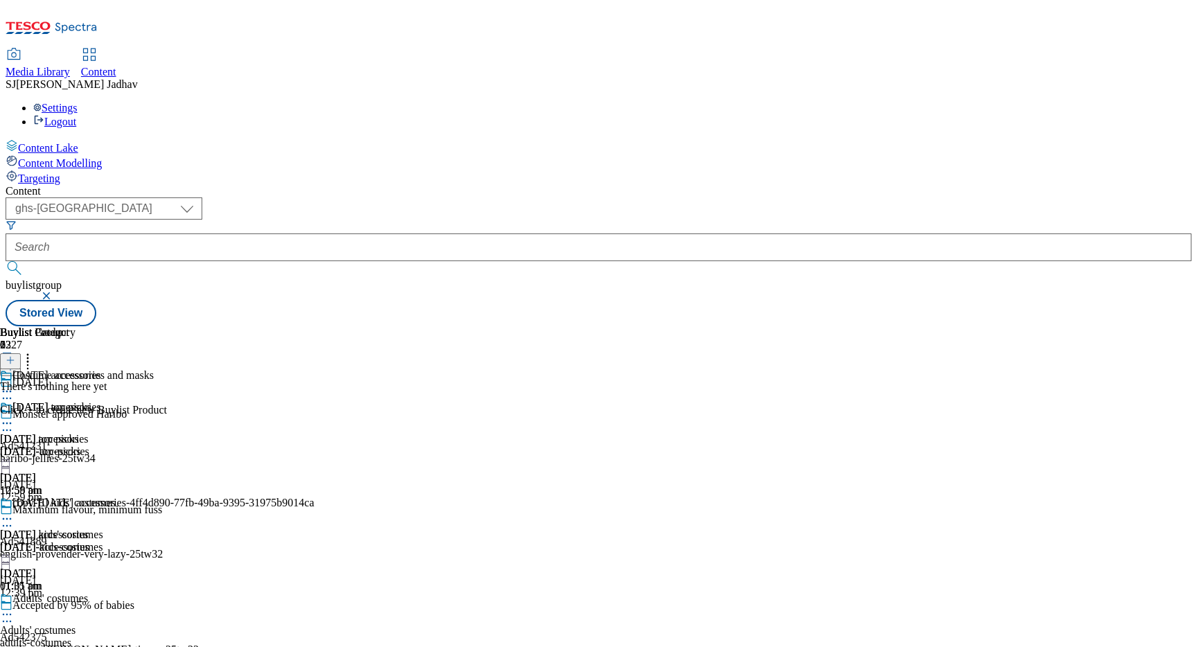
click at [314, 496] on div "copy-Halloween accessories-4ff4d890-77fb-49ba-9395-31975b9014ca Halloween acces…" at bounding box center [157, 544] width 314 height 96
click at [14, 512] on icon at bounding box center [7, 519] width 14 height 14
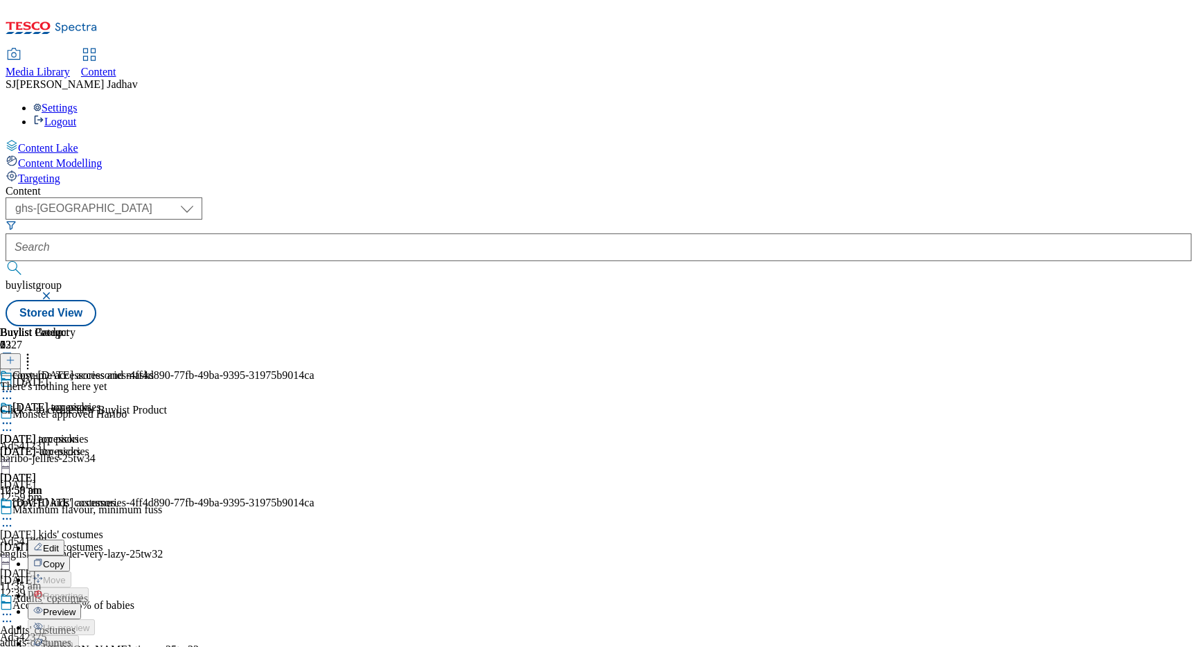
click at [59, 543] on span "Edit" at bounding box center [51, 548] width 16 height 10
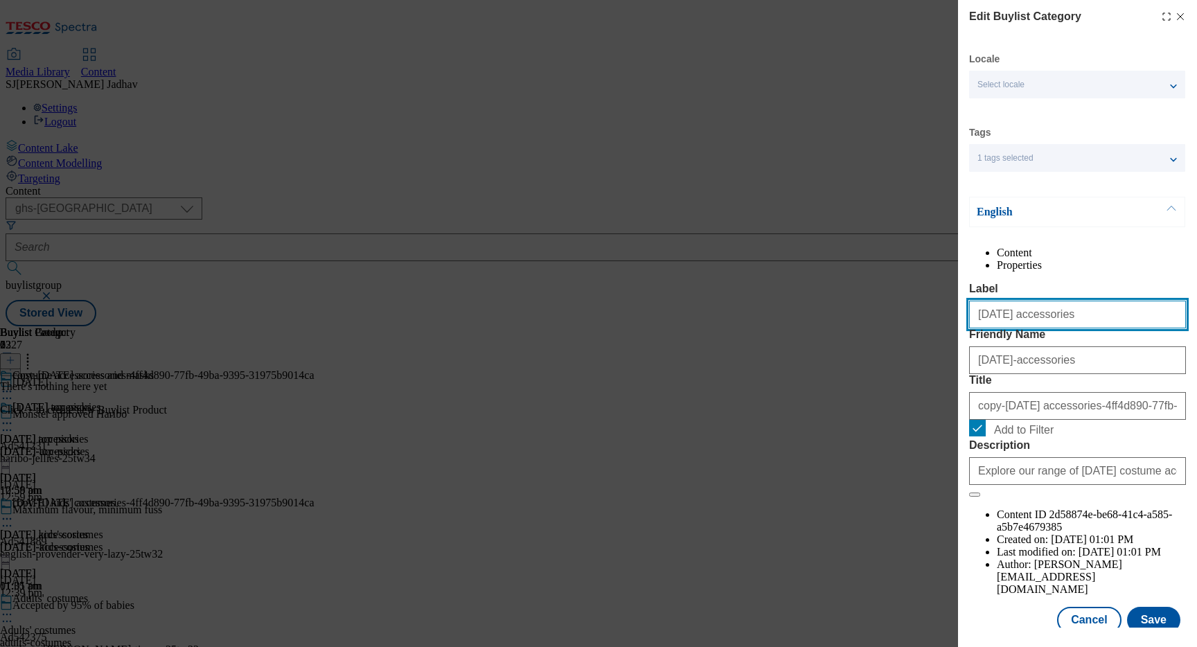
drag, startPoint x: 1067, startPoint y: 352, endPoint x: 843, endPoint y: 320, distance: 226.7
click at [843, 320] on div "Edit Buylist Category Locale Select locale English Welsh Tags 1 tags selected f…" at bounding box center [598, 323] width 1197 height 647
paste input "mask"
type input "Halloween masks"
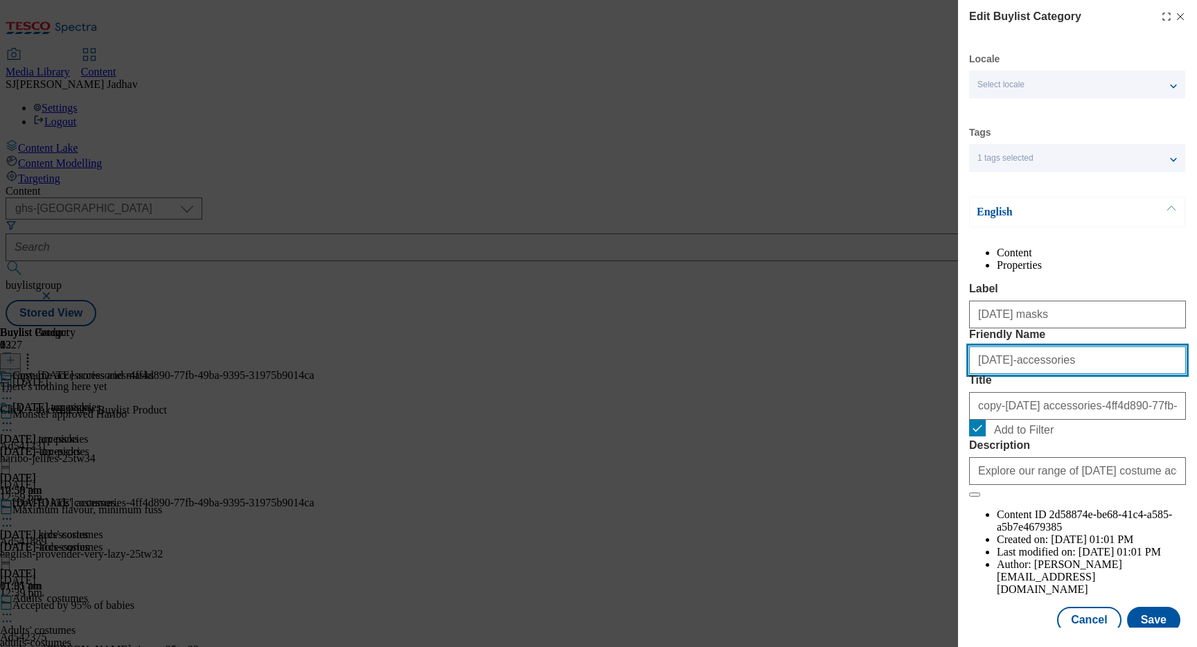
paste input "Halloween mask"
drag, startPoint x: 1082, startPoint y: 412, endPoint x: 880, endPoint y: 397, distance: 202.7
click at [880, 399] on div "Edit Buylist Category Locale Select locale English Welsh Tags 1 tags selected f…" at bounding box center [598, 323] width 1197 height 647
click at [980, 374] on input "Halloween masks" at bounding box center [1077, 360] width 217 height 28
click at [1016, 374] on input "halloween masks" at bounding box center [1077, 360] width 217 height 28
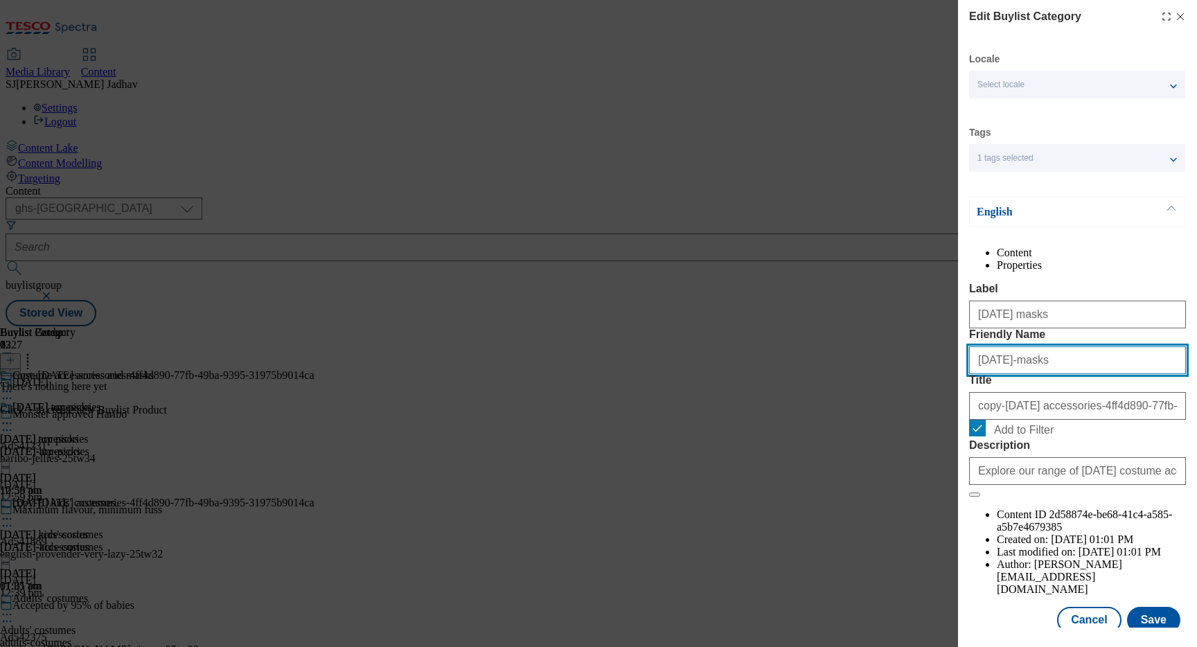
type input "halloween-masks"
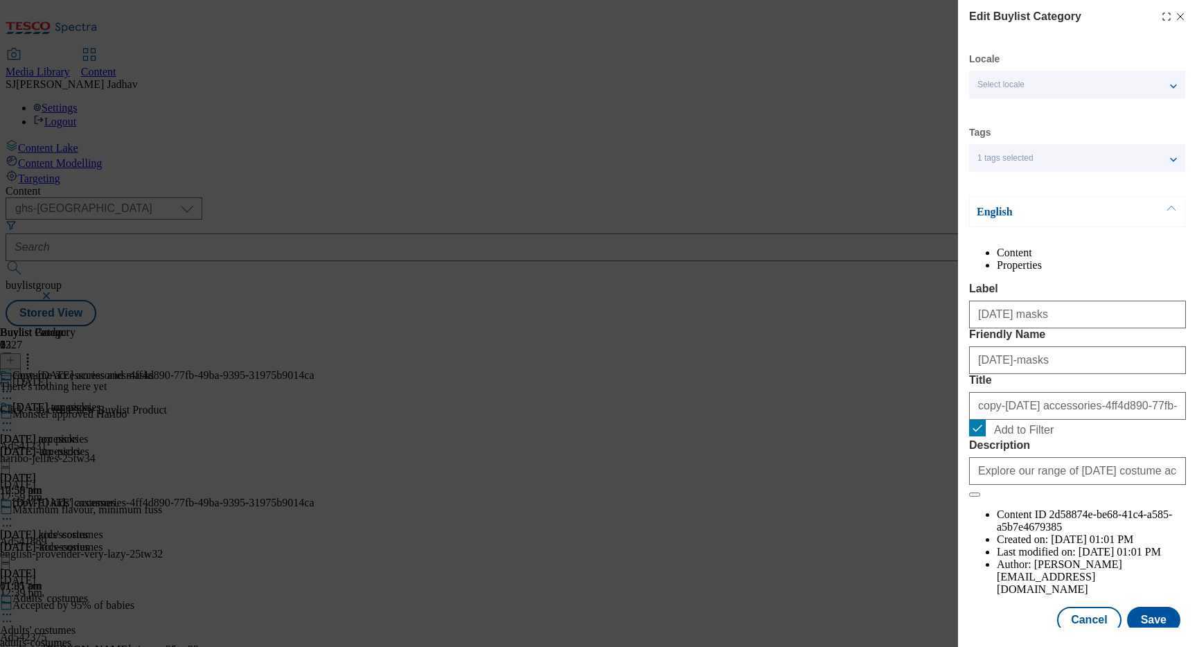
click at [1025, 420] on div "copy-Halloween accessories-4ff4d890-77fb-49ba-9395-31975b9014ca" at bounding box center [1077, 402] width 217 height 33
click at [1018, 420] on input "copy-Halloween accessories-4ff4d890-77fb-49ba-9395-31975b9014ca" at bounding box center [1077, 406] width 217 height 28
paste input "Halloween masks"
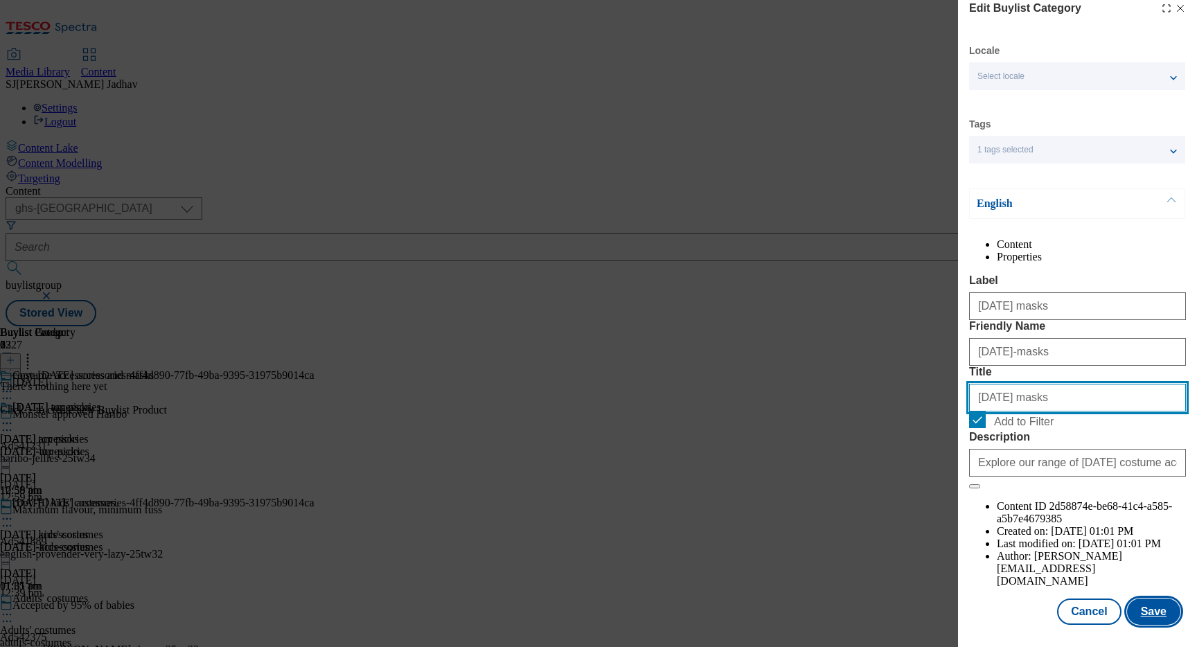
type input "Halloween masks"
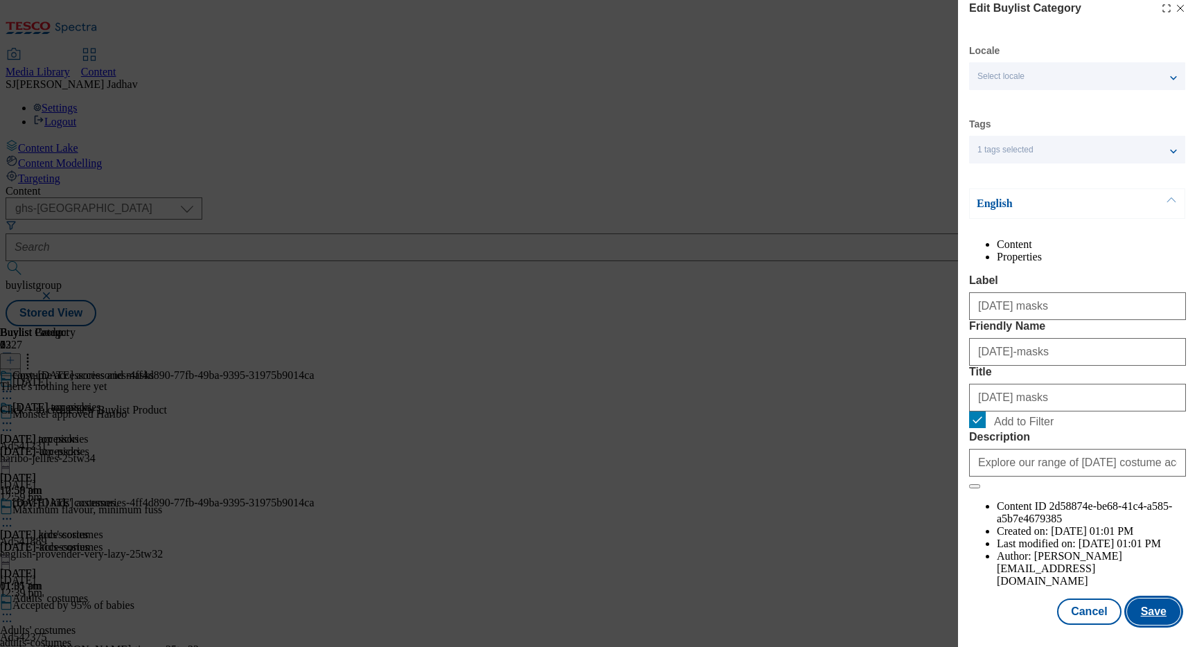
click at [1167, 623] on button "Save" at bounding box center [1153, 611] width 53 height 26
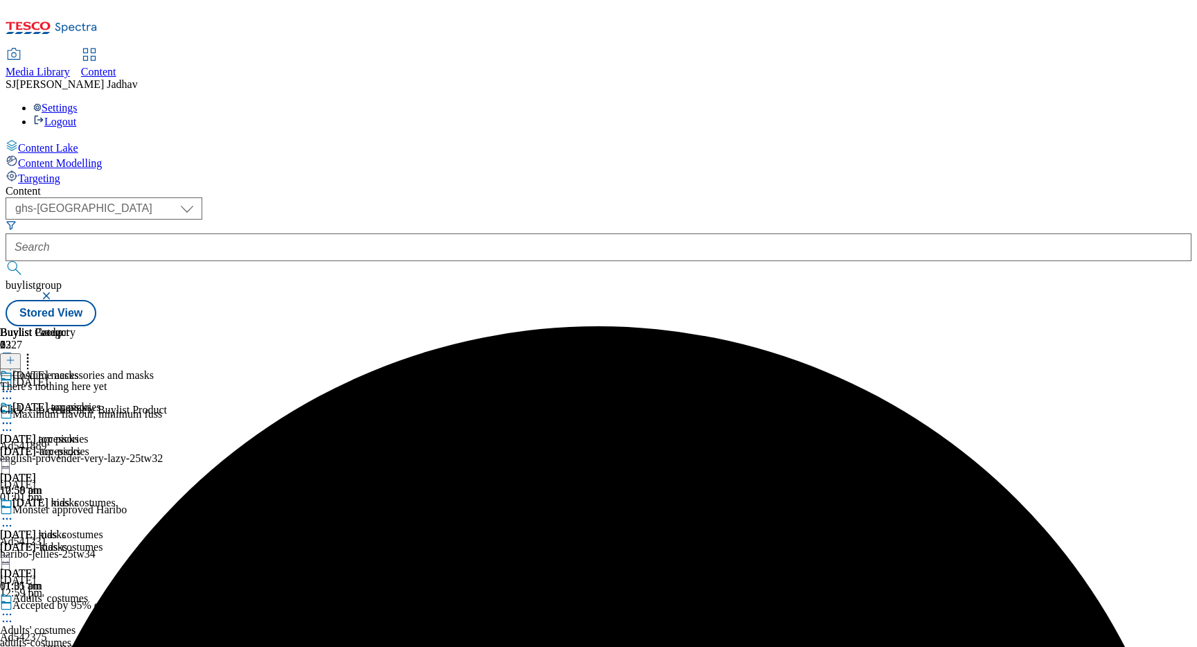
click at [14, 512] on icon at bounding box center [7, 519] width 14 height 14
click at [64, 559] on span "Copy" at bounding box center [53, 564] width 21 height 10
click at [292, 592] on div "copy-Halloween masks-78d458e3-f221-463a-9746-e4f31bddcaae Halloween masks hallo…" at bounding box center [146, 640] width 292 height 96
click at [14, 607] on icon at bounding box center [7, 614] width 14 height 14
click at [59, 638] on span "Edit" at bounding box center [51, 643] width 16 height 10
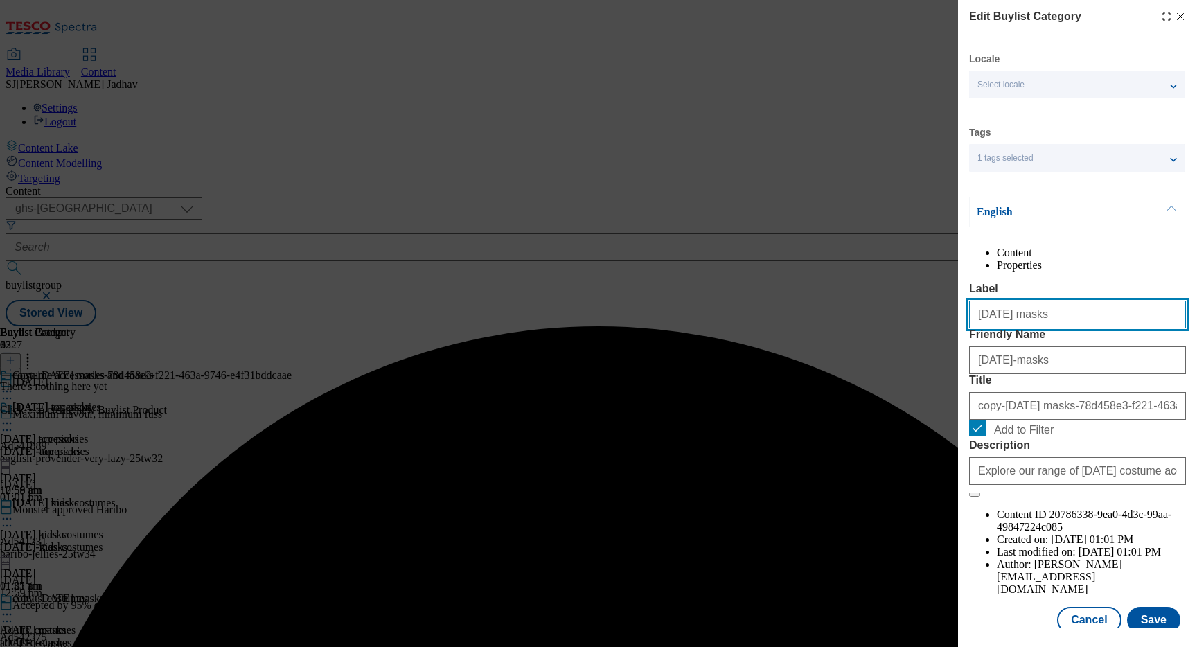
drag, startPoint x: 1069, startPoint y: 353, endPoint x: 879, endPoint y: 332, distance: 191.6
click at [865, 334] on div "Edit Buylist Category Locale Select locale English Welsh Tags 1 tags selected f…" at bounding box center [598, 323] width 1197 height 647
paste input "hat"
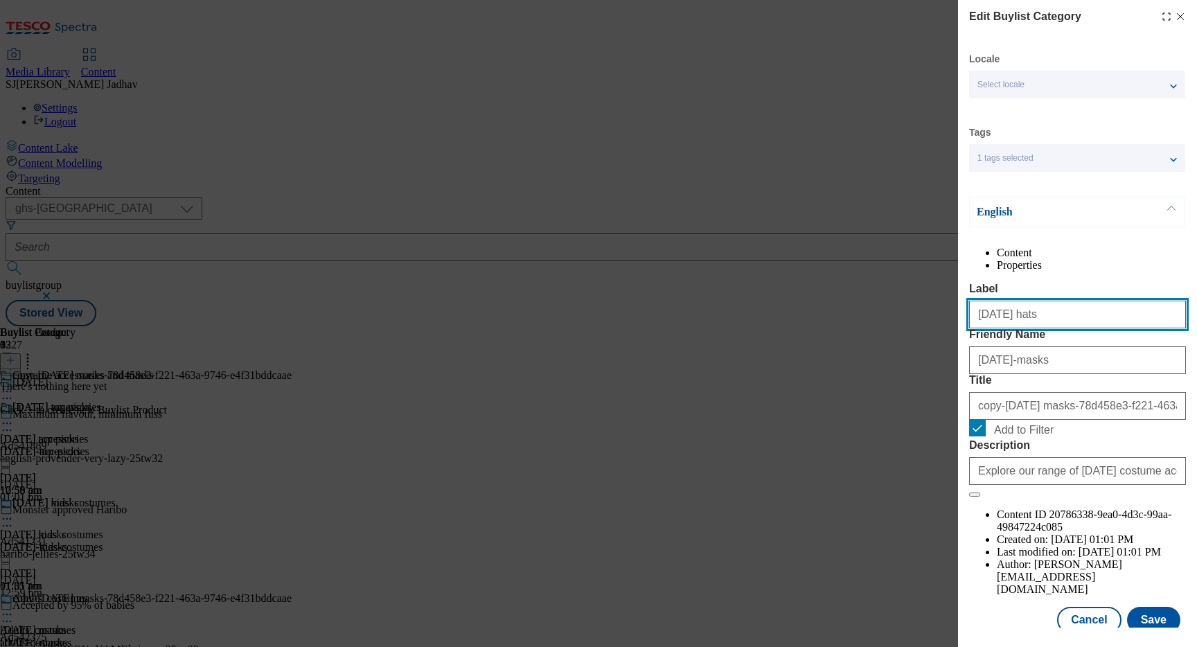
type input "Halloween hats"
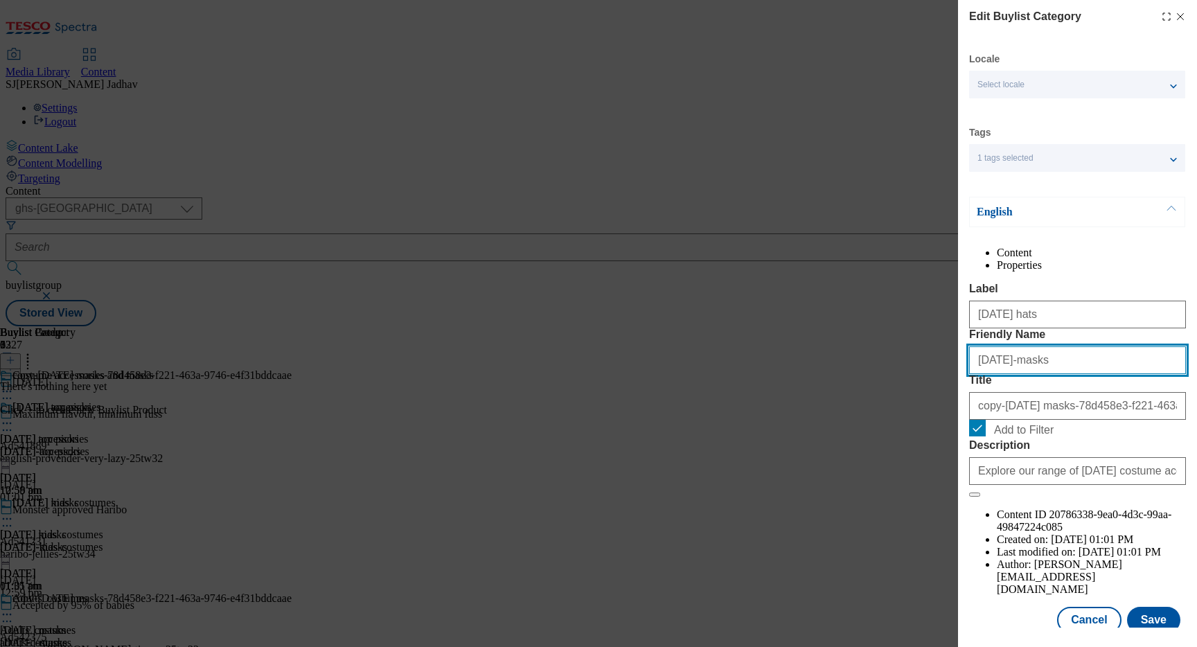
paste input "Halloween hat"
drag, startPoint x: 1057, startPoint y: 414, endPoint x: 902, endPoint y: 394, distance: 156.4
click at [904, 397] on div "Edit Buylist Category Locale Select locale English Welsh Tags 1 tags selected f…" at bounding box center [598, 323] width 1197 height 647
click at [1017, 374] on input "halloween hats" at bounding box center [1077, 360] width 217 height 28
type input "halloween-hats"
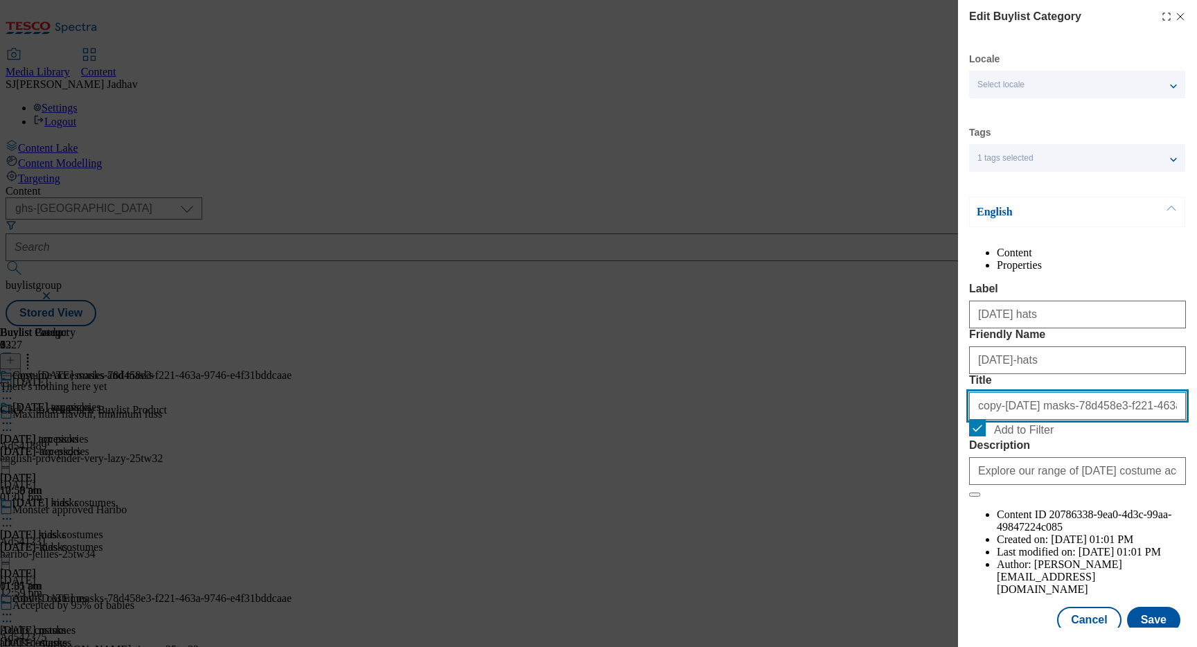
click at [1057, 420] on input "copy-Halloween masks-78d458e3-f221-463a-9746-e4f31bddcaae" at bounding box center [1077, 406] width 217 height 28
paste input "Halloween hats"
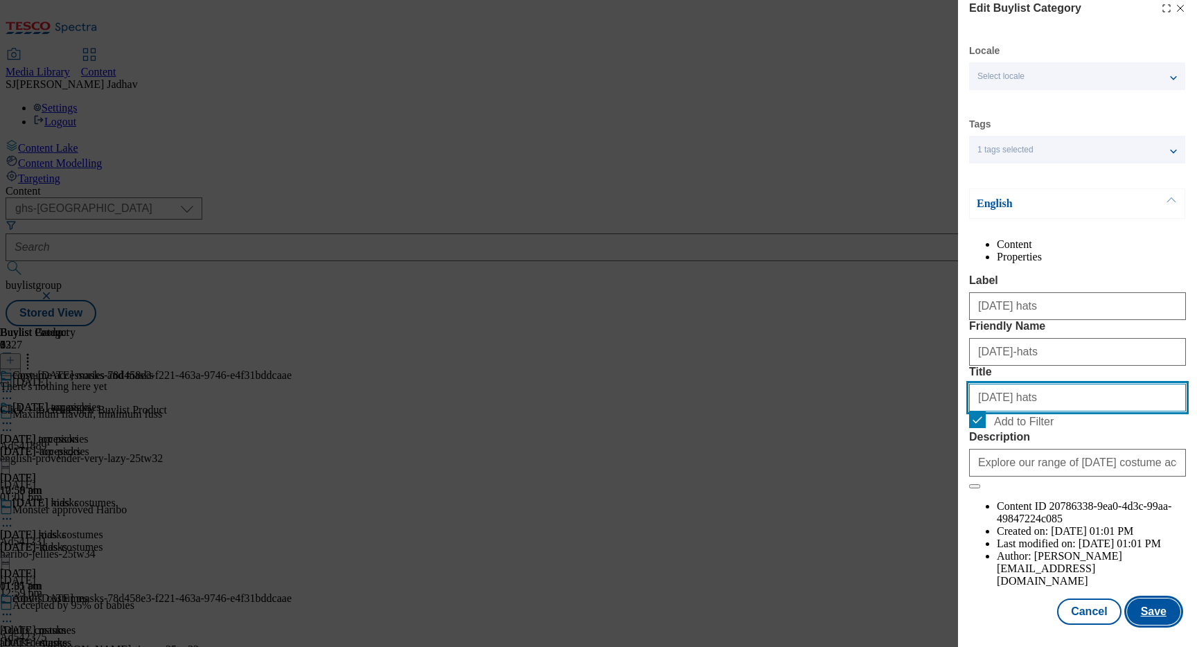
type input "Halloween hats"
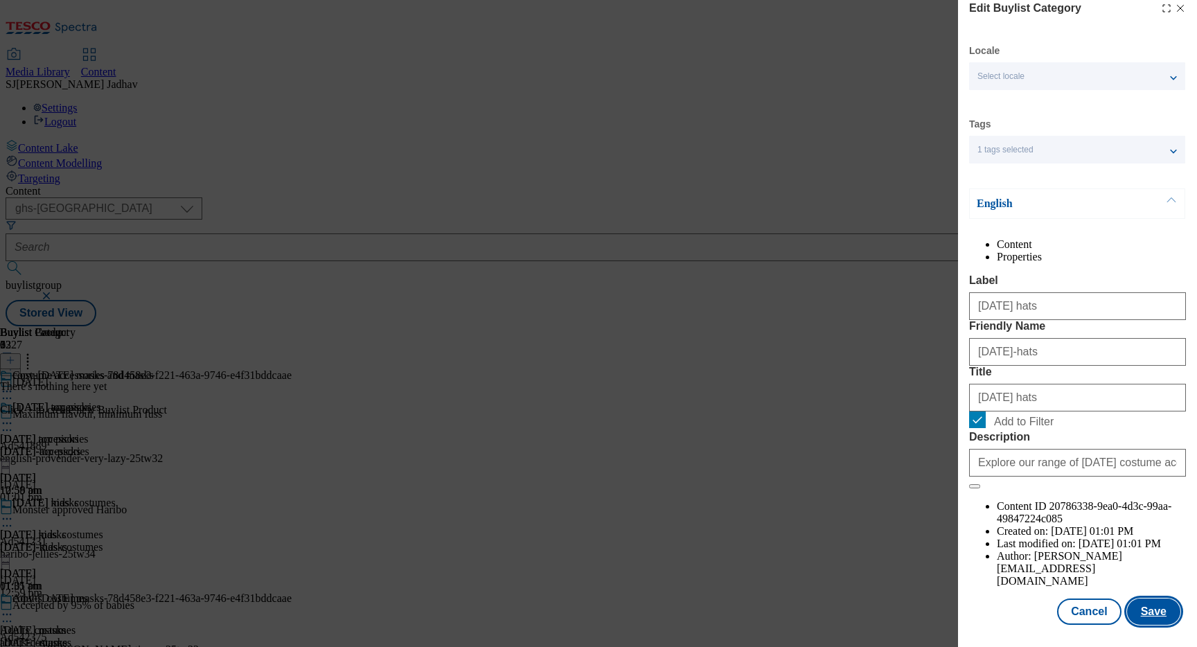
click at [1155, 614] on button "Save" at bounding box center [1153, 611] width 53 height 26
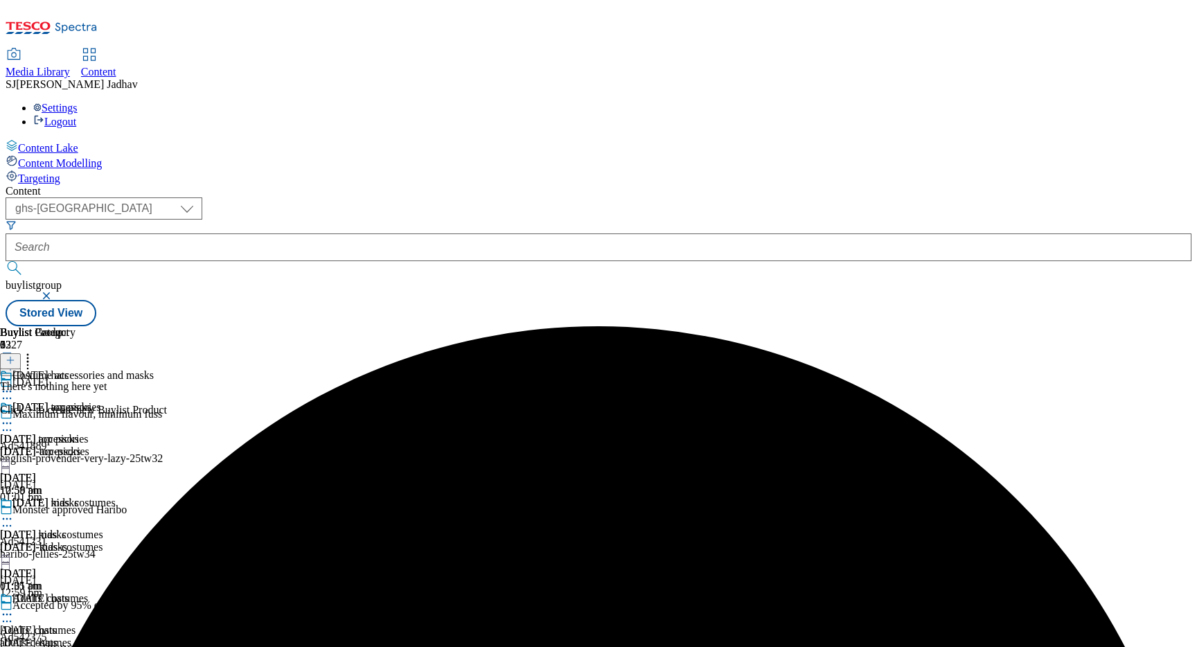
scroll to position [1, 0]
click at [14, 607] on icon at bounding box center [7, 614] width 14 height 14
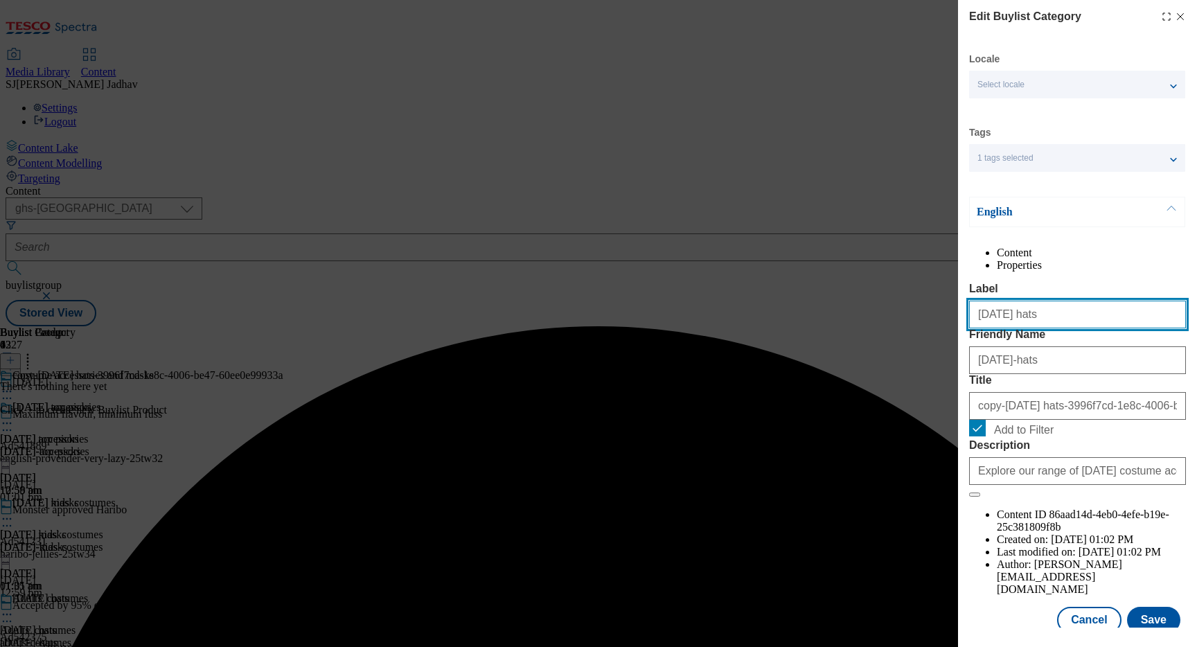
paste input "Makeup"
drag, startPoint x: 1057, startPoint y: 345, endPoint x: 911, endPoint y: 325, distance: 148.1
click at [911, 325] on div "Edit Buylist Category Locale Select locale English Welsh Tags 1 tags selected f…" at bounding box center [598, 323] width 1197 height 647
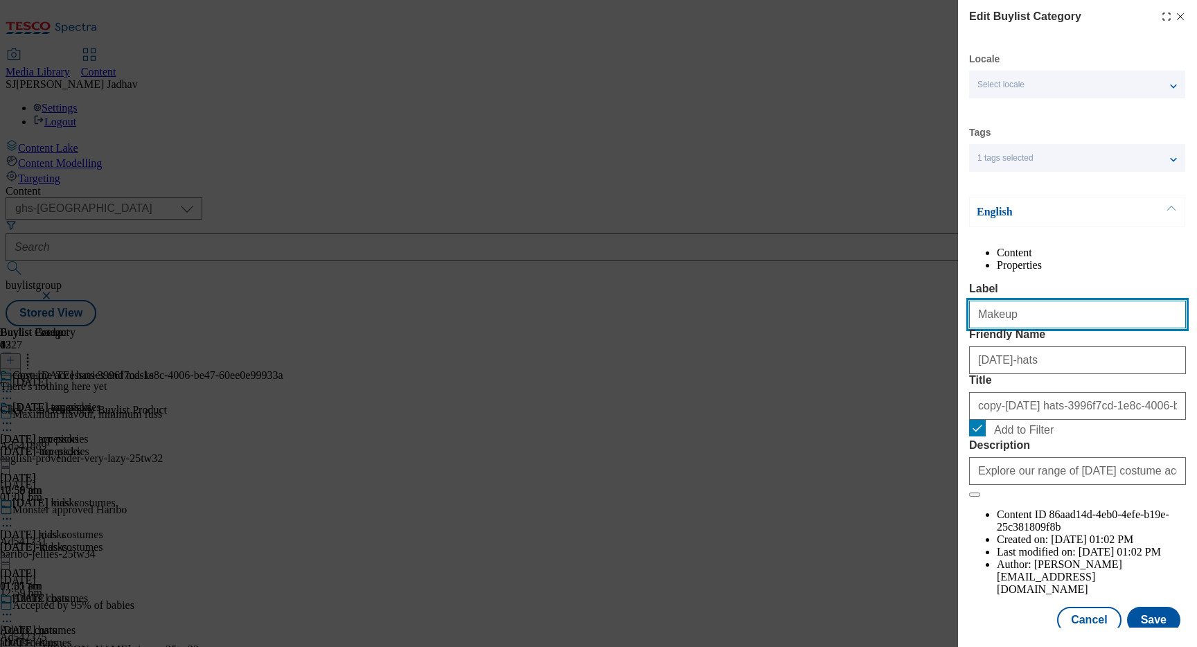
type input "Makeup"
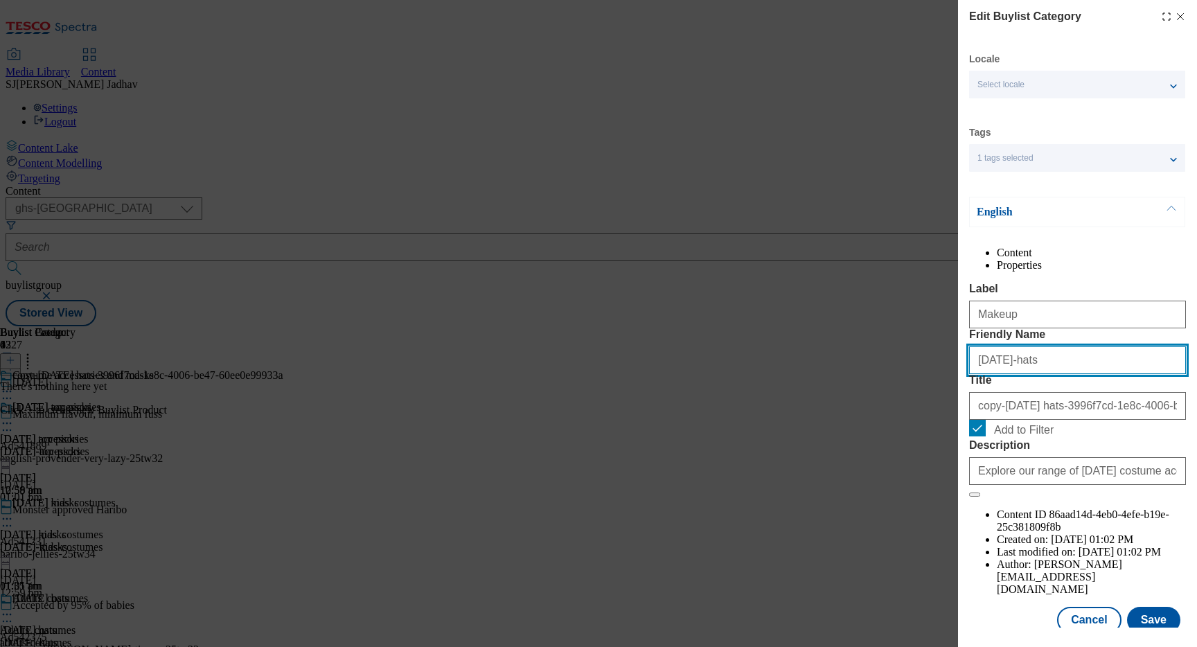
paste input "Makeup"
drag, startPoint x: 1093, startPoint y: 413, endPoint x: 881, endPoint y: 407, distance: 212.7
click at [881, 407] on div "Edit Buylist Category Locale Select locale English Welsh Tags 1 tags selected f…" at bounding box center [598, 323] width 1197 height 647
click at [985, 374] on input "Makeup" at bounding box center [1077, 360] width 217 height 28
type input "makeup"
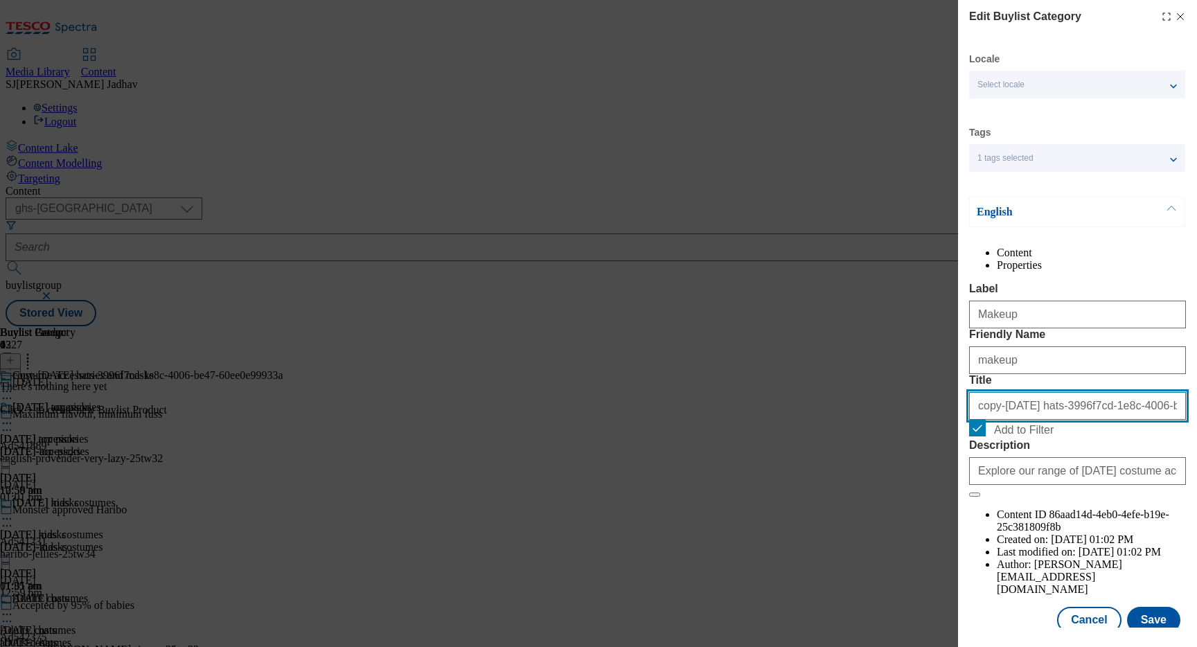
click at [1021, 420] on input "copy-Halloween hats-3996f7cd-1e8c-4006-be47-60ee0e99933a" at bounding box center [1077, 406] width 217 height 28
paste input "Makeup"
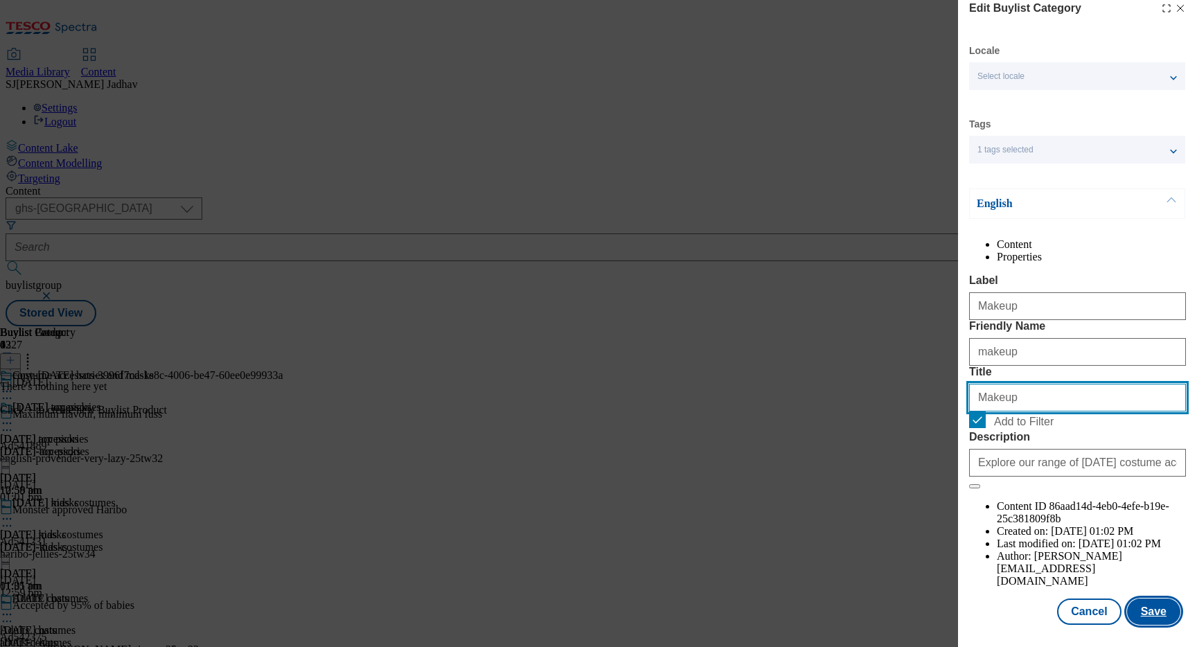
type input "Makeup"
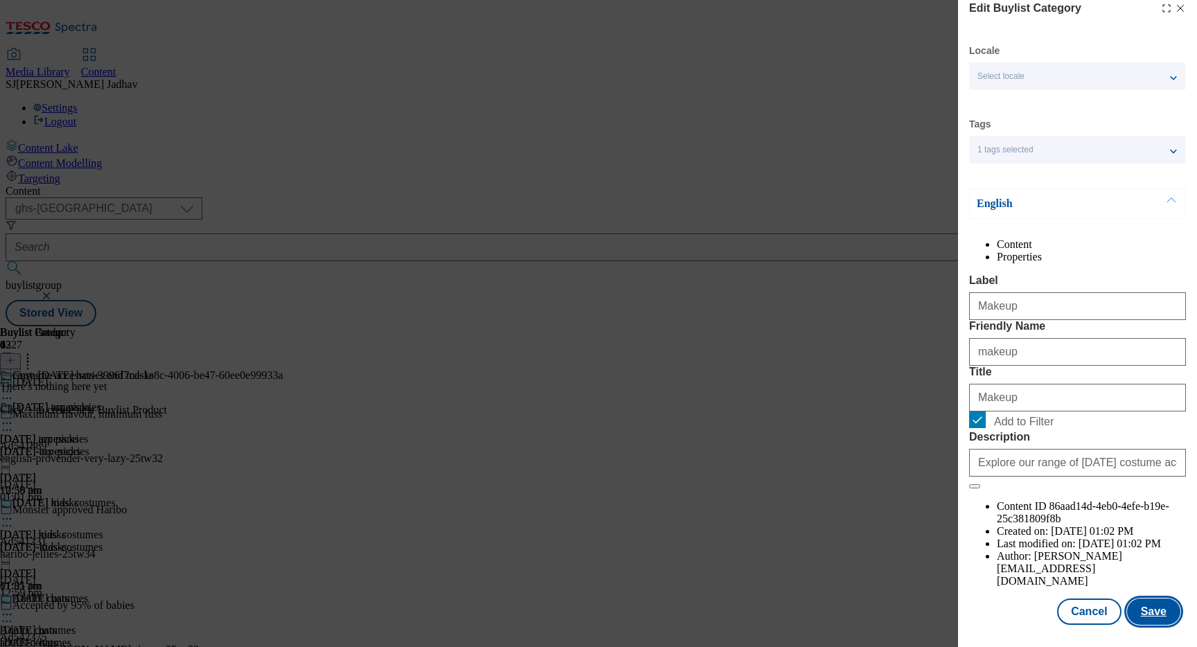
click at [1165, 619] on button "Save" at bounding box center [1153, 611] width 53 height 26
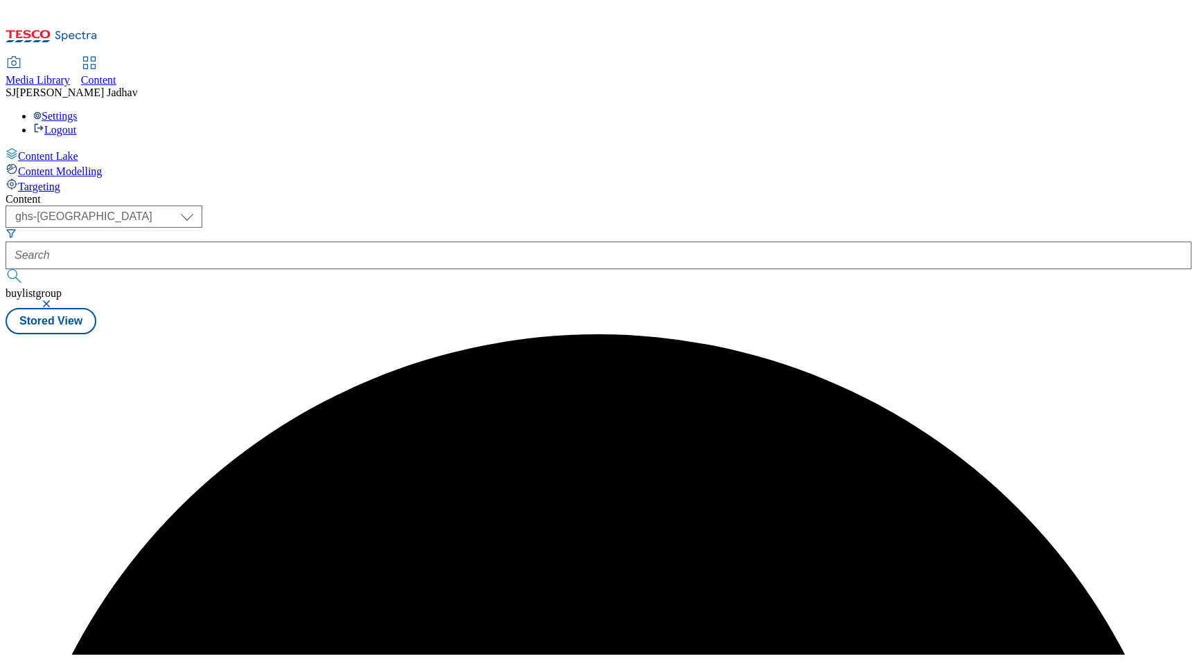
scroll to position [0, 0]
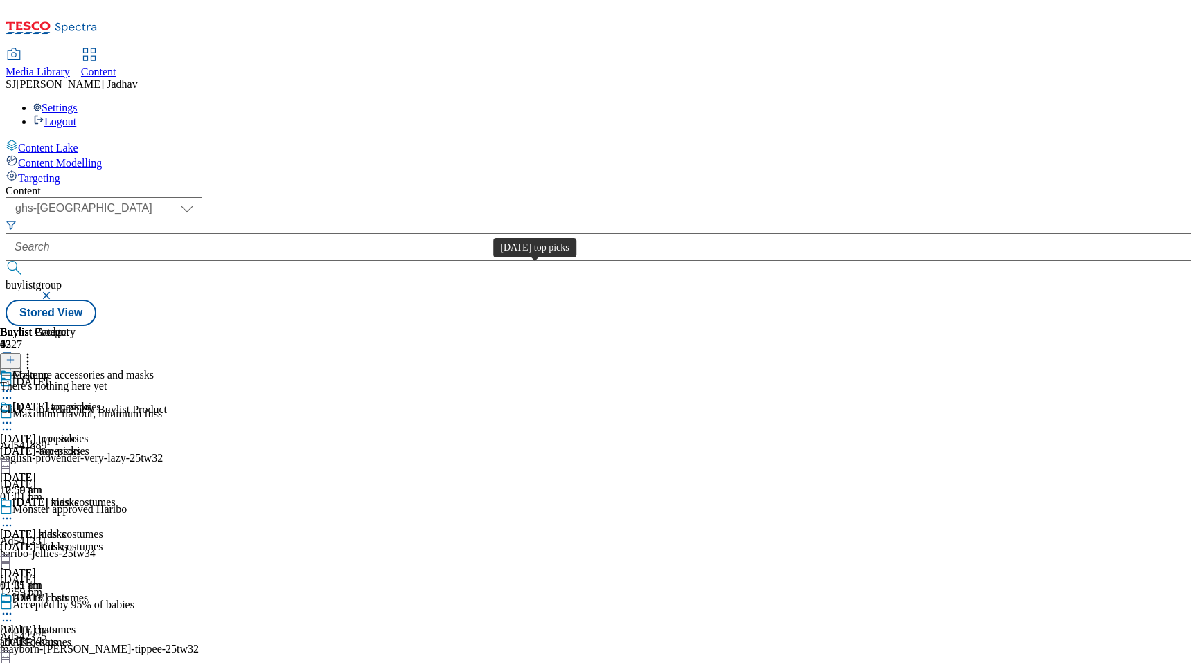
click at [91, 401] on div "Halloween top picks" at bounding box center [51, 407] width 79 height 12
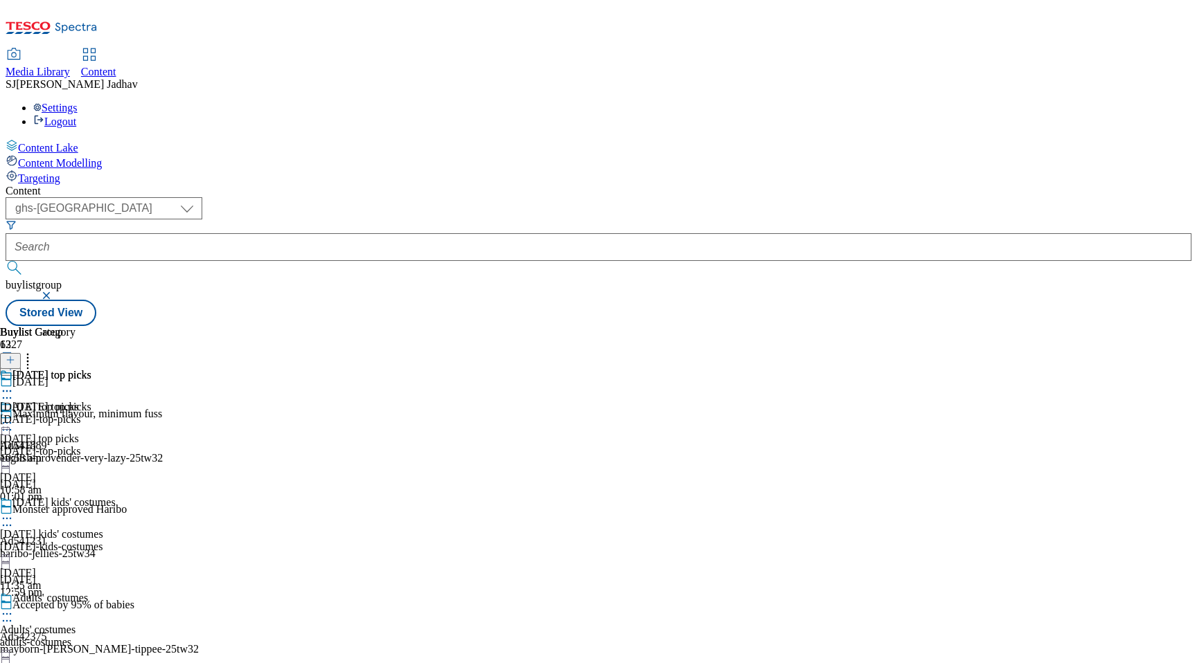
click at [276, 376] on div "Halloween" at bounding box center [138, 392] width 276 height 32
click at [98, 46] on icon at bounding box center [89, 54] width 17 height 17
select select "ghs-[GEOGRAPHIC_DATA]"
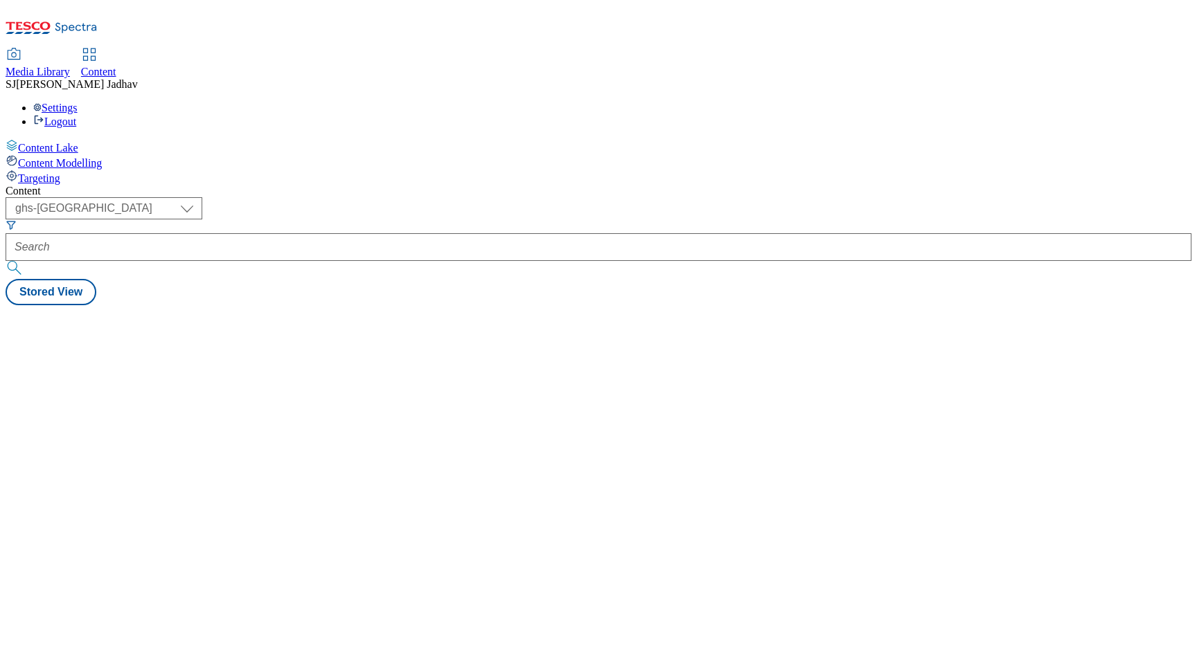
click at [70, 66] on span "Media Library" at bounding box center [38, 72] width 64 height 12
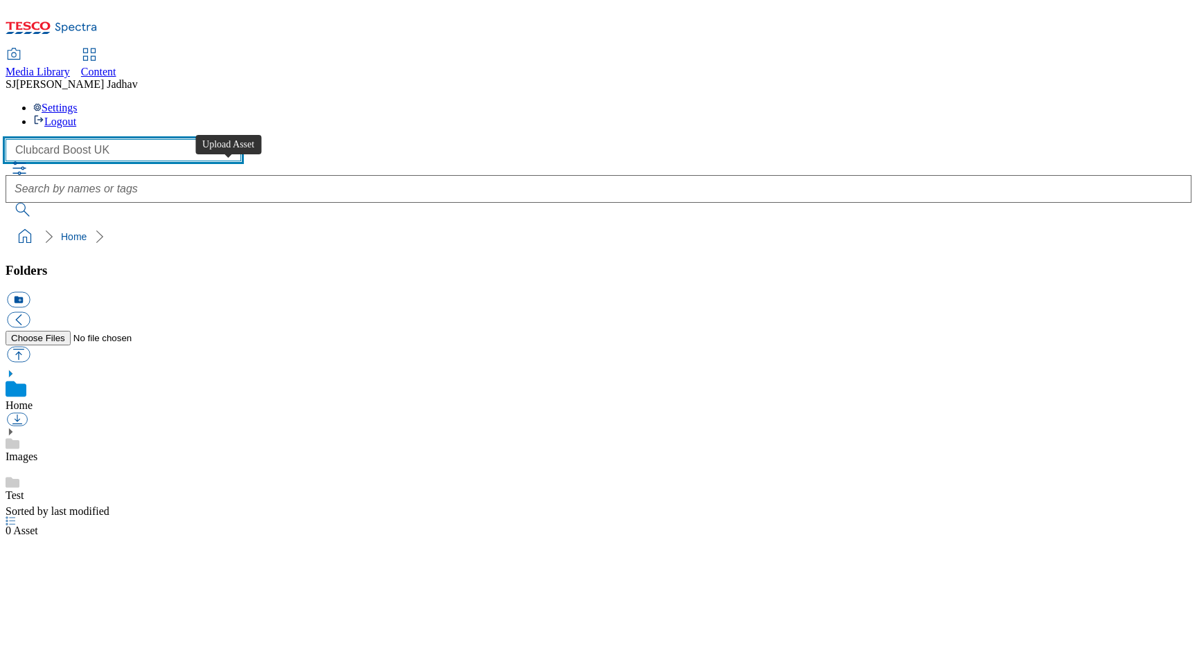
click at [106, 139] on select "Clubcard Boost UK Clubcard Marketing Dotcom UK Emails GHS Marketing UK GHS ROI …" at bounding box center [123, 150] width 235 height 22
click at [65, 139] on select "Clubcard Boost UK Clubcard Marketing Dotcom UK Emails GHS Marketing UK GHS ROI …" at bounding box center [123, 150] width 235 height 22
select select "flare-ghs-mktg"
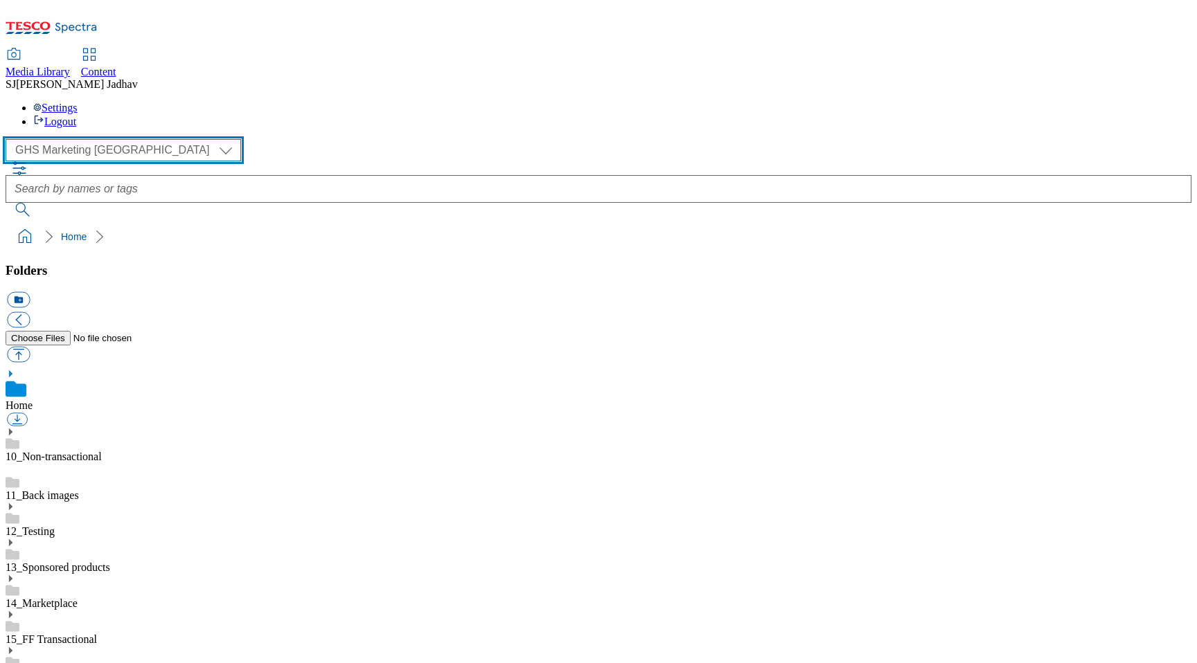
scroll to position [1, 0]
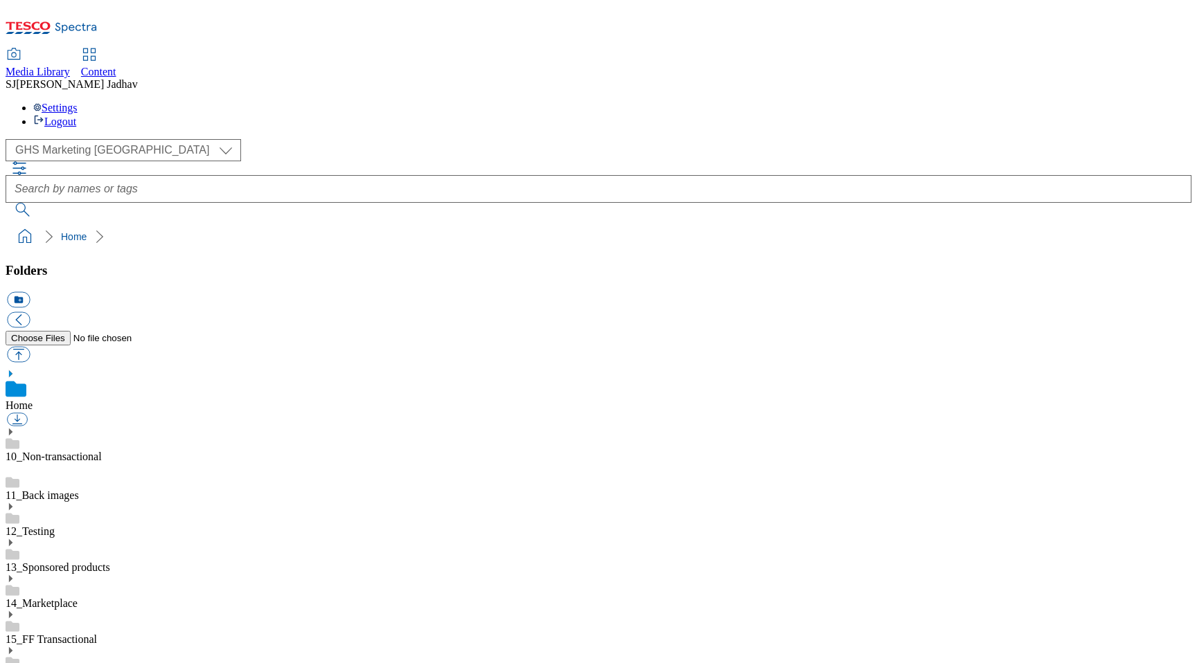
click at [96, 451] on link "10_Non-transactional" at bounding box center [54, 457] width 96 height 12
click at [116, 66] on span "Content" at bounding box center [98, 72] width 35 height 12
select select "ghs-[GEOGRAPHIC_DATA]"
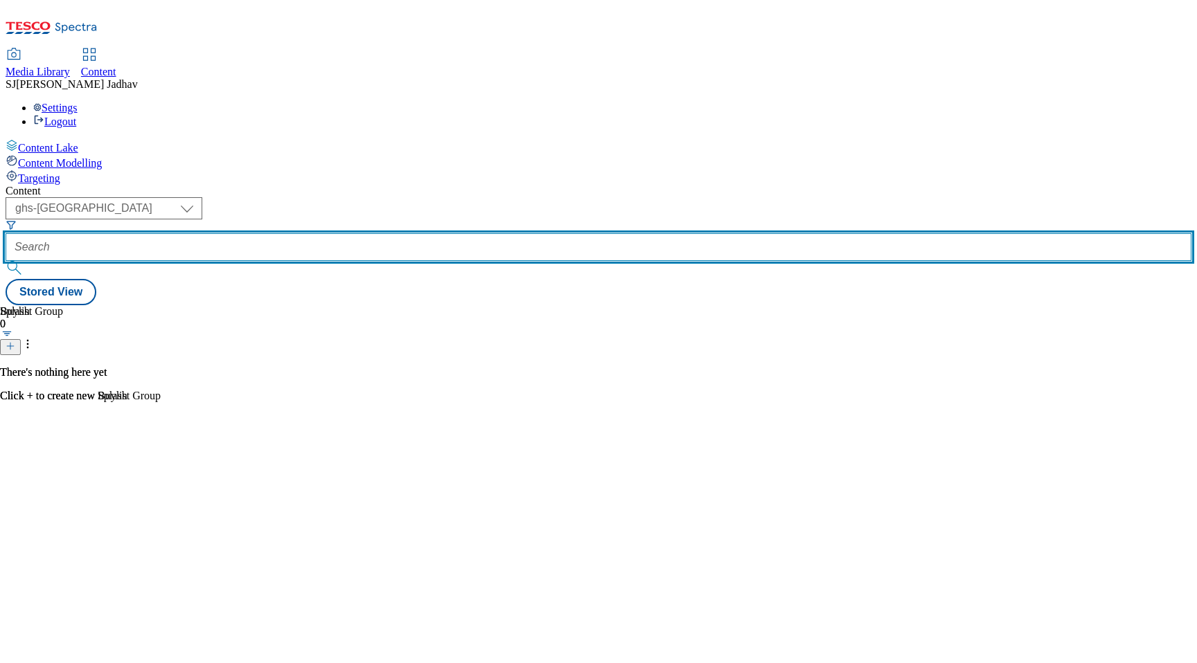
click at [357, 233] on input "text" at bounding box center [598, 247] width 1185 height 28
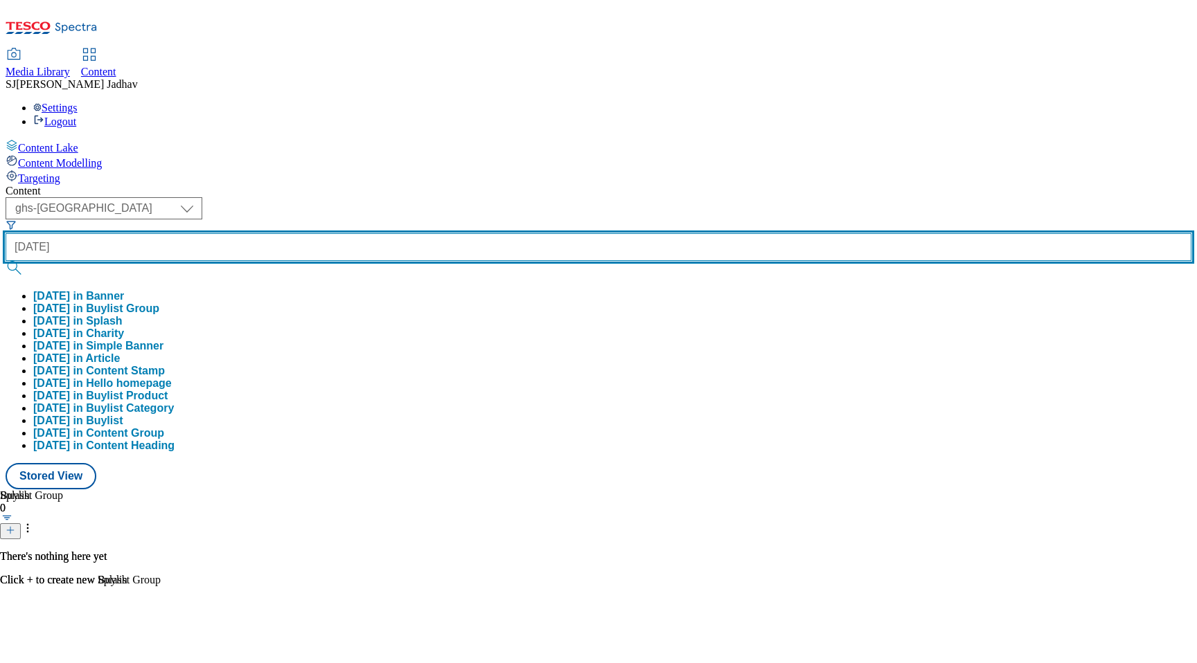
type input "halloween"
click at [6, 261] on button "submit" at bounding box center [15, 268] width 19 height 14
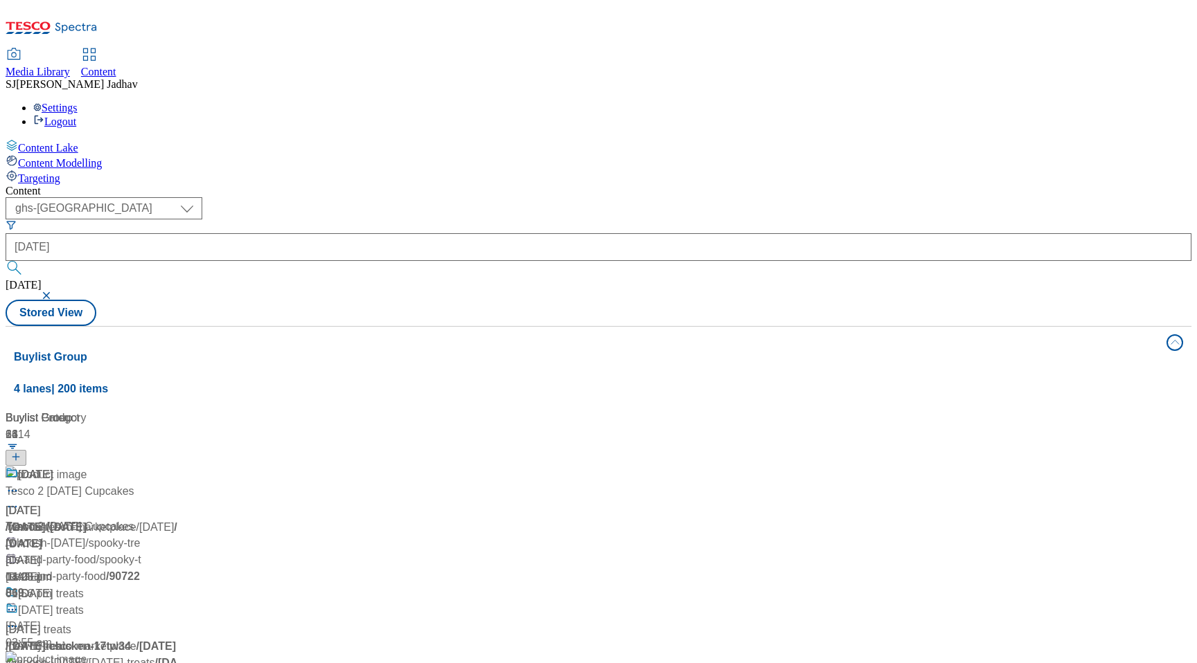
click at [179, 519] on div "/ halloween" at bounding box center [92, 527] width 173 height 17
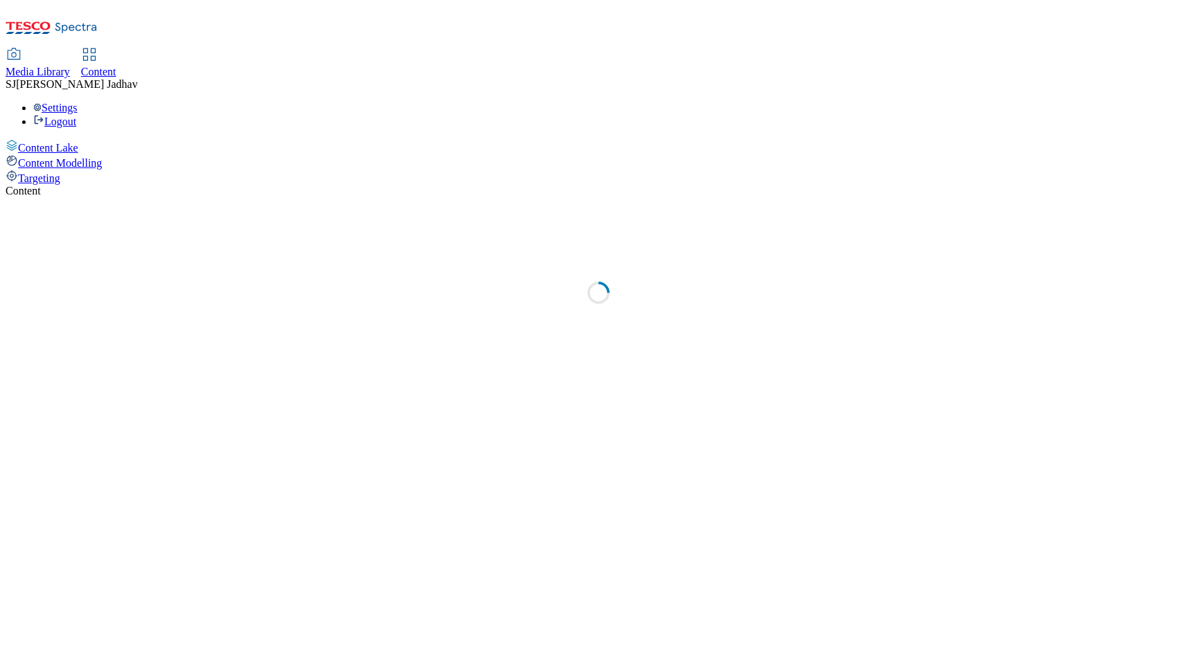
select select "ghs-[GEOGRAPHIC_DATA]"
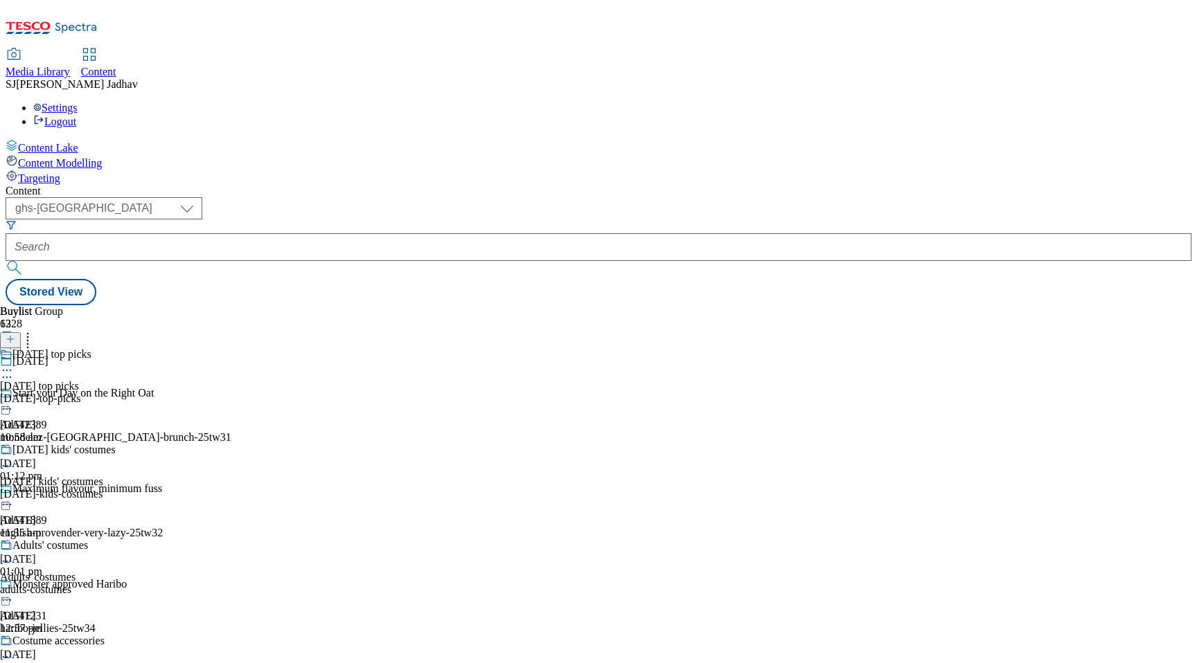
click at [14, 364] on icon at bounding box center [7, 371] width 14 height 14
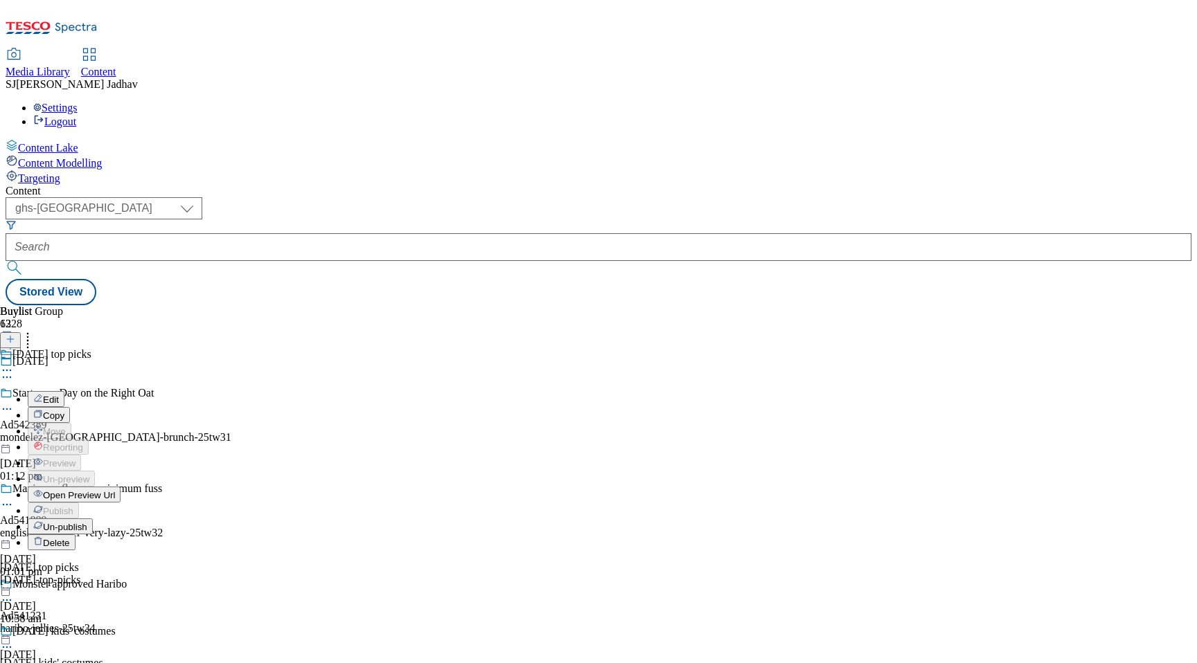
click at [115, 490] on span "Open Preview Url" at bounding box center [79, 495] width 72 height 10
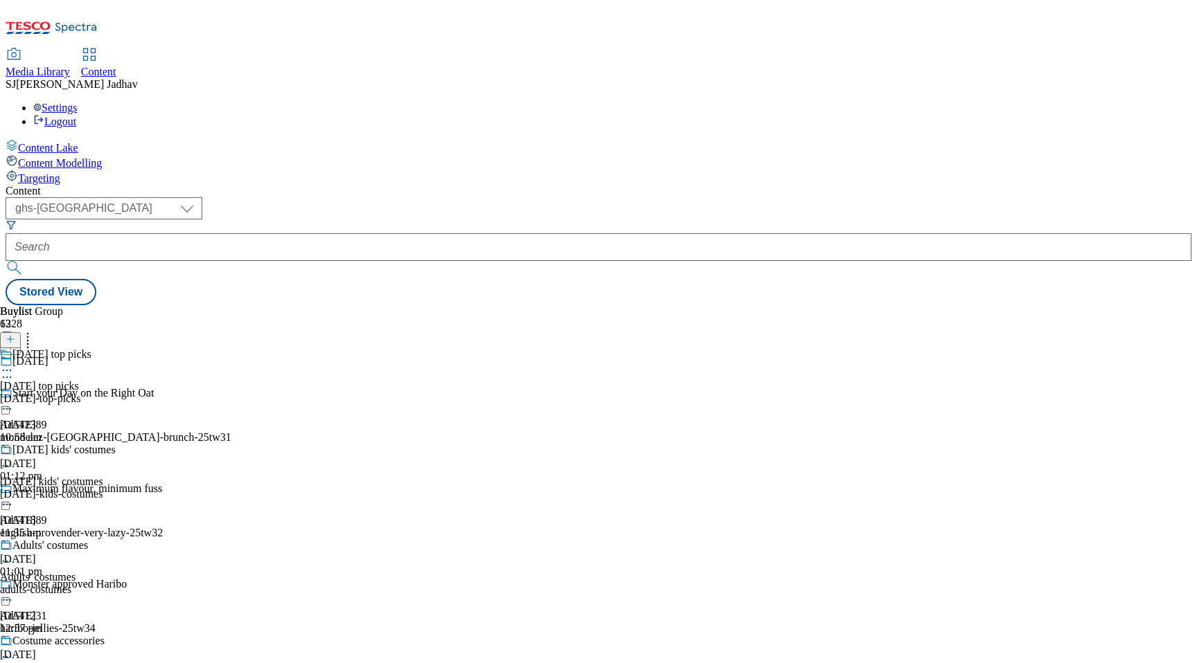
click at [98, 170] on div "Targeting" at bounding box center [598, 177] width 1185 height 15
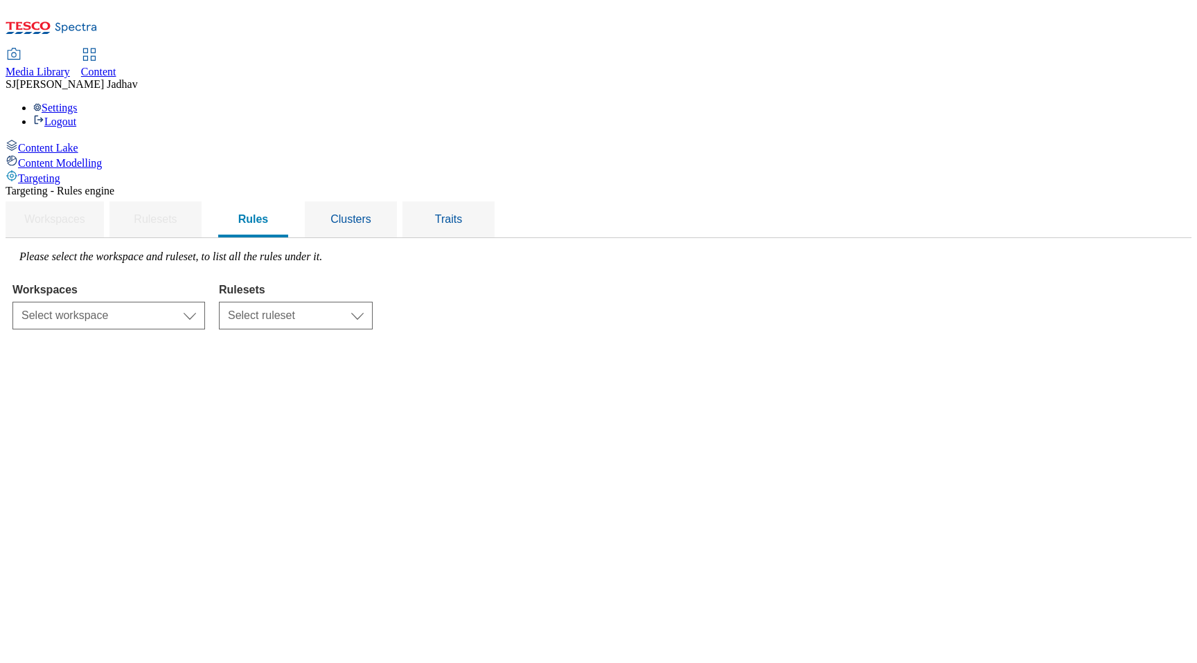
click at [91, 139] on div "Content Lake" at bounding box center [598, 146] width 1185 height 15
select select "ghs-[GEOGRAPHIC_DATA]"
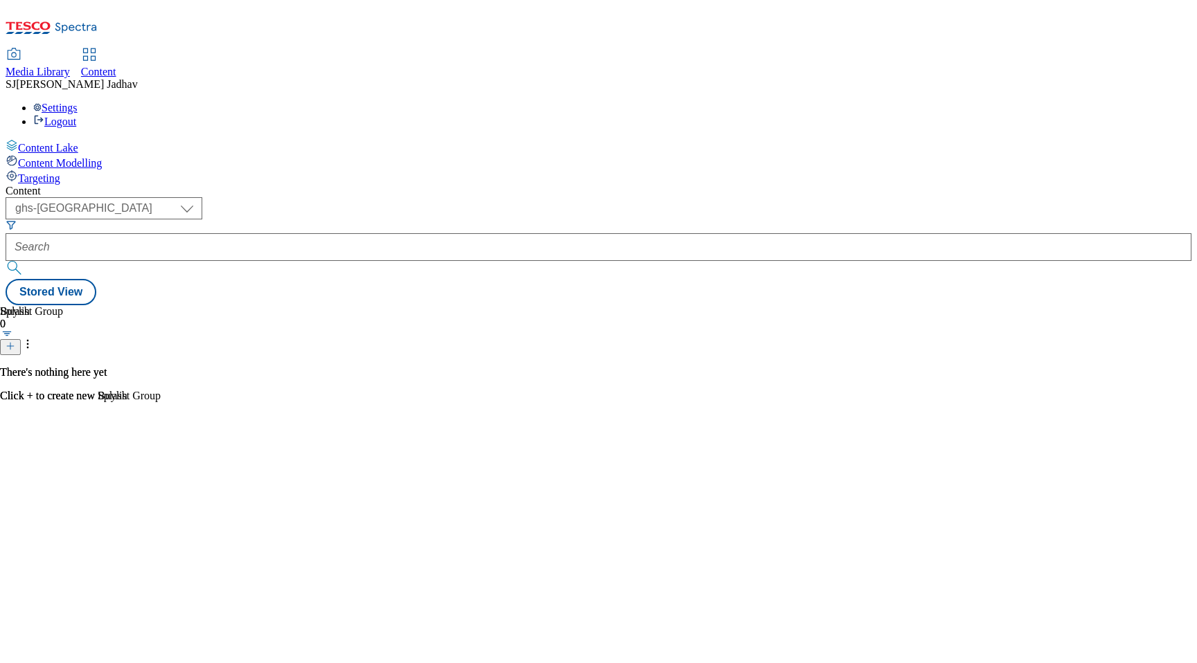
click at [70, 66] on span "Media Library" at bounding box center [38, 72] width 64 height 12
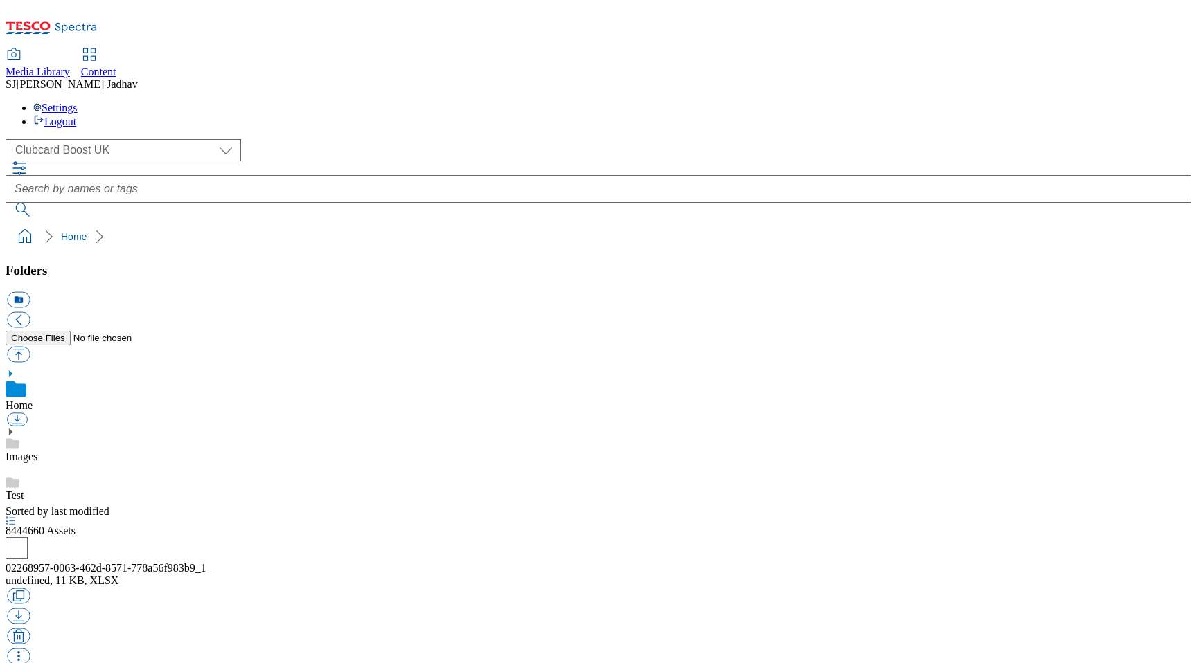
click at [116, 66] on span "Content" at bounding box center [98, 72] width 35 height 12
select select "ghs-[GEOGRAPHIC_DATA]"
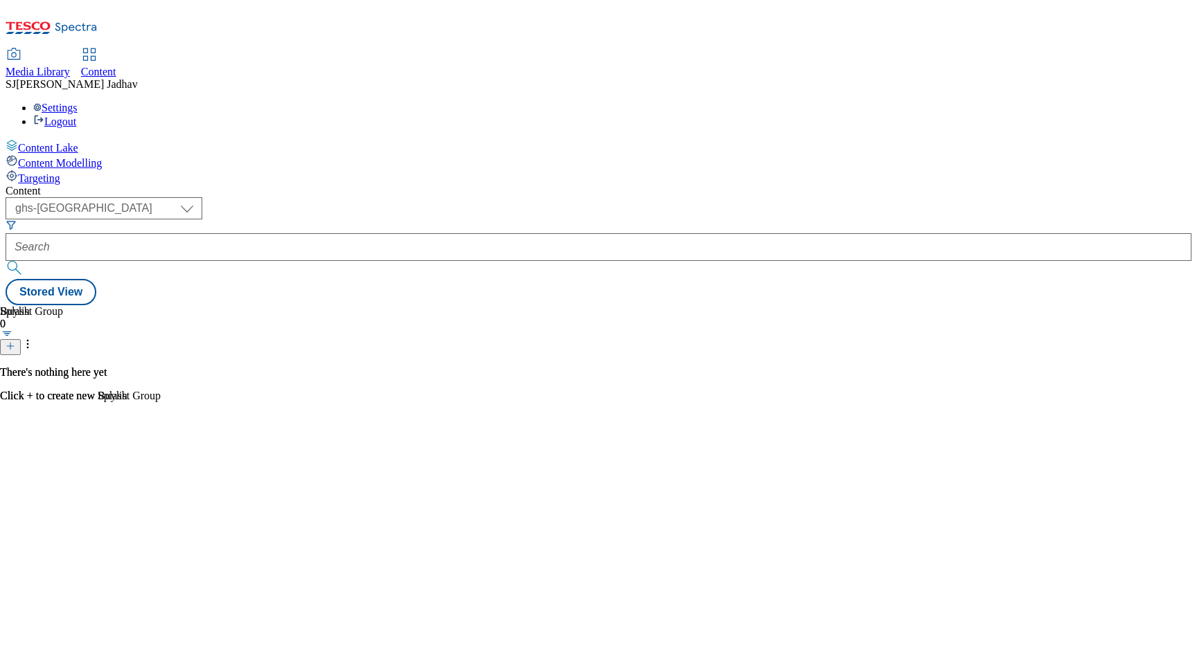
click at [127, 305] on div "Splash" at bounding box center [63, 311] width 127 height 12
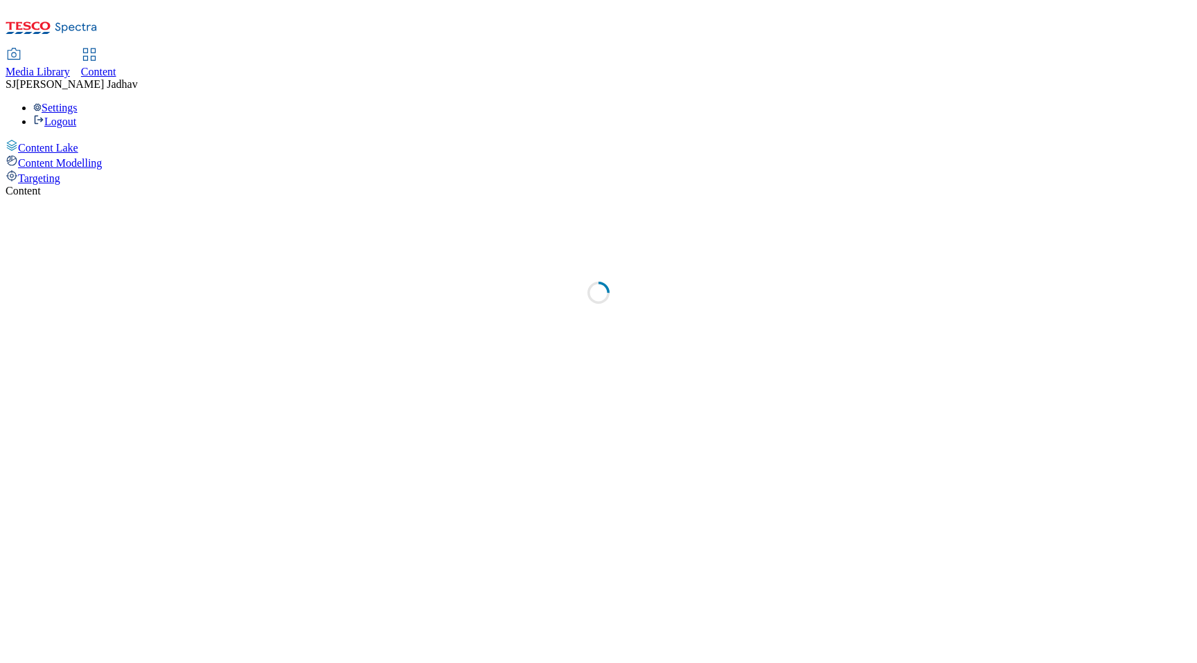
select select "ghs-[GEOGRAPHIC_DATA]"
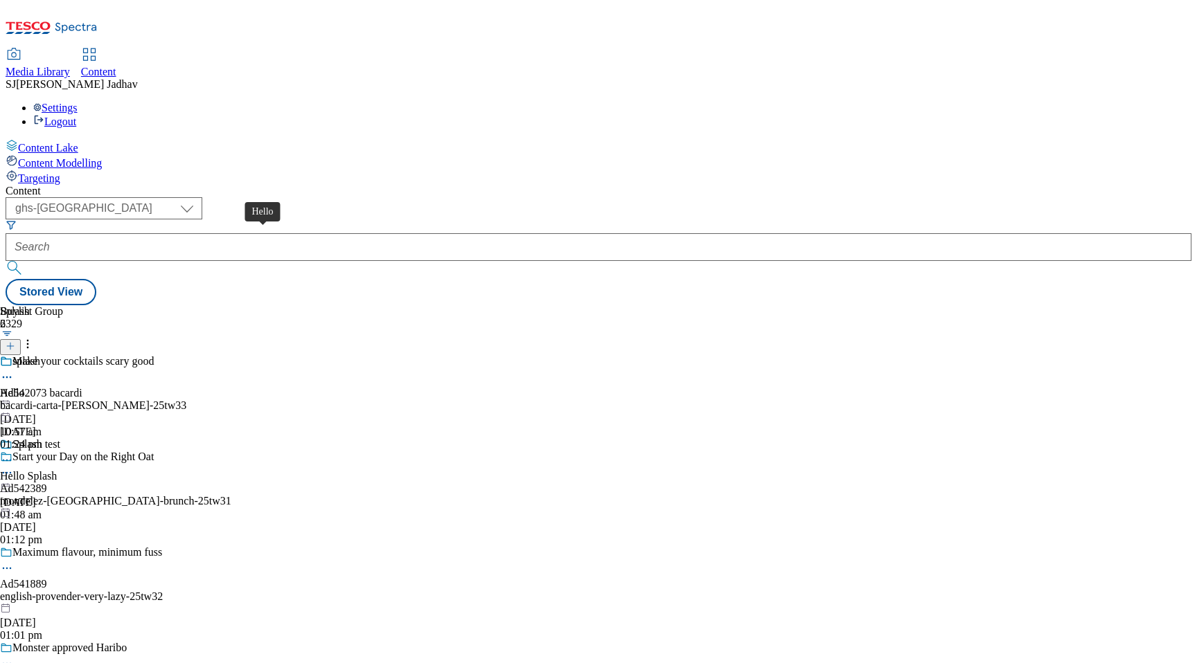
click at [25, 387] on span "Hello" at bounding box center [12, 393] width 25 height 12
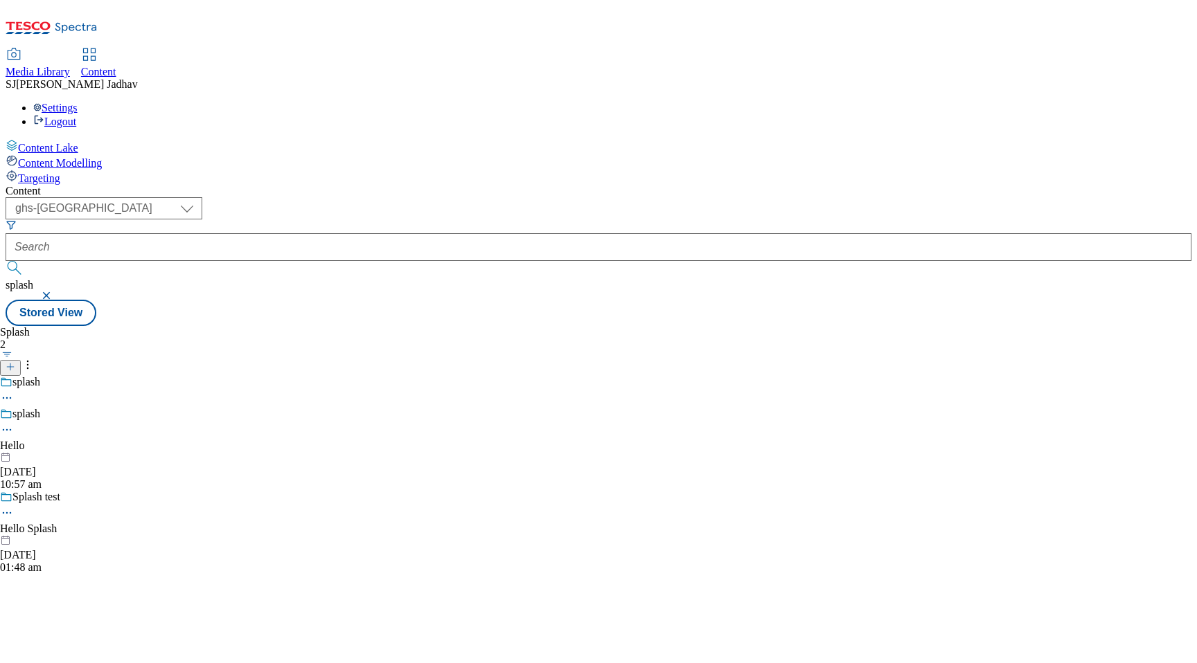
click at [60, 423] on div at bounding box center [30, 431] width 60 height 17
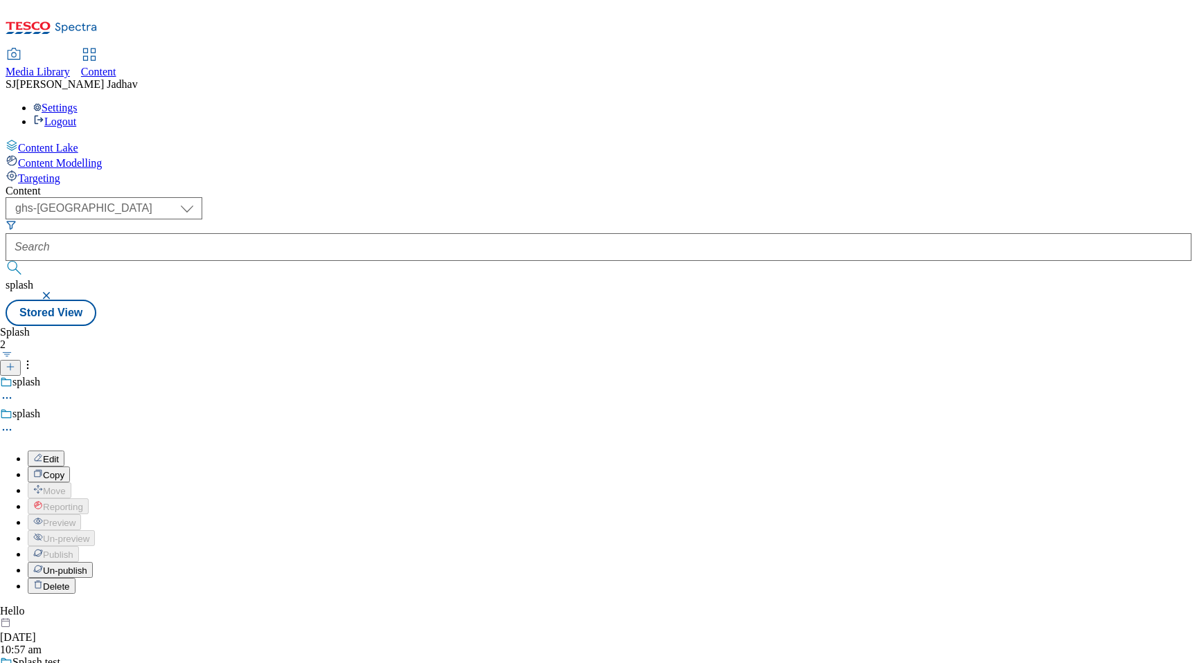
click at [59, 454] on span "Edit" at bounding box center [51, 459] width 16 height 10
select select "Spring"
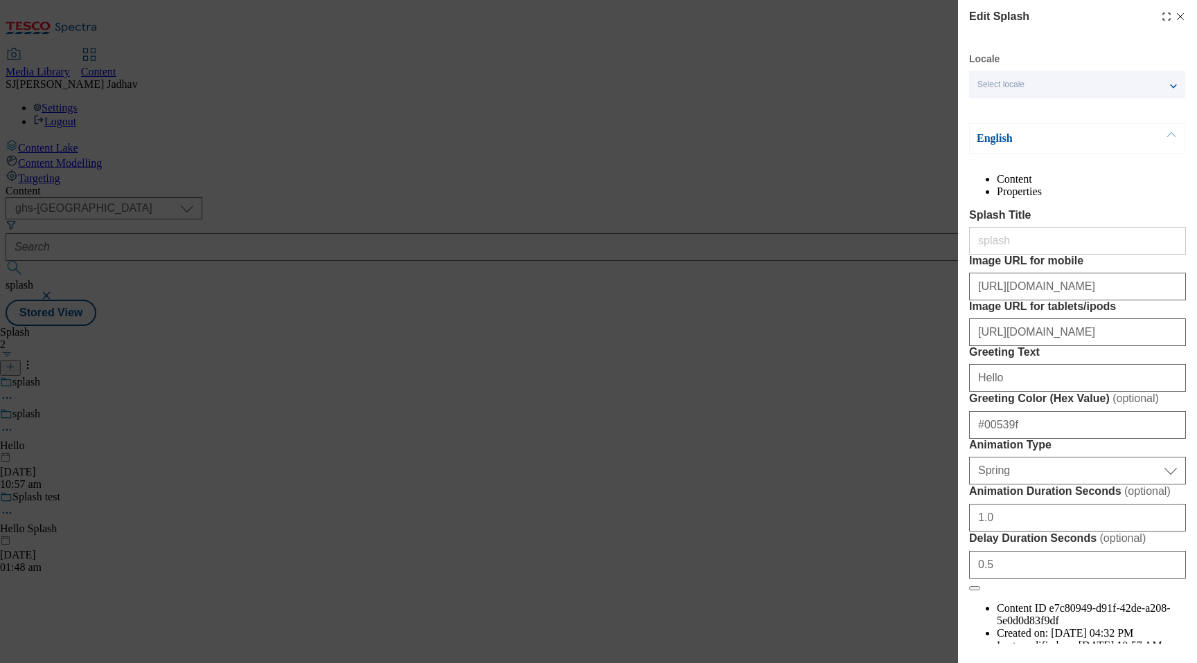
scroll to position [107, 0]
